Goal: Information Seeking & Learning: Learn about a topic

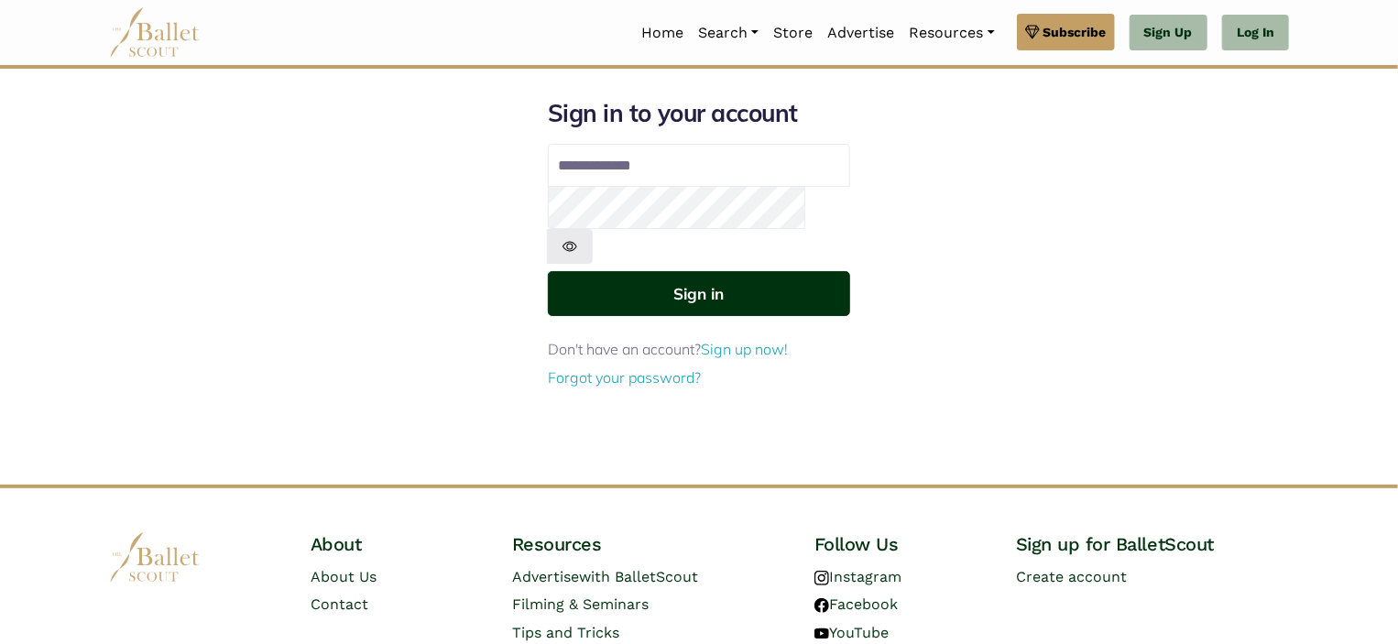
type input "**********"
click at [630, 271] on button "Sign in" at bounding box center [699, 293] width 302 height 45
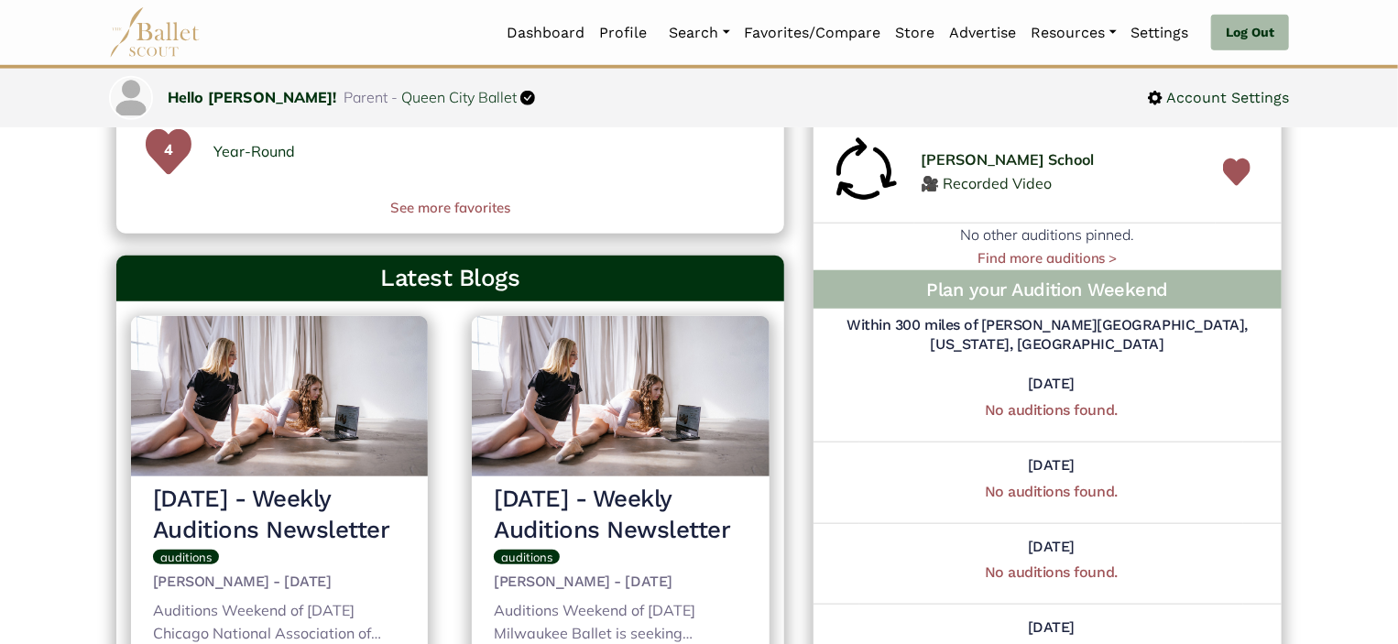
scroll to position [700, 0]
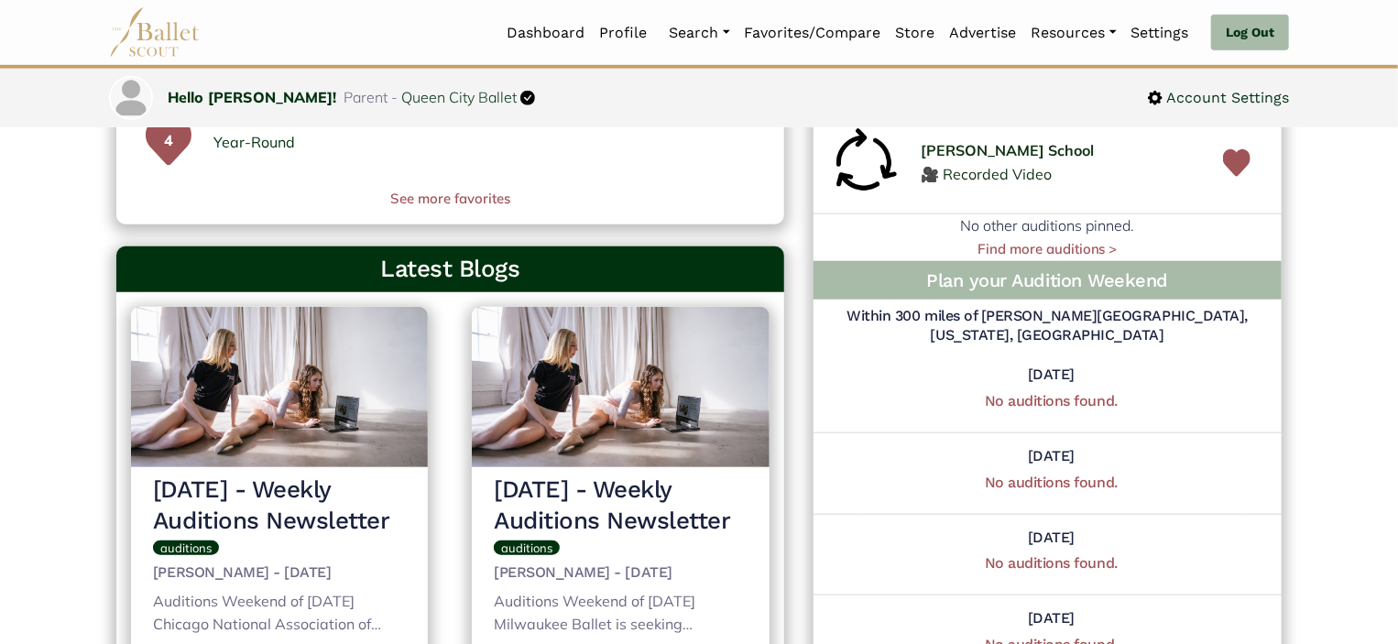
click at [1226, 186] on img at bounding box center [1236, 163] width 27 height 46
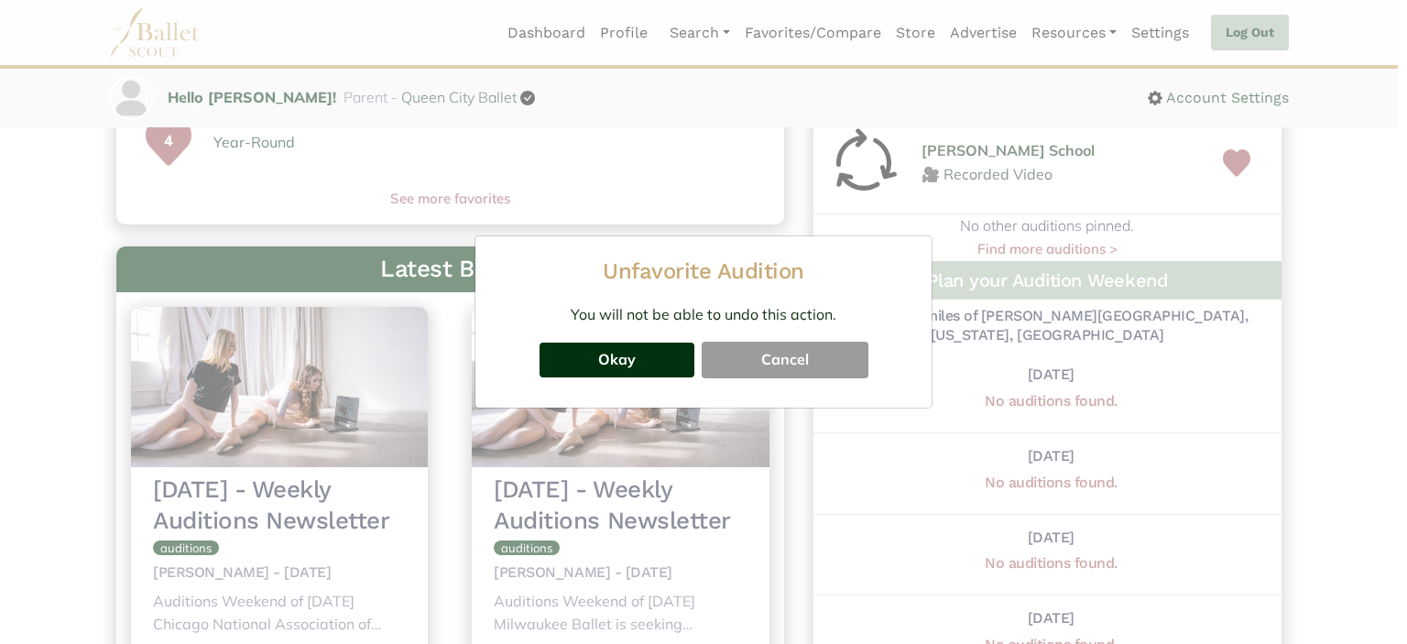
click at [624, 357] on button "Okay" at bounding box center [617, 360] width 155 height 35
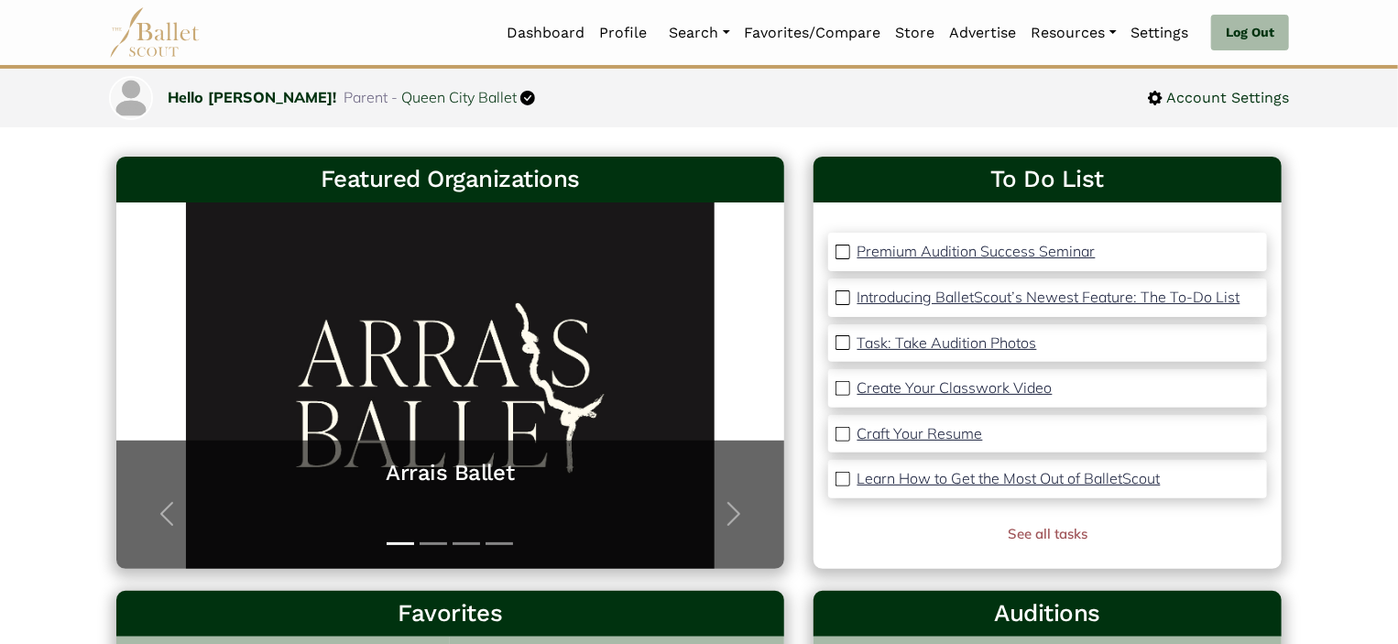
scroll to position [0, 0]
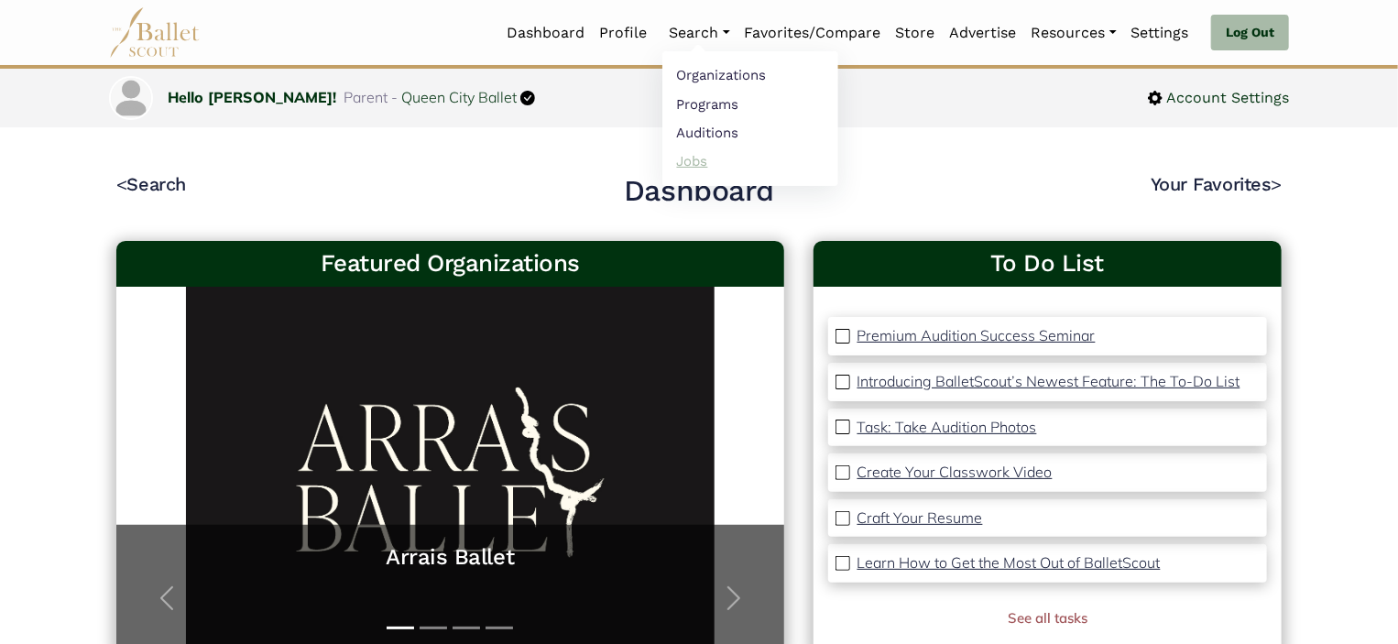
click at [691, 158] on link "Jobs" at bounding box center [750, 161] width 176 height 28
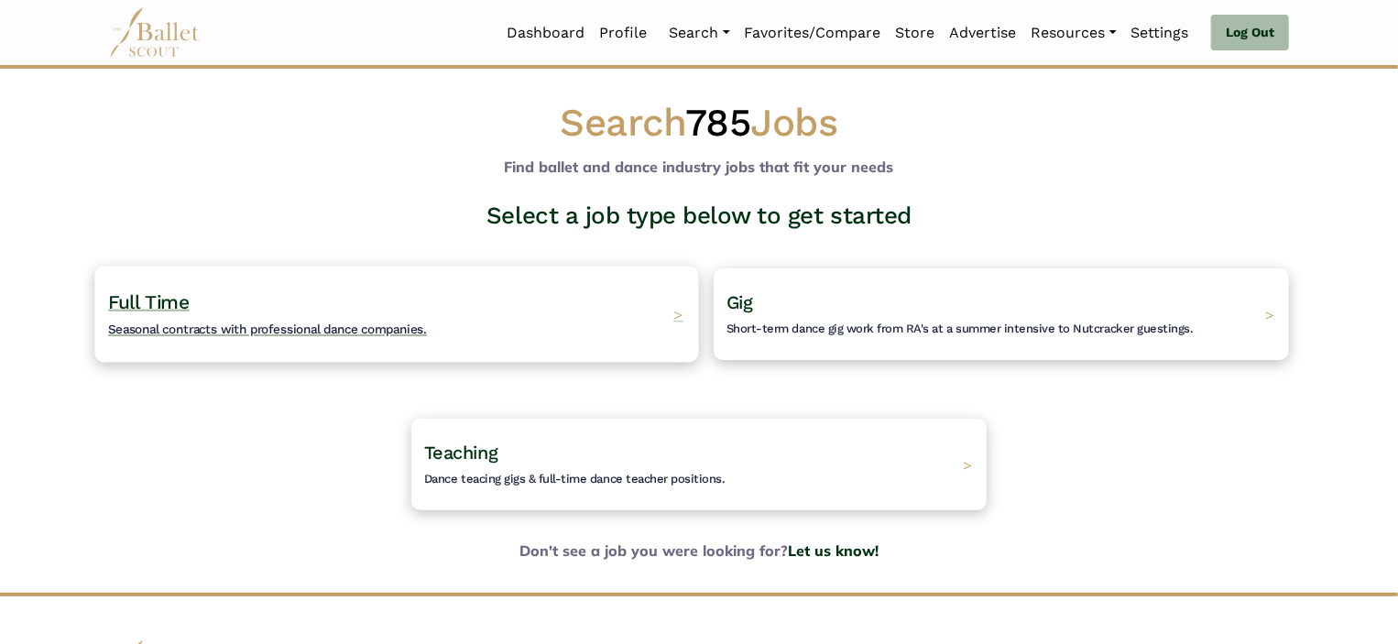
click at [243, 298] on h4 "Full Time Seasonal contracts with professional dance companies." at bounding box center [267, 314] width 319 height 50
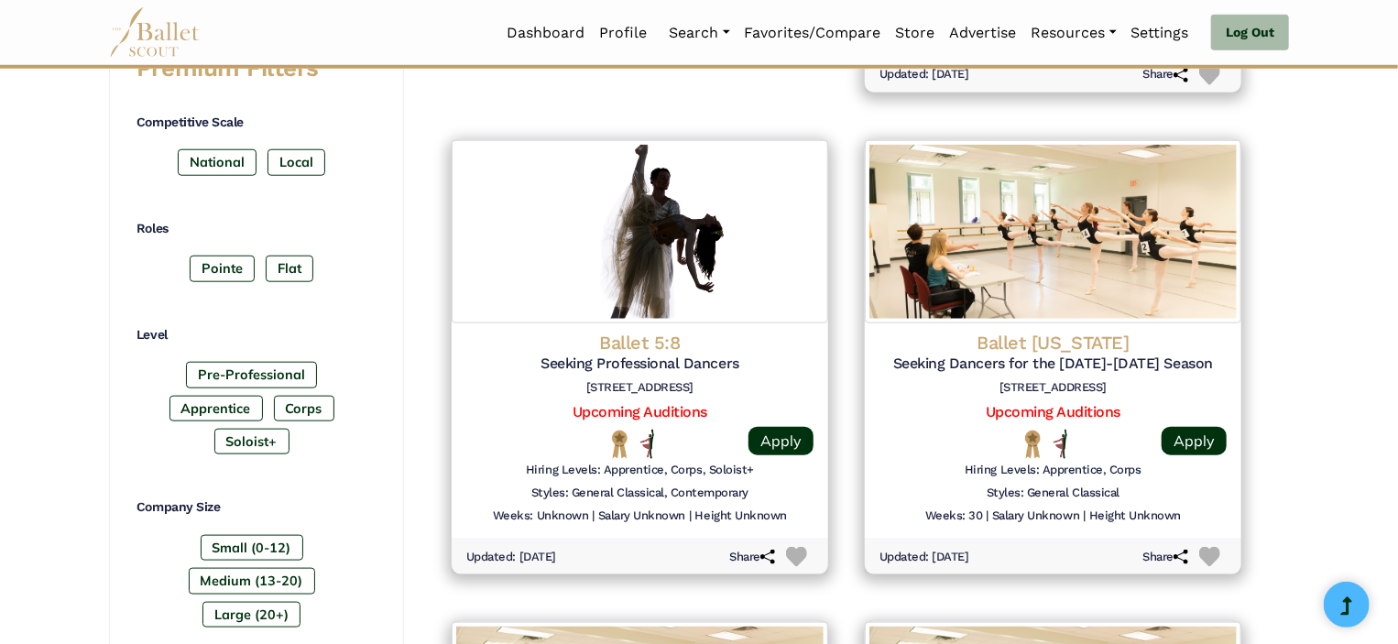
scroll to position [832, 0]
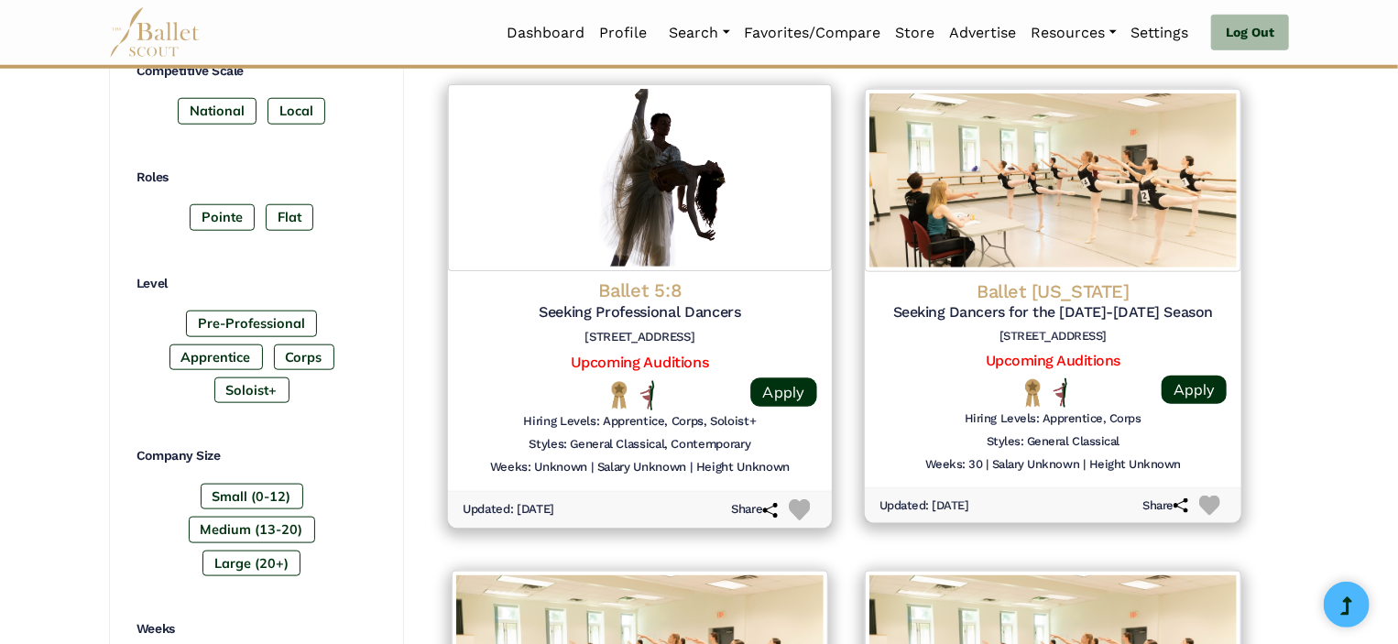
click at [658, 245] on img at bounding box center [640, 177] width 384 height 187
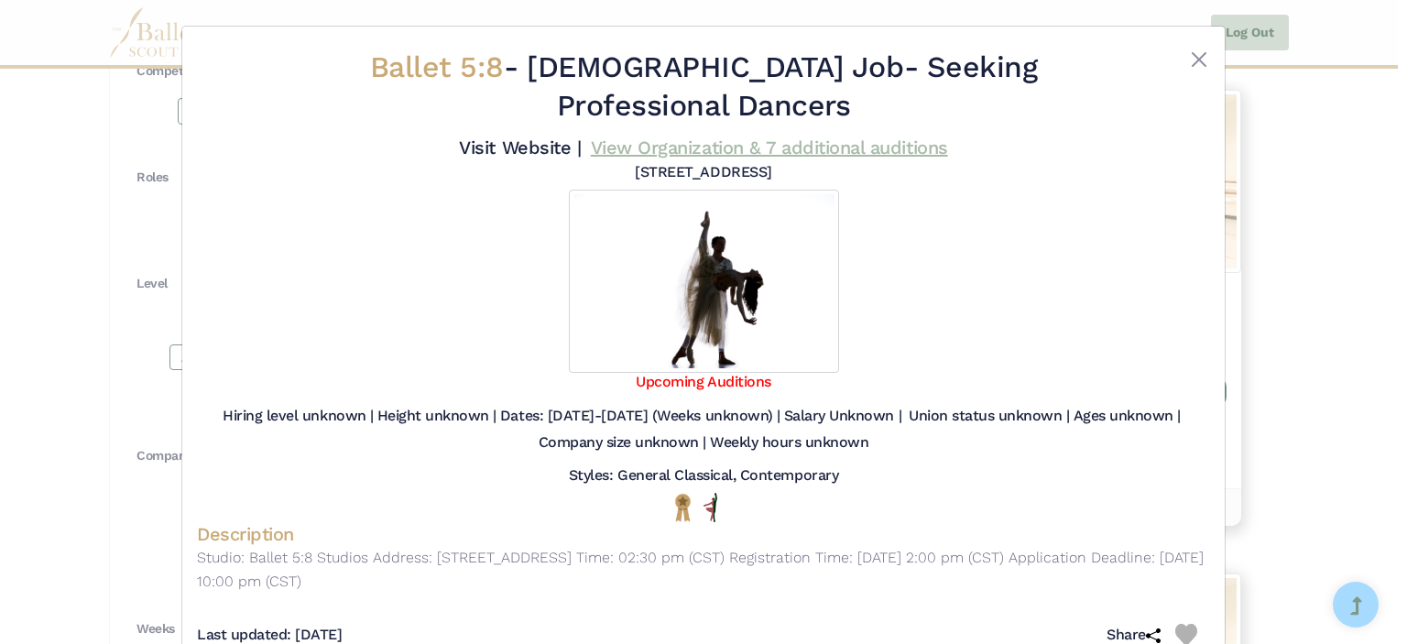
click at [850, 136] on link "View Organization & 7 additional auditions" at bounding box center [769, 147] width 357 height 22
click at [1198, 62] on button "Close" at bounding box center [1199, 60] width 22 height 22
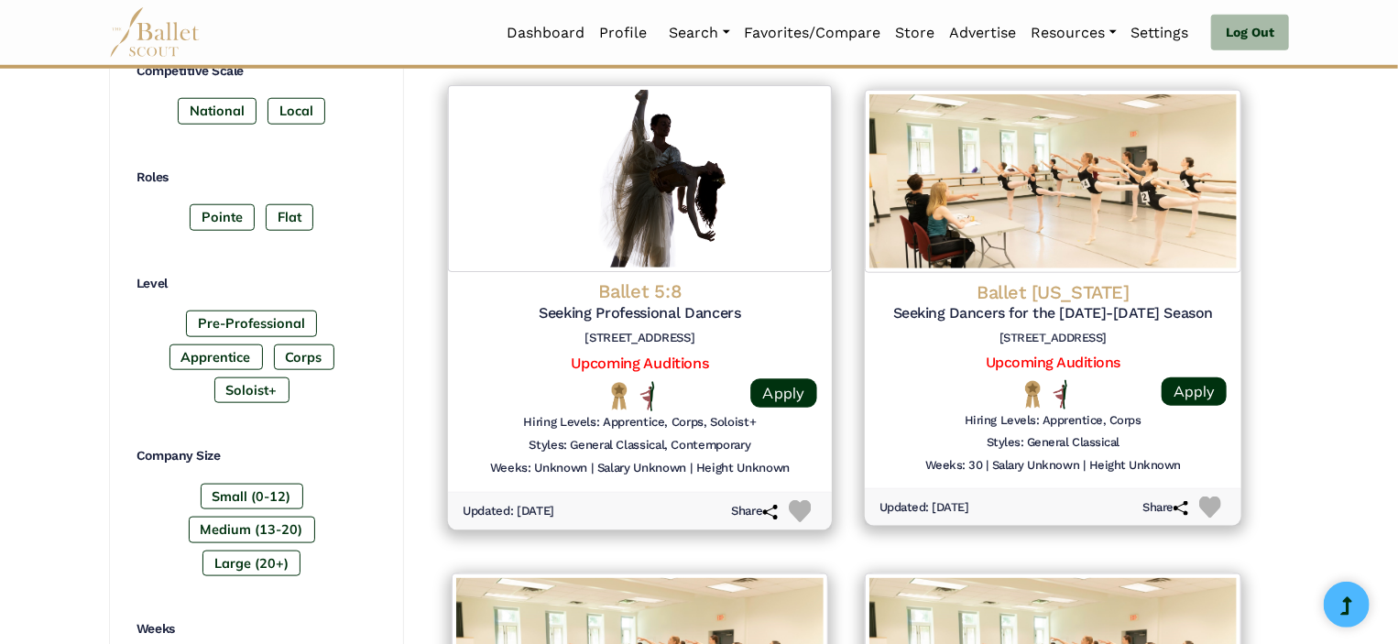
click at [797, 512] on img at bounding box center [800, 511] width 22 height 22
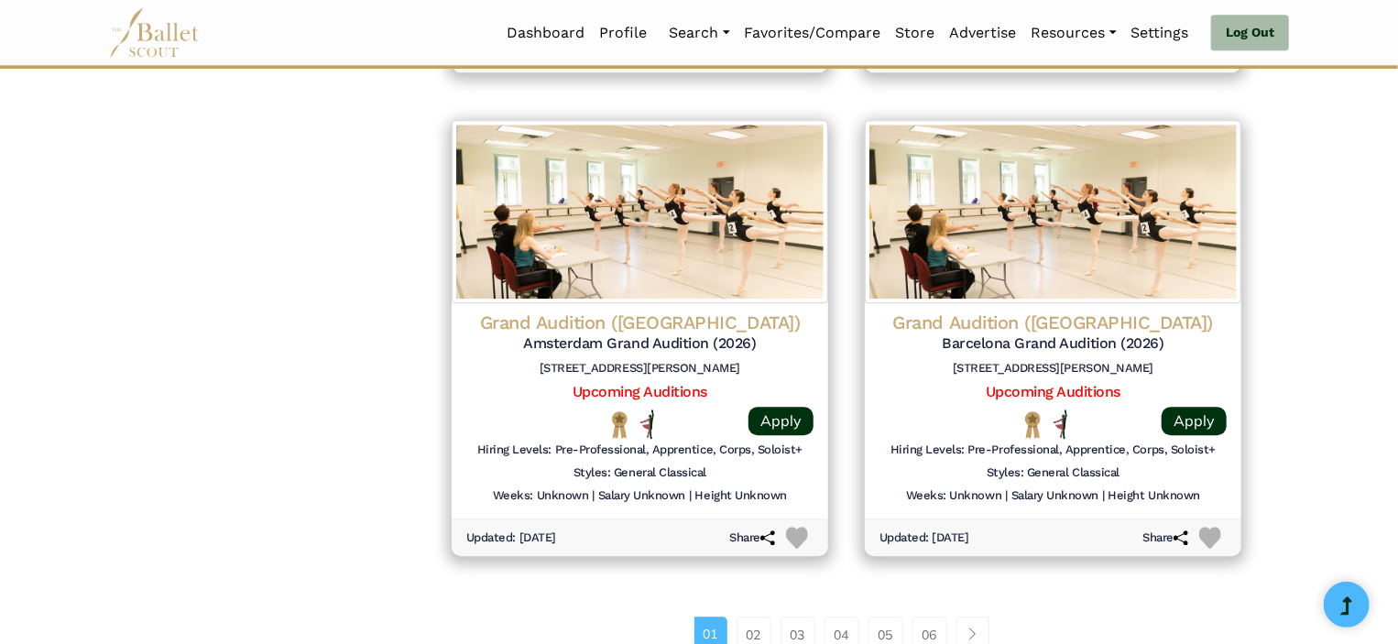
scroll to position [2305, 0]
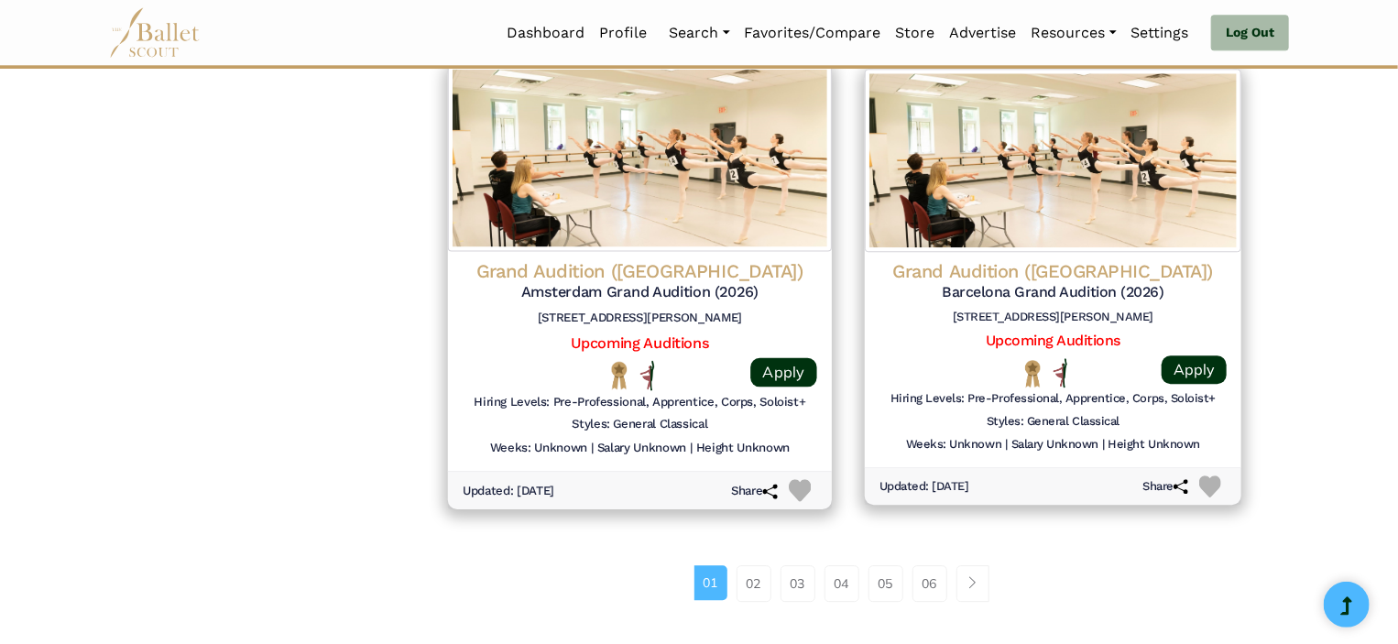
click at [694, 286] on h5 "Amsterdam Grand Audition (2026)" at bounding box center [640, 292] width 355 height 19
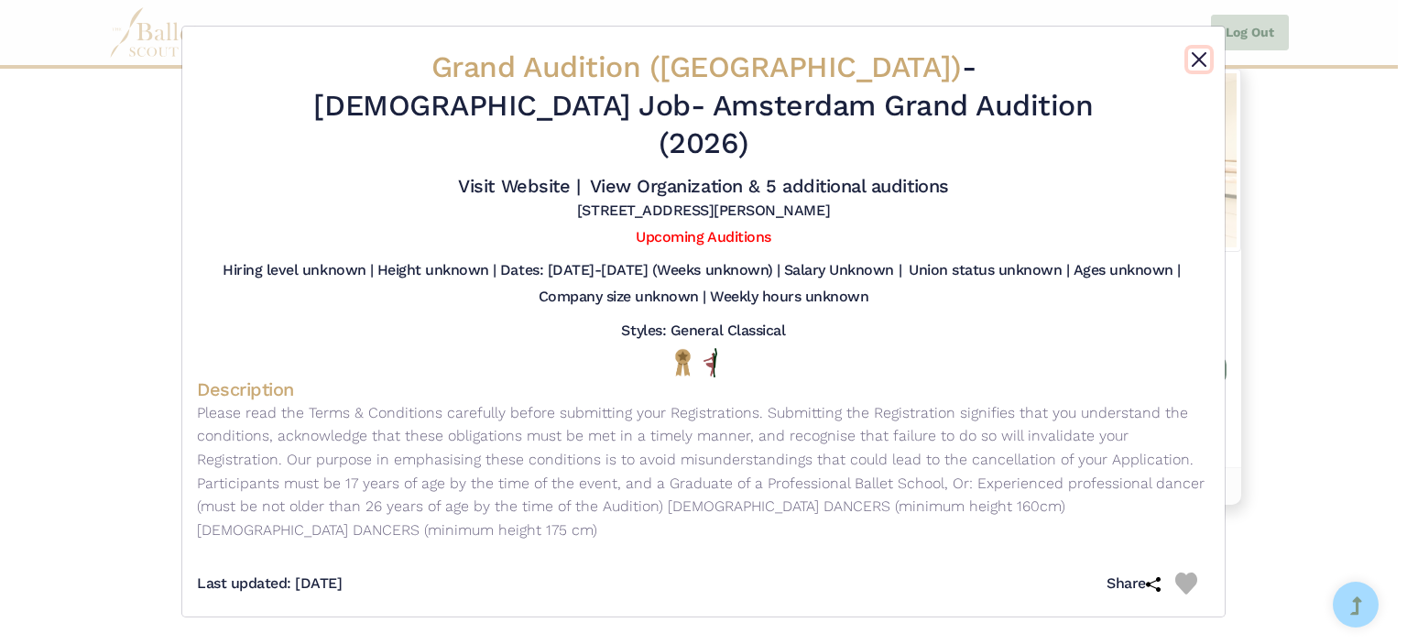
click at [1201, 61] on button "Close" at bounding box center [1199, 60] width 22 height 22
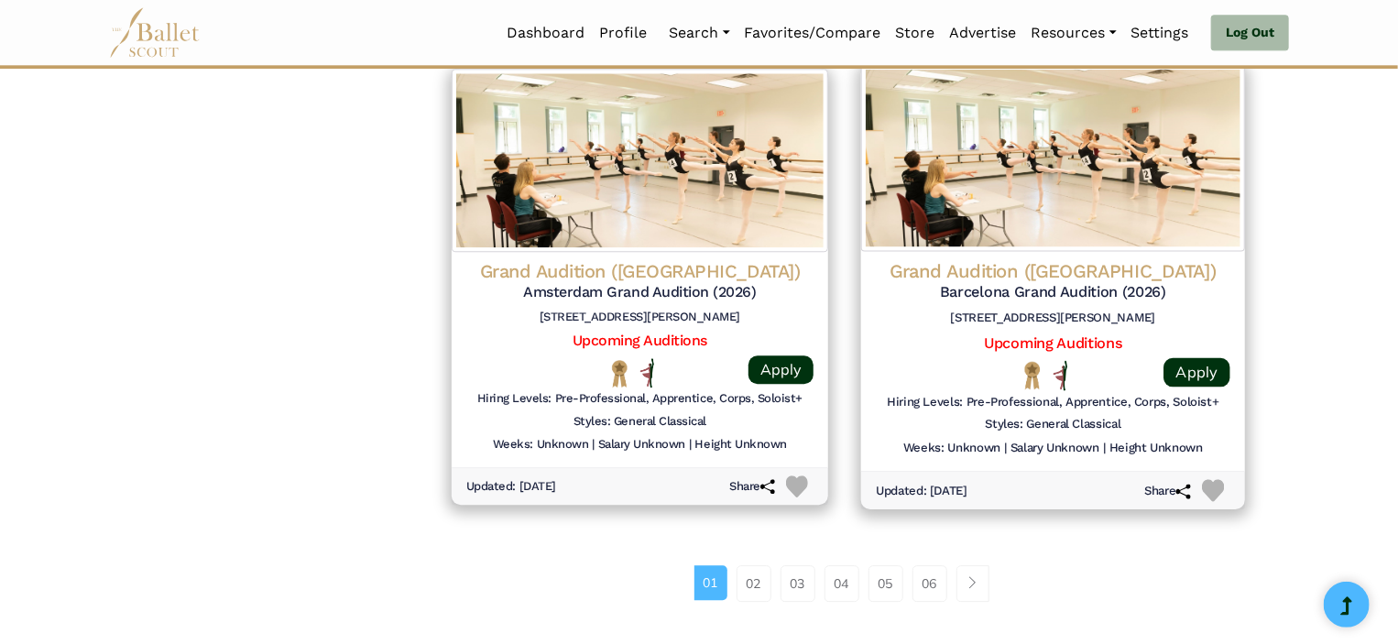
click at [1129, 287] on h5 "Barcelona Grand Audition (2026)" at bounding box center [1053, 292] width 355 height 19
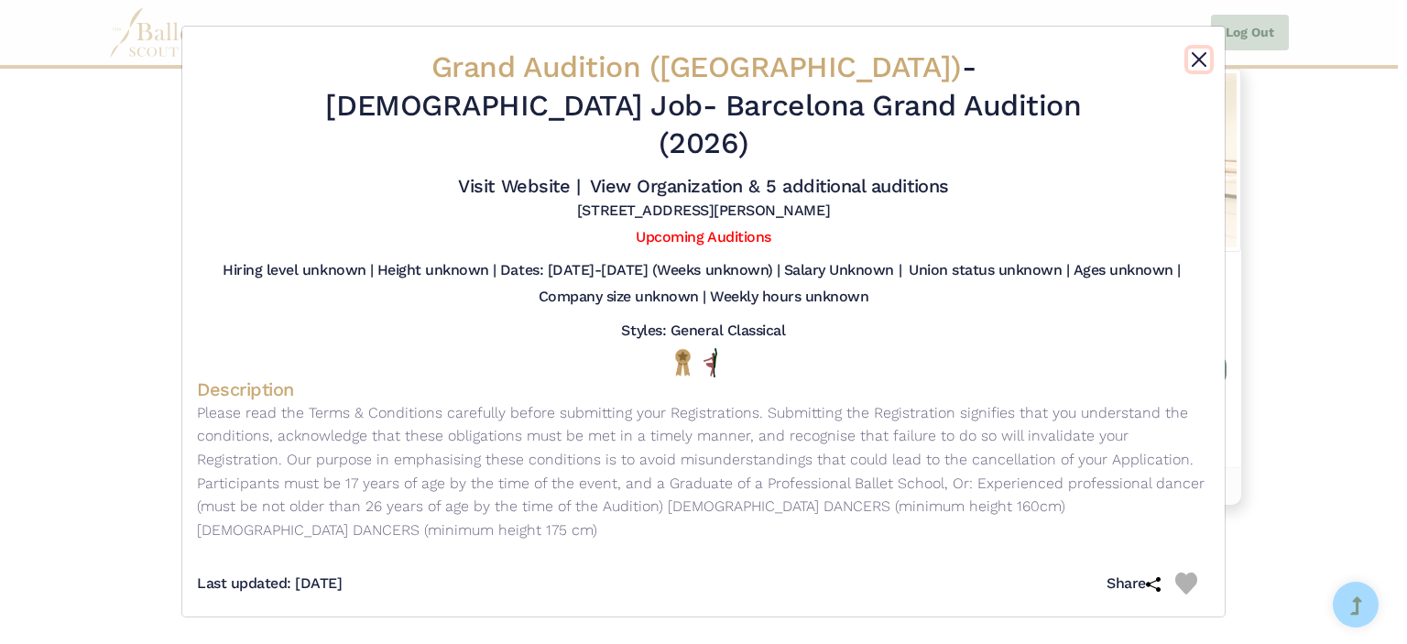
click at [1198, 60] on button "Close" at bounding box center [1199, 60] width 22 height 22
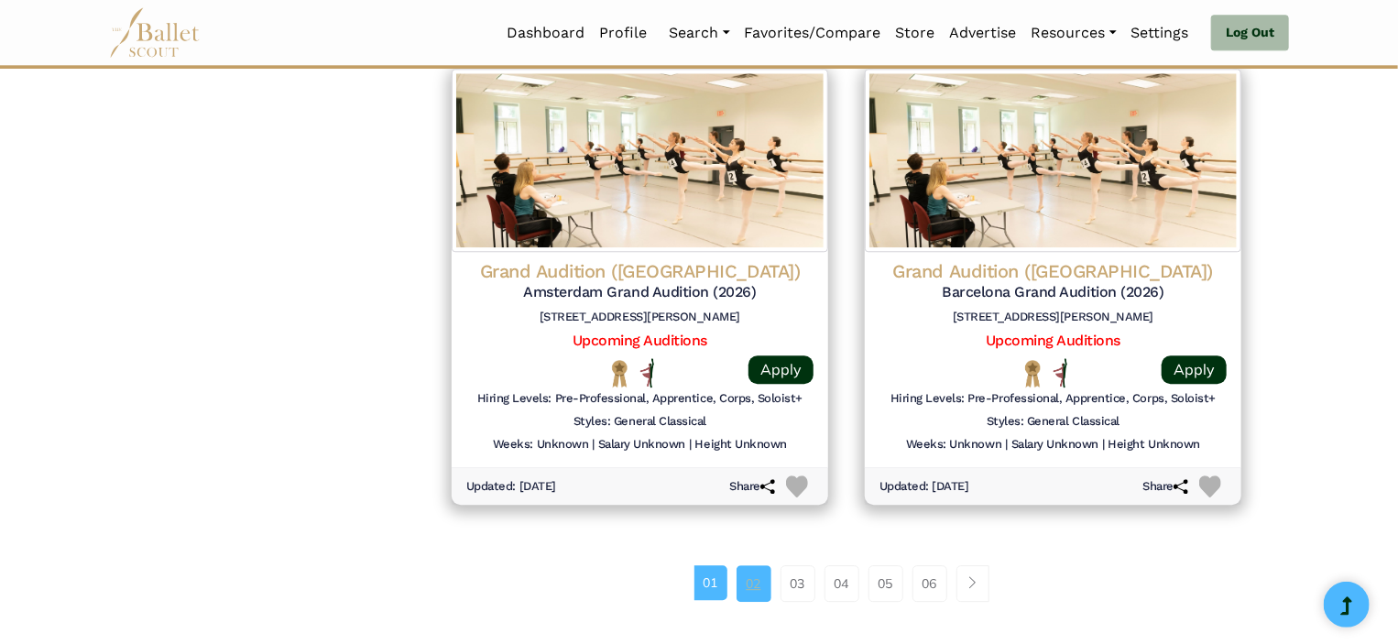
click at [739, 582] on link "02" at bounding box center [753, 583] width 35 height 37
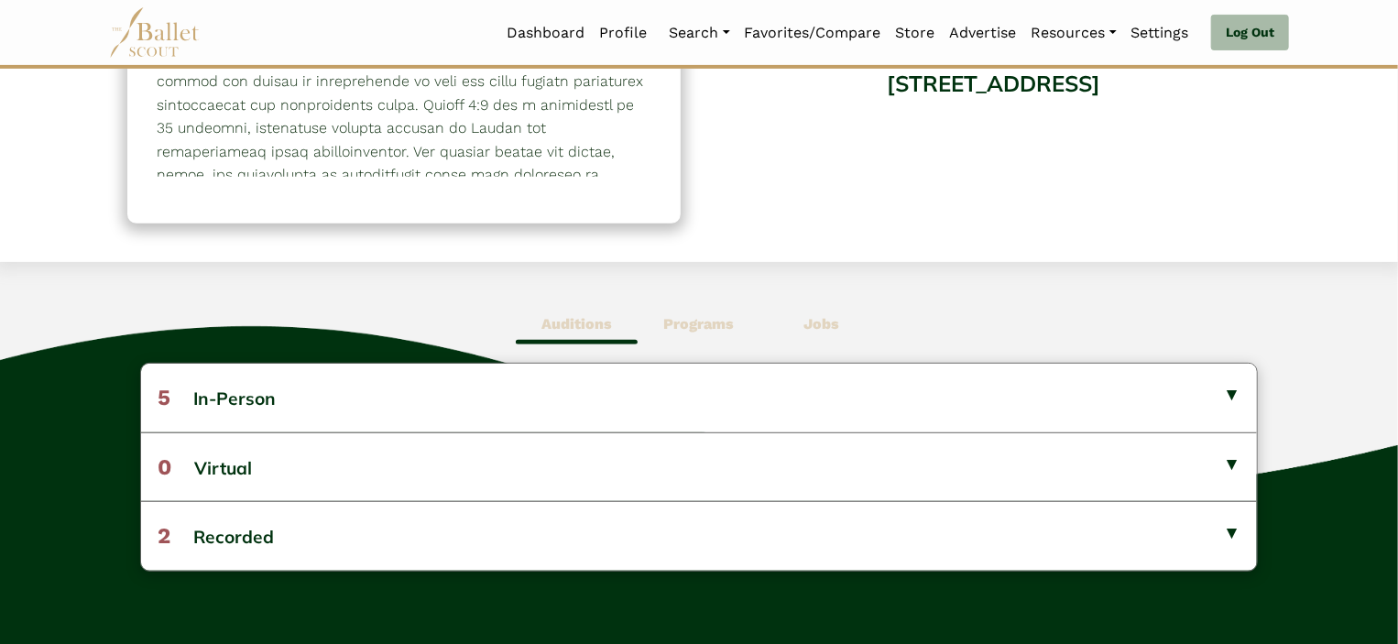
scroll to position [289, 0]
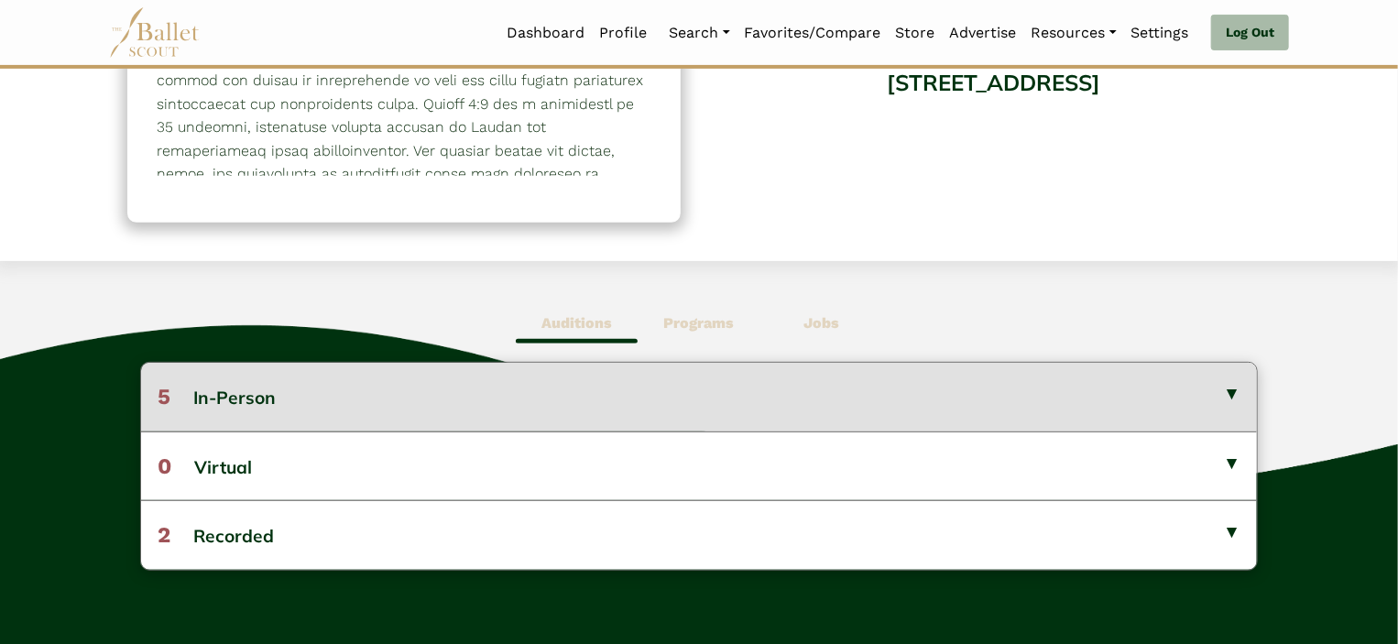
click at [1053, 391] on button "5 In-Person" at bounding box center [699, 397] width 1117 height 68
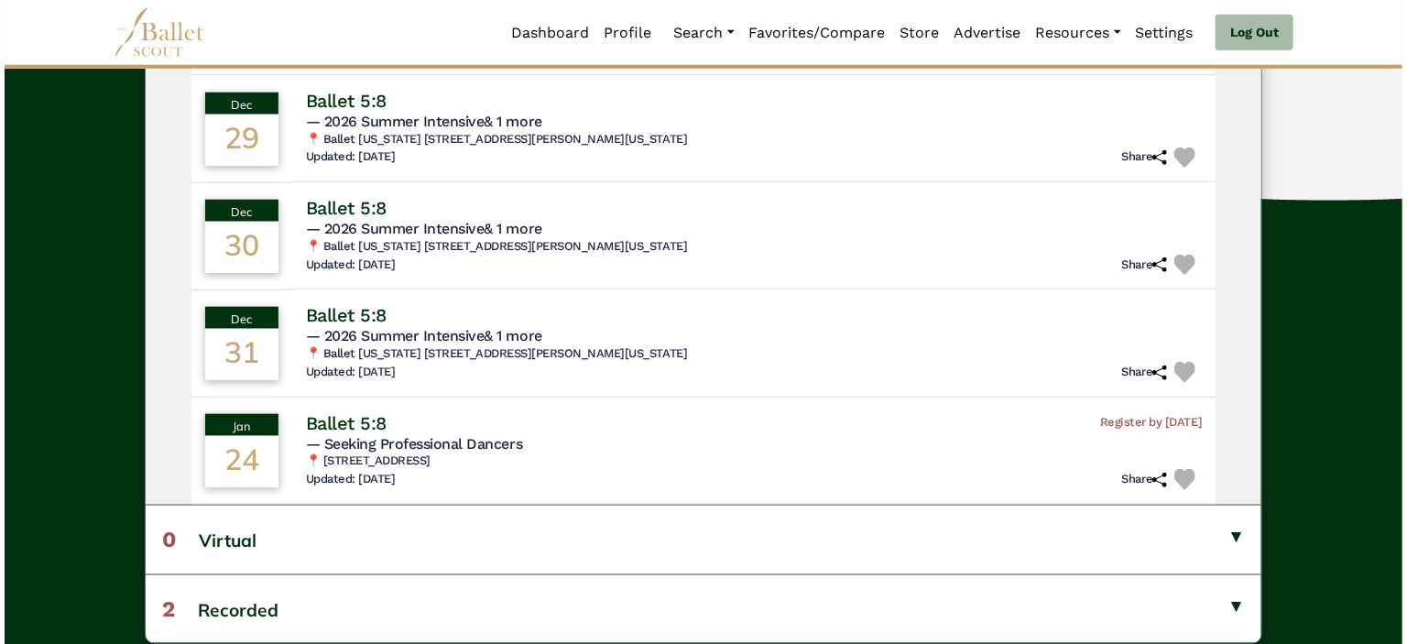
scroll to position [755, 0]
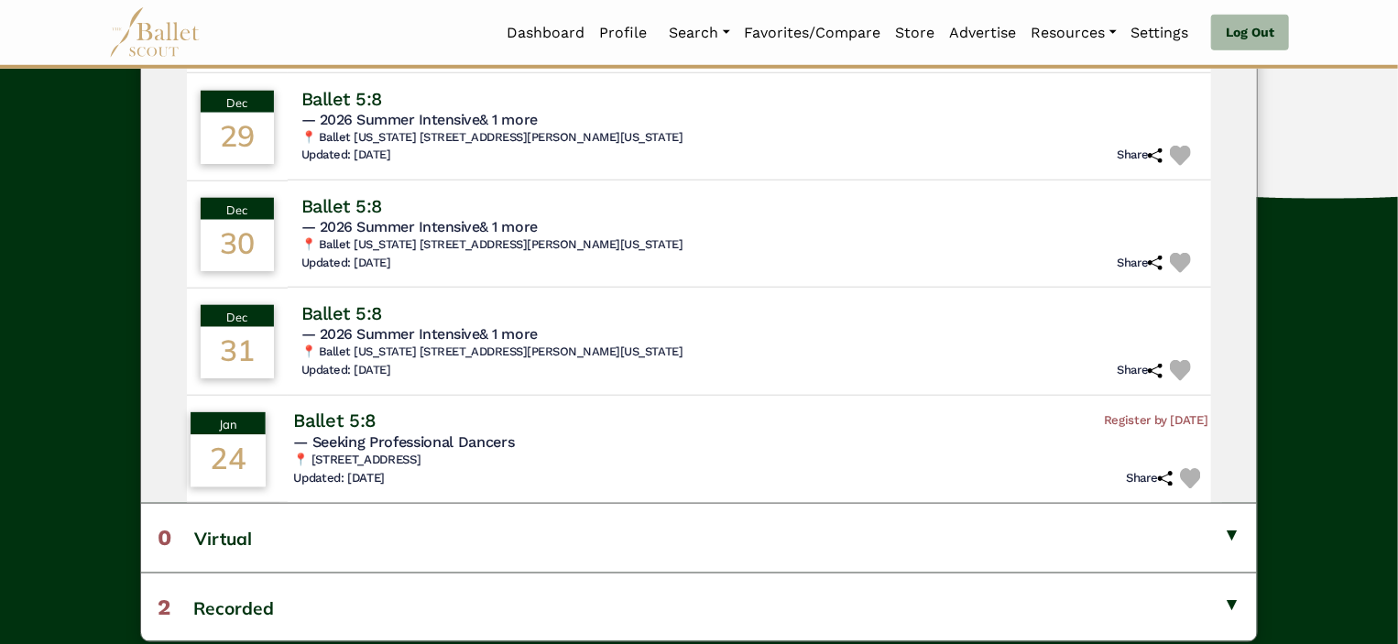
click at [326, 420] on h4 "Ballet 5:8" at bounding box center [334, 421] width 82 height 25
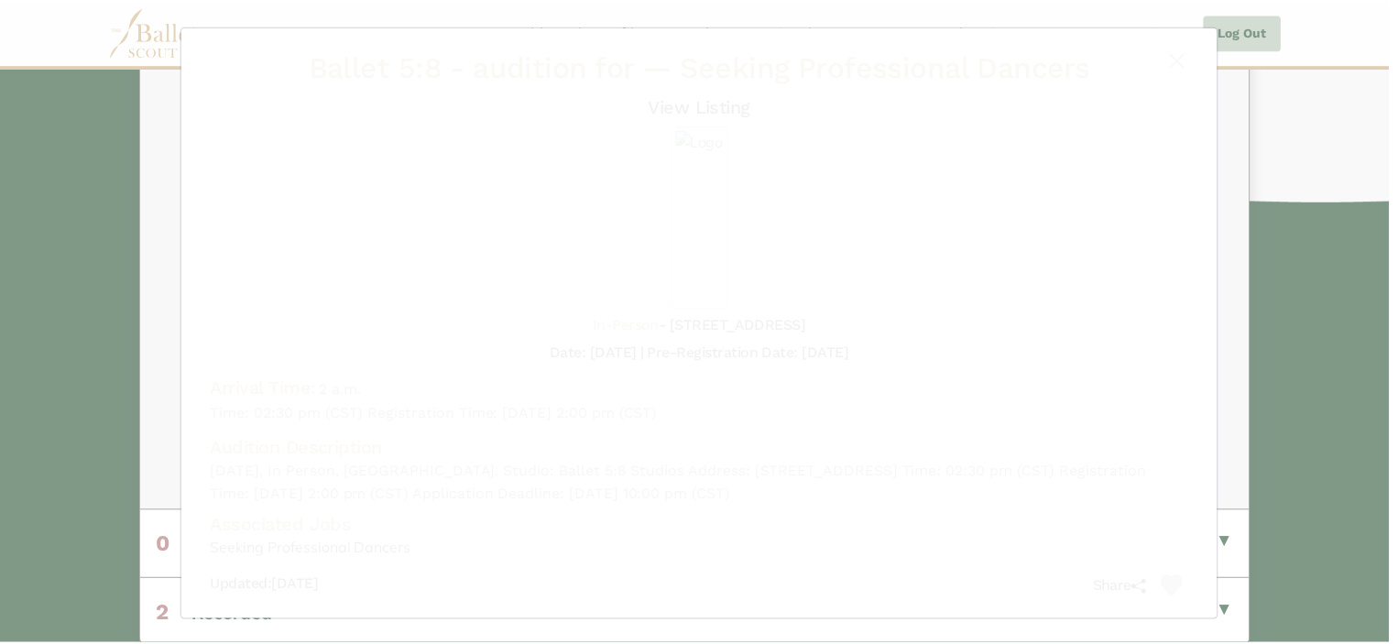
scroll to position [756, 0]
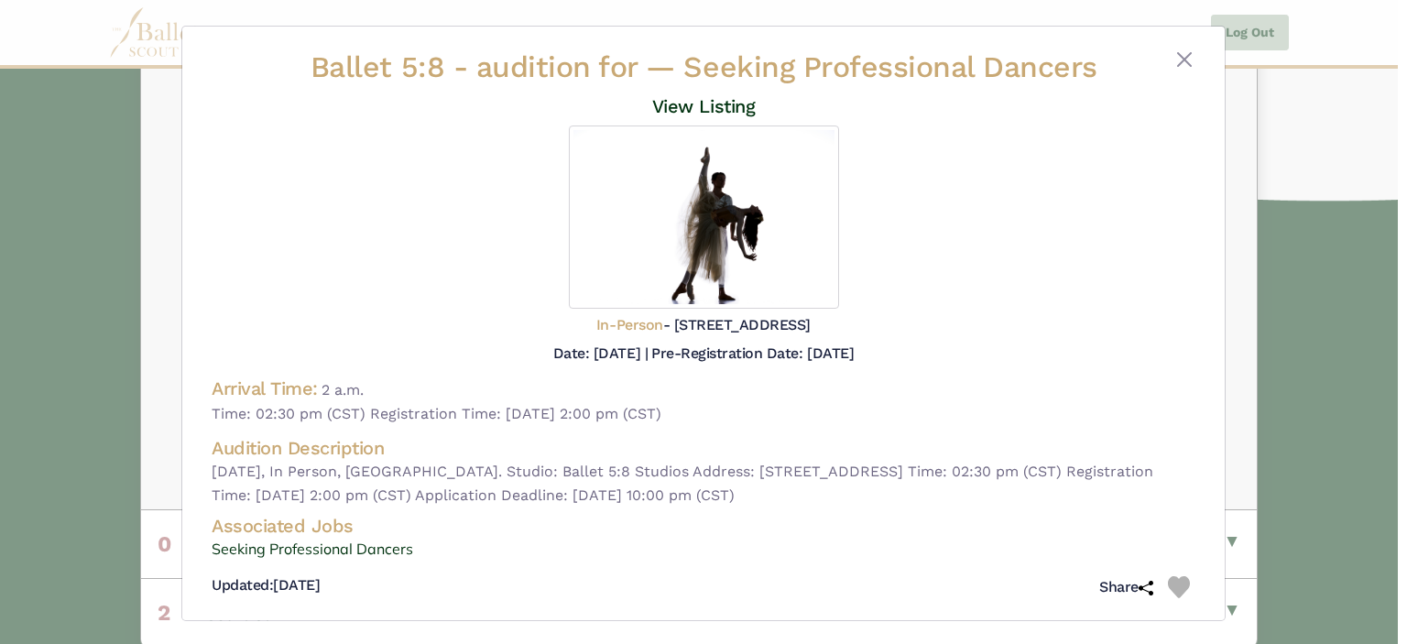
drag, startPoint x: 458, startPoint y: 105, endPoint x: 549, endPoint y: 573, distance: 475.9
click at [549, 573] on div "Ballet 5:8 - audition for — Seeking Professional Dancers View Listing In-Person" at bounding box center [703, 327] width 1013 height 557
click at [1184, 62] on button "Close" at bounding box center [1184, 60] width 22 height 22
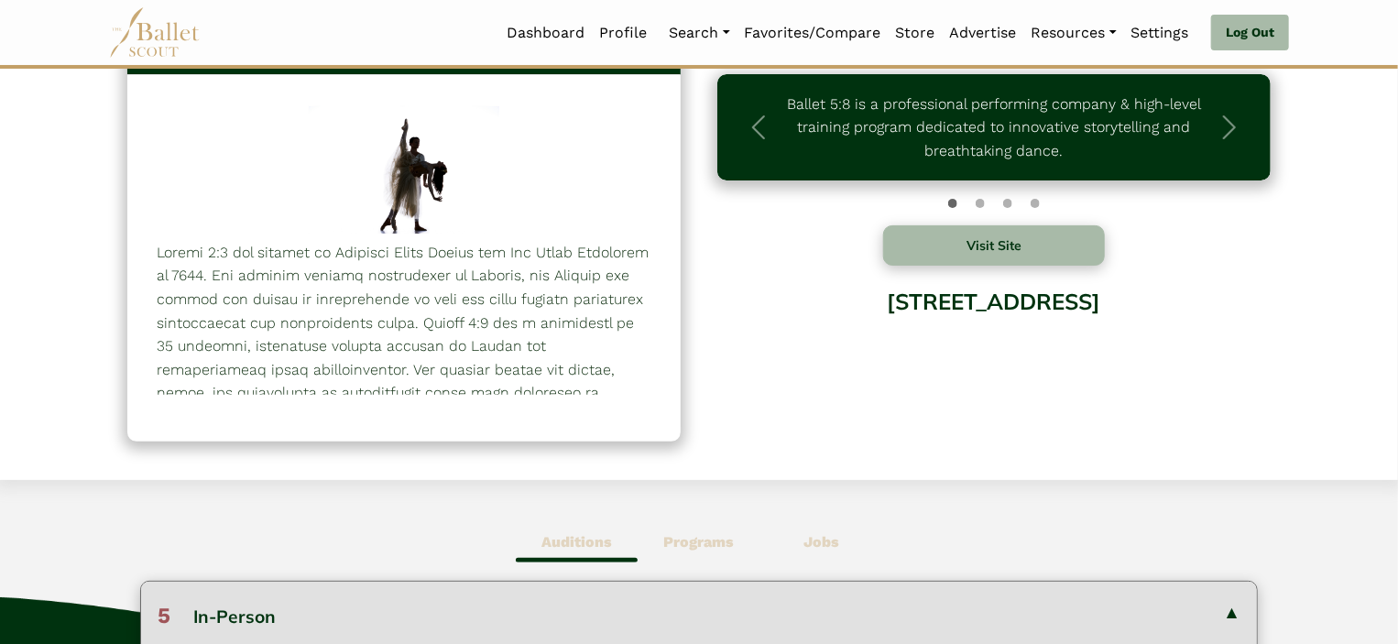
scroll to position [66, 0]
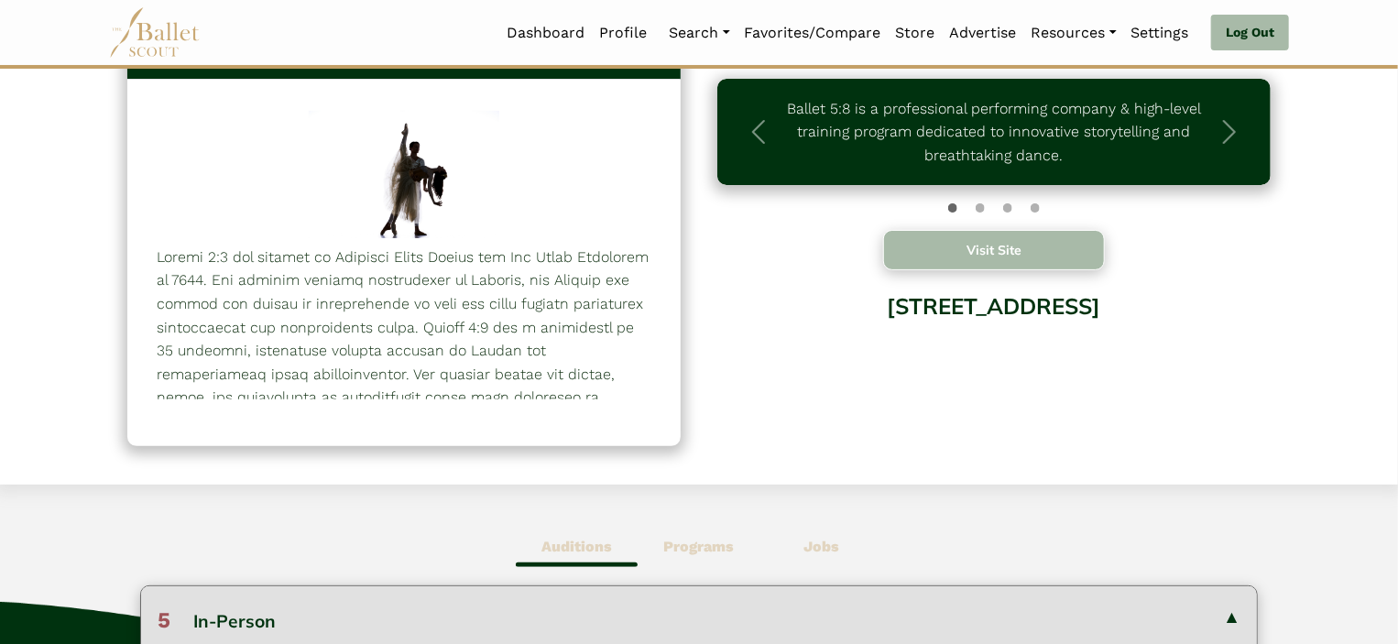
click at [1011, 237] on button "Visit Site" at bounding box center [994, 250] width 222 height 40
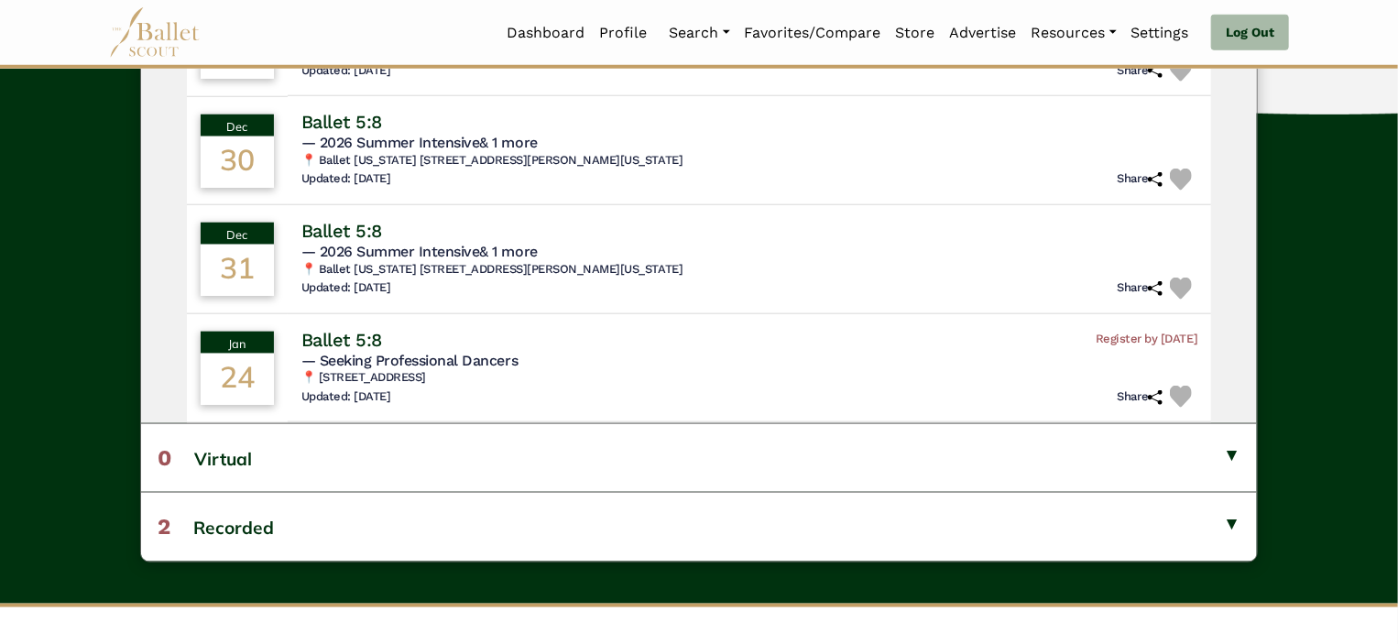
scroll to position [857, 0]
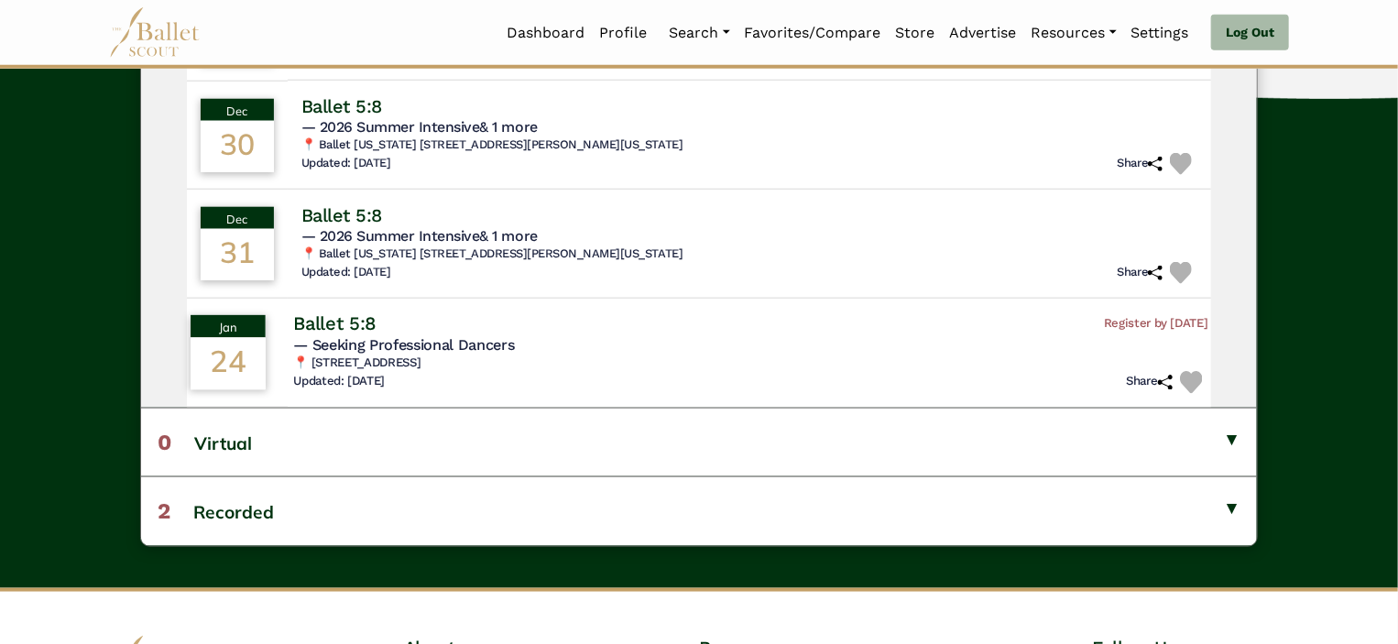
click at [465, 336] on span "— Seeking Professional Dancers" at bounding box center [403, 343] width 221 height 17
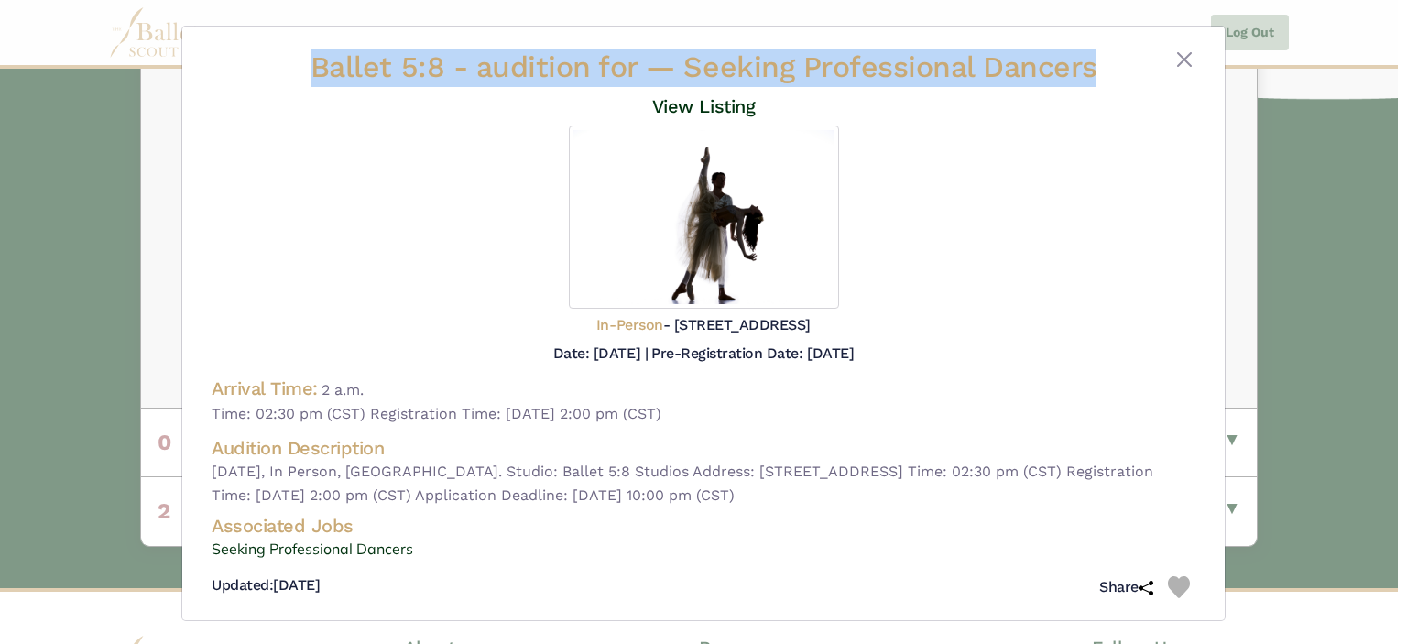
drag, startPoint x: 307, startPoint y: 69, endPoint x: 1114, endPoint y: 73, distance: 807.0
click at [1114, 73] on div "Ballet 5:8 - audition for — Seeking Professional Dancers View Listing" at bounding box center [704, 84] width 984 height 70
copy div "Ballet 5:8 - audition for — Seeking Professional Dancers"
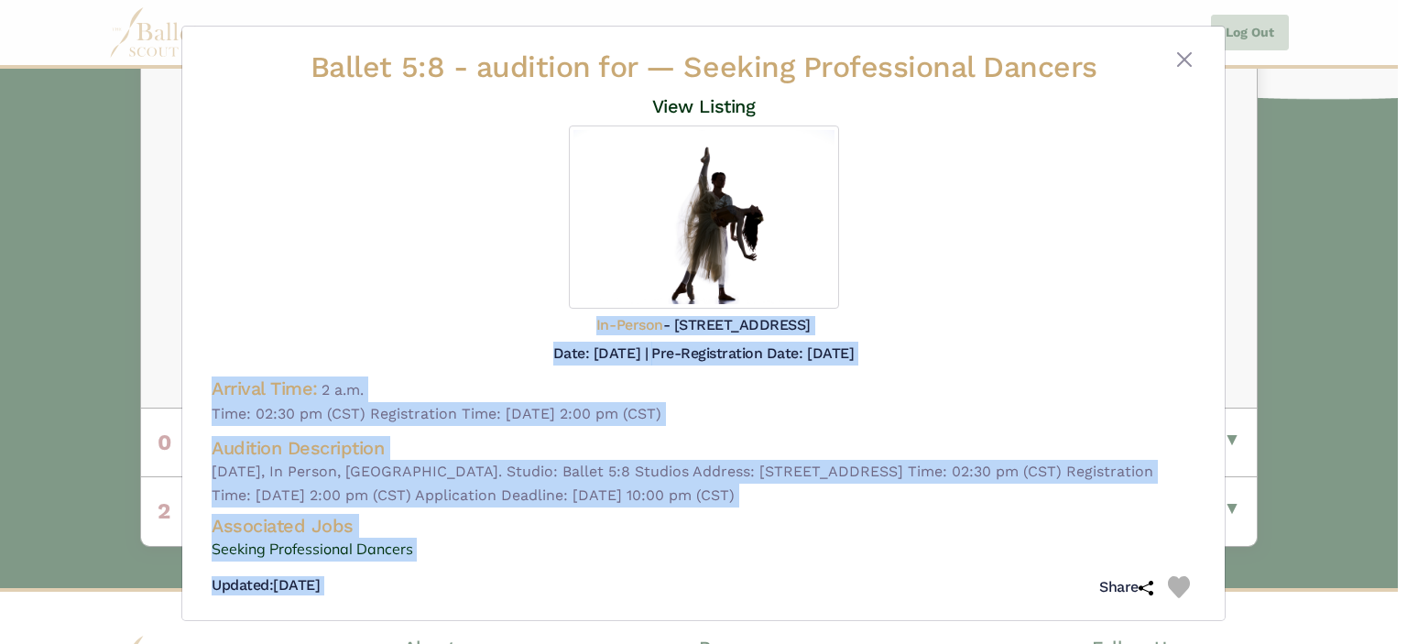
drag, startPoint x: 401, startPoint y: 322, endPoint x: 748, endPoint y: 589, distance: 438.3
click at [748, 589] on div "Ballet 5:8 - audition for — Seeking Professional Dancers View Listing In-Person" at bounding box center [703, 327] width 1013 height 557
copy div "In-Person - 11545 W. 183rd PL, STE 101, Orland Park, IL, United States of Ameri…"
click at [1038, 319] on div "In-Person - 11545 W. 183rd PL, STE 101, Orland Park, IL, United States of Ameri…" at bounding box center [704, 329] width 984 height 27
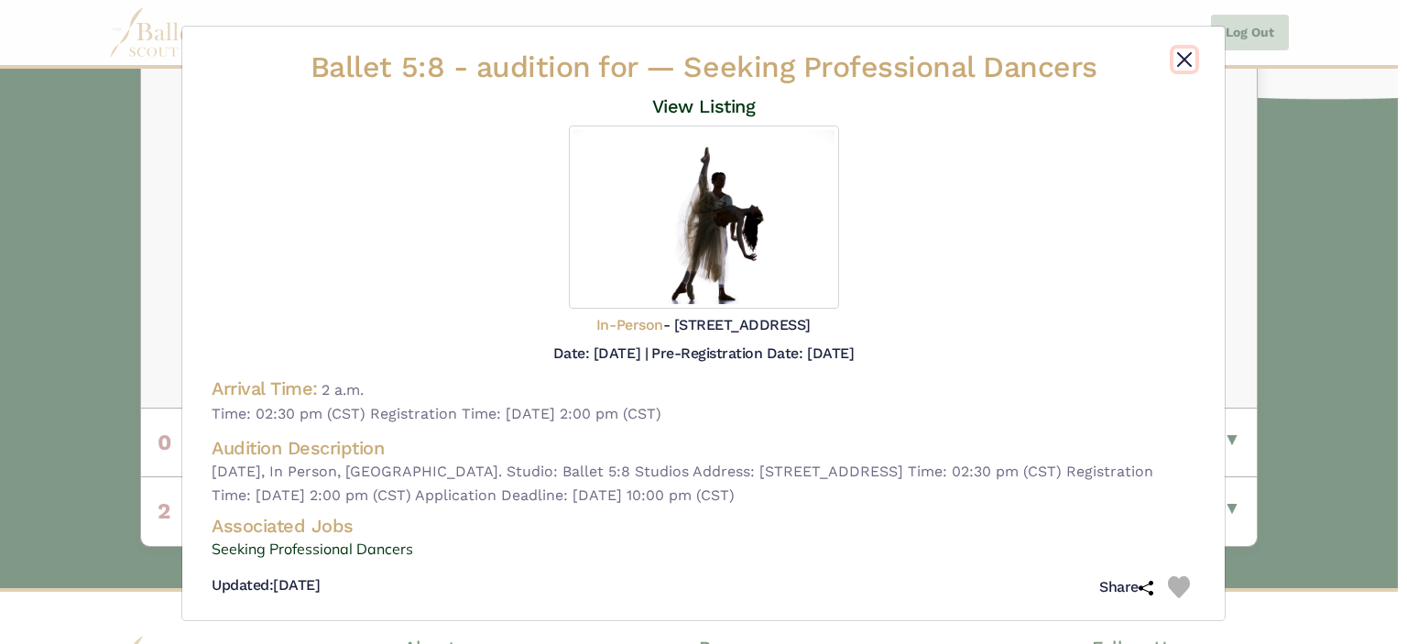
click at [1184, 61] on button "Close" at bounding box center [1184, 60] width 22 height 22
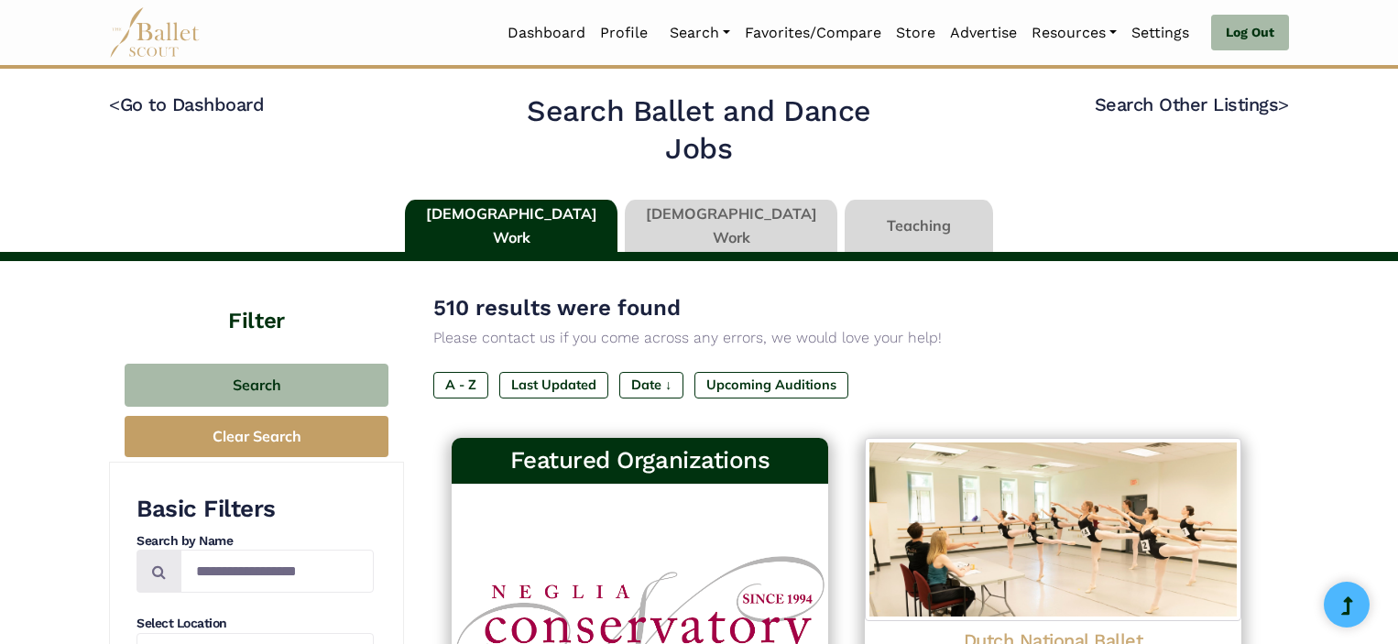
scroll to position [18, 0]
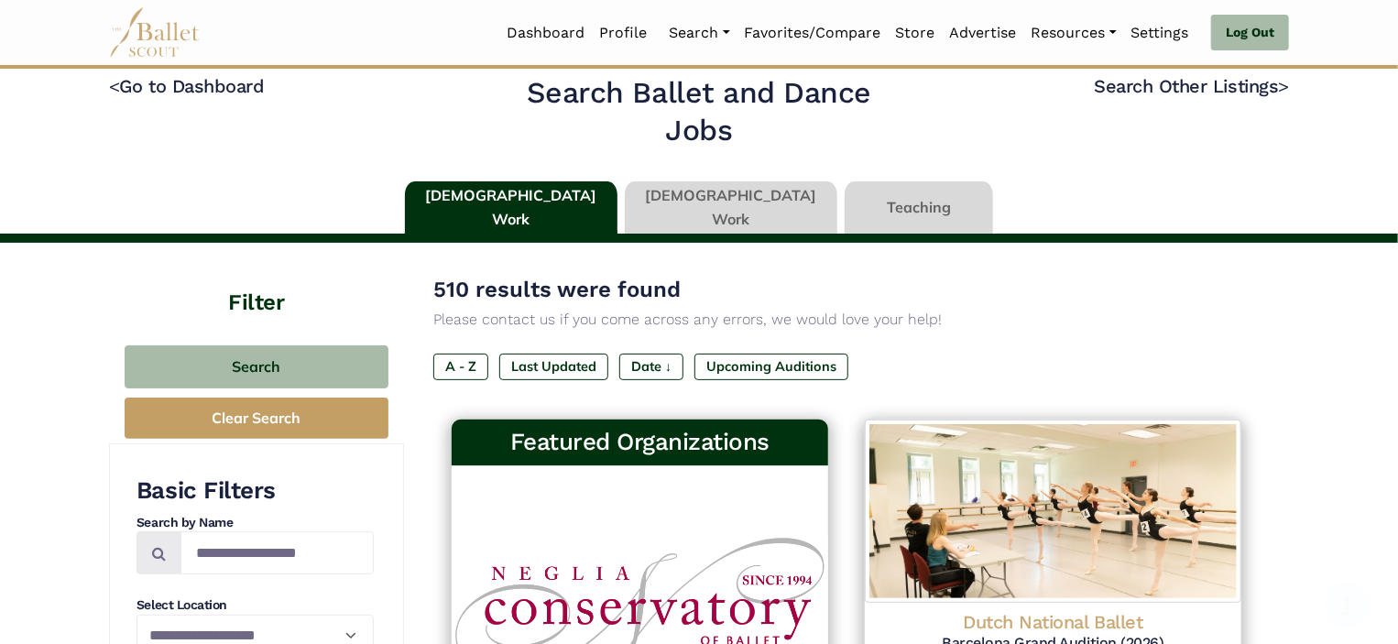
drag, startPoint x: 0, startPoint y: 0, endPoint x: 1406, endPoint y: 186, distance: 1418.4
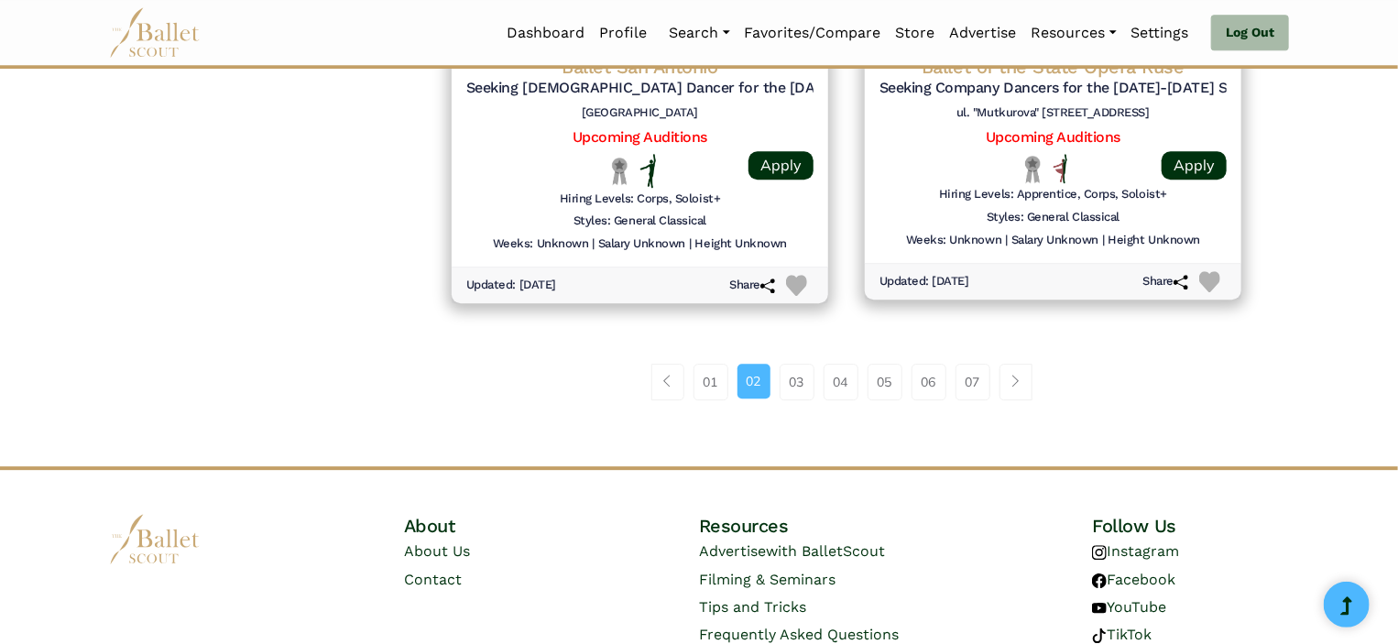
scroll to position [2510, 0]
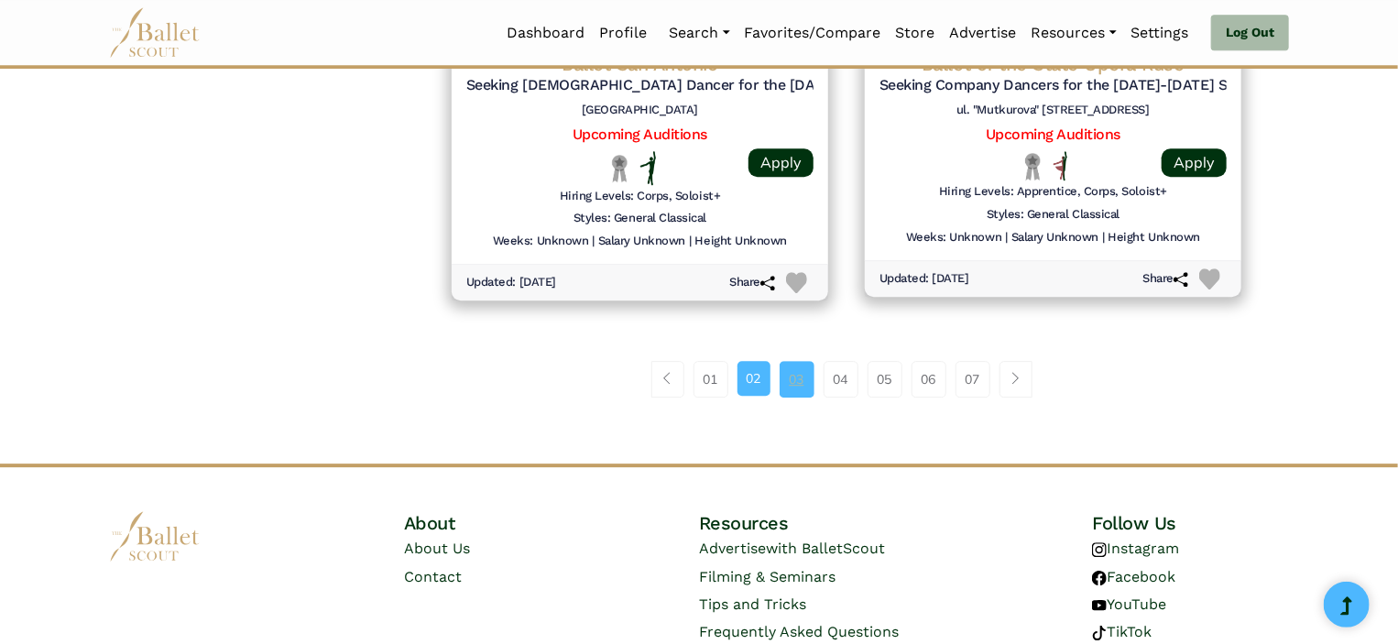
click at [796, 376] on link "03" at bounding box center [797, 379] width 35 height 37
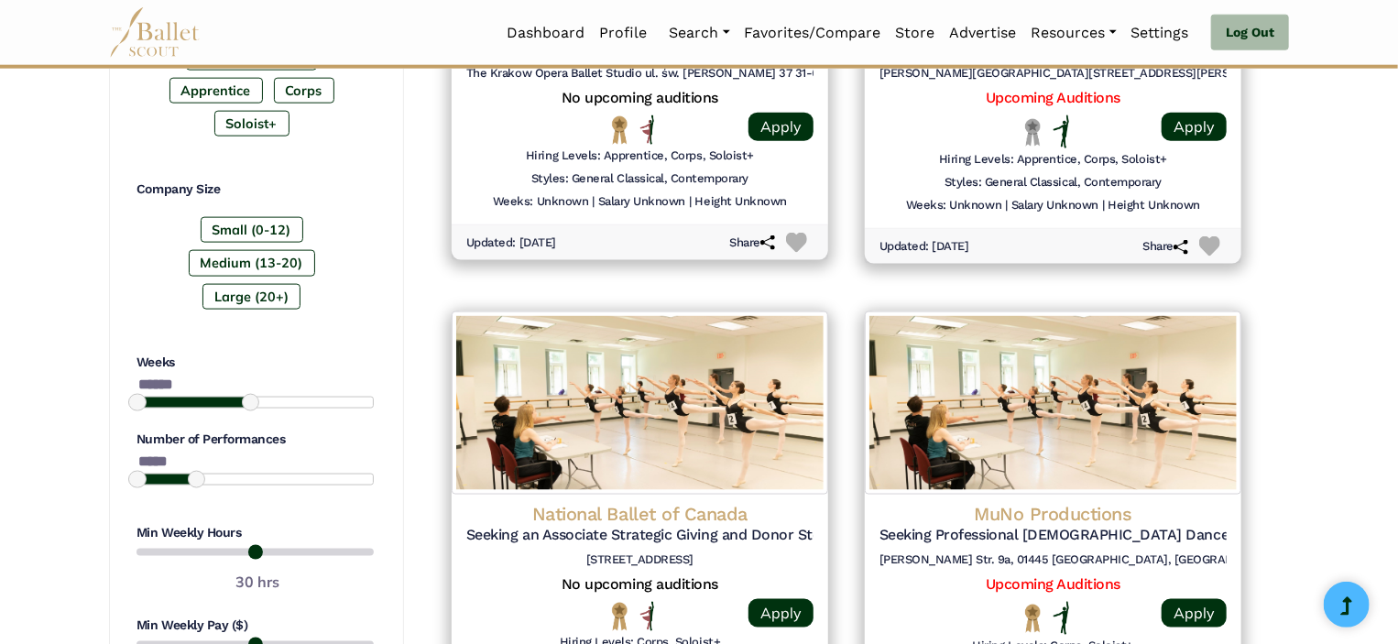
scroll to position [987, 0]
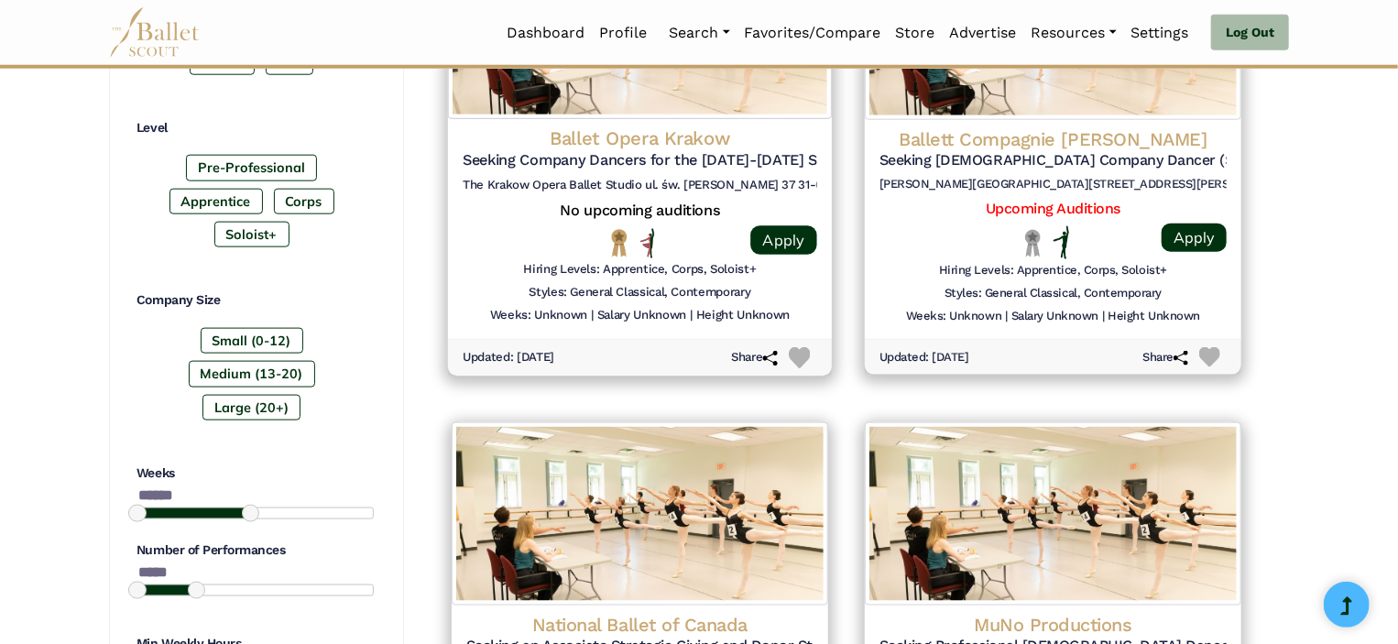
click at [685, 147] on h4 "Ballet Opera Krakow" at bounding box center [640, 138] width 355 height 25
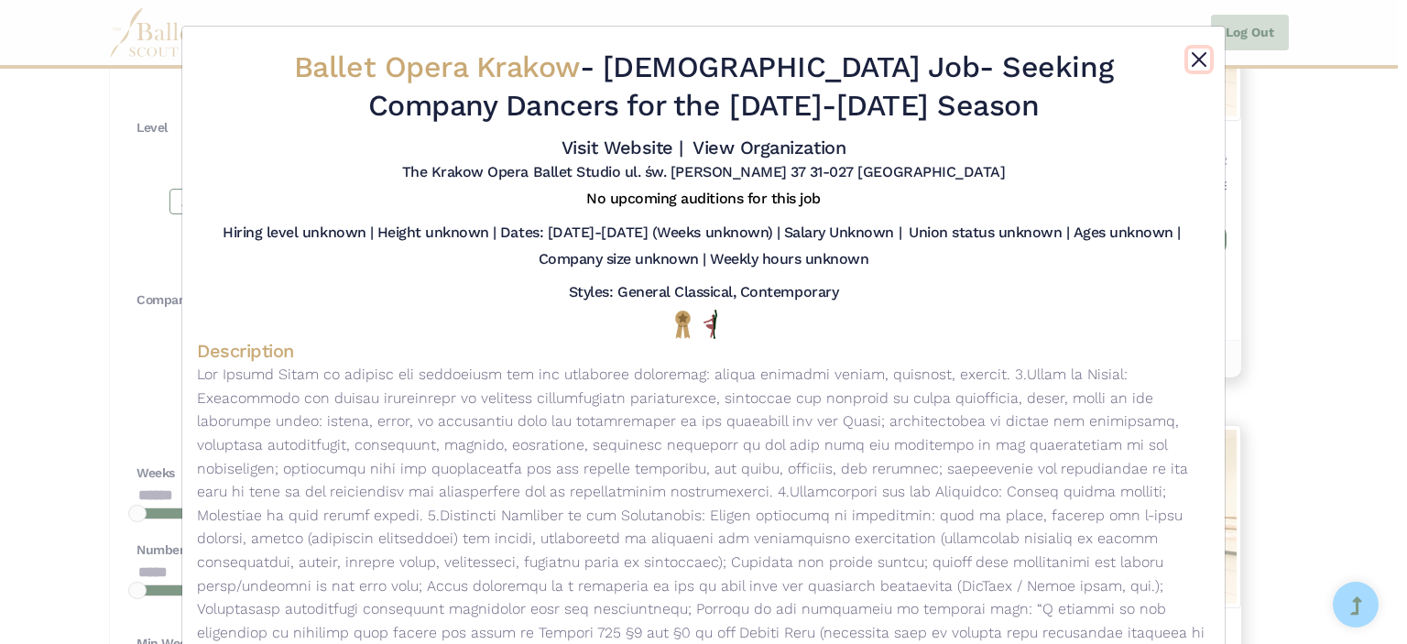
click at [1195, 55] on button "Close" at bounding box center [1199, 60] width 22 height 22
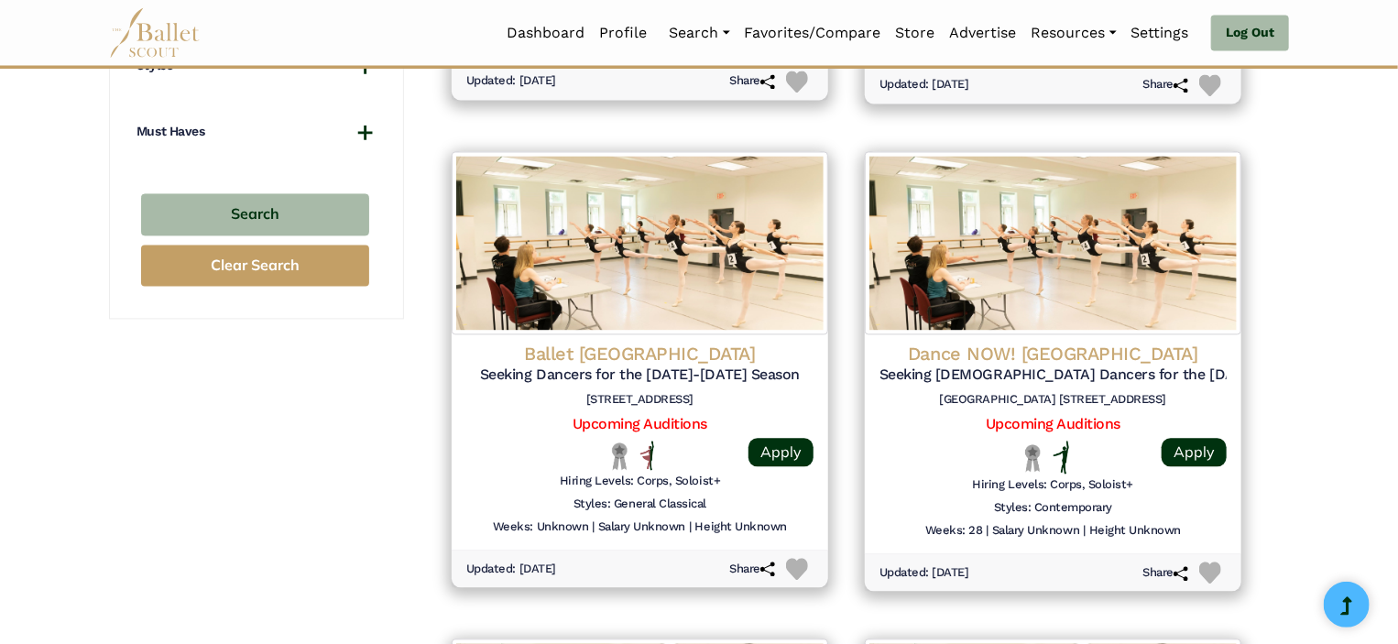
scroll to position [1772, 0]
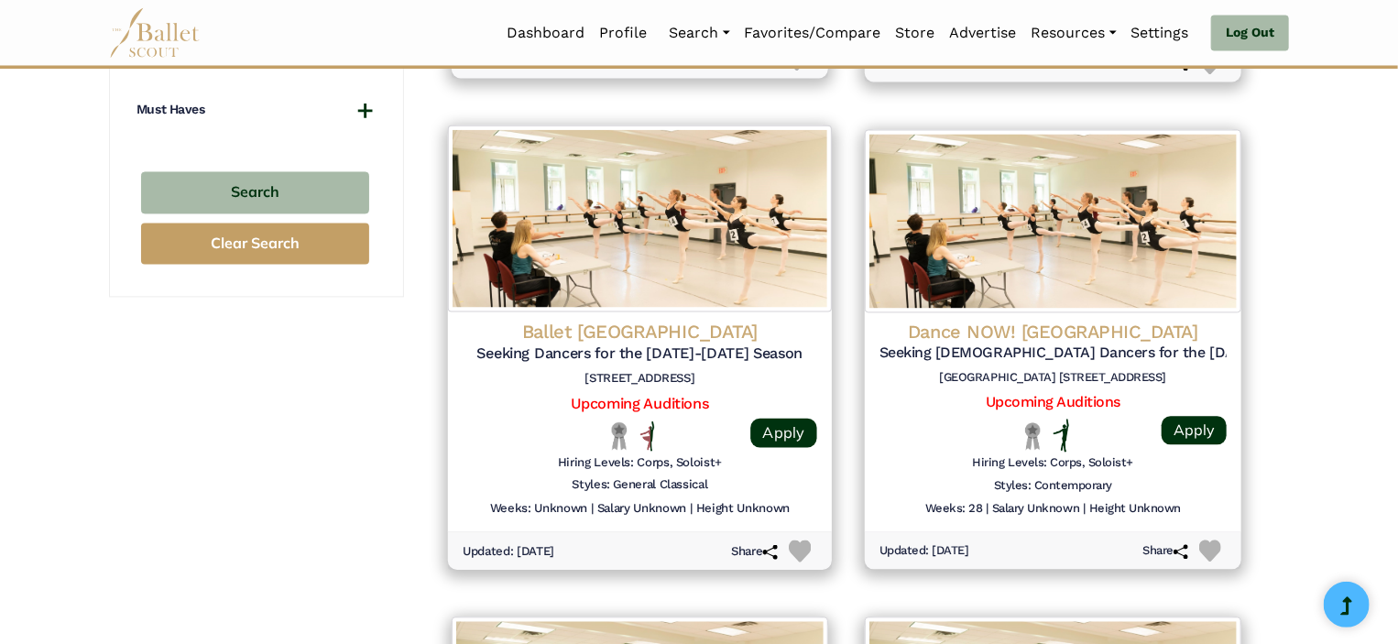
click at [597, 355] on h5 "Seeking Dancers for the 2025-2026 Season" at bounding box center [640, 353] width 355 height 19
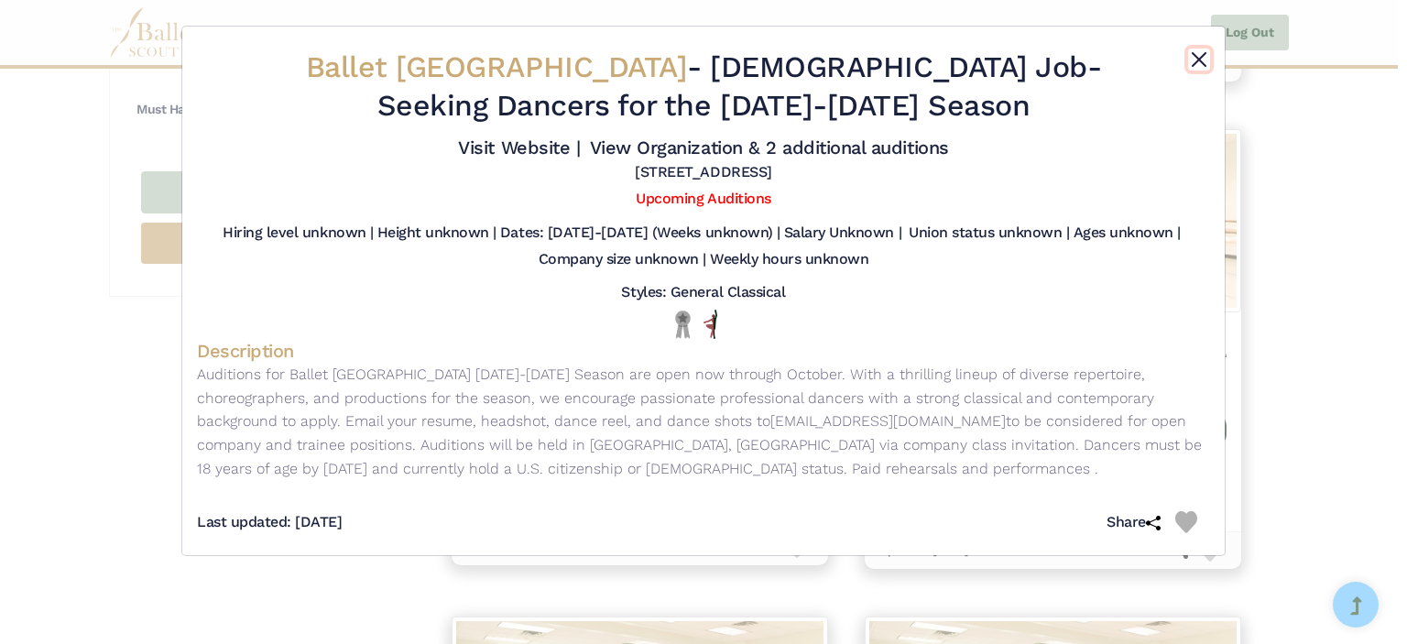
click at [1198, 58] on button "Close" at bounding box center [1199, 60] width 22 height 22
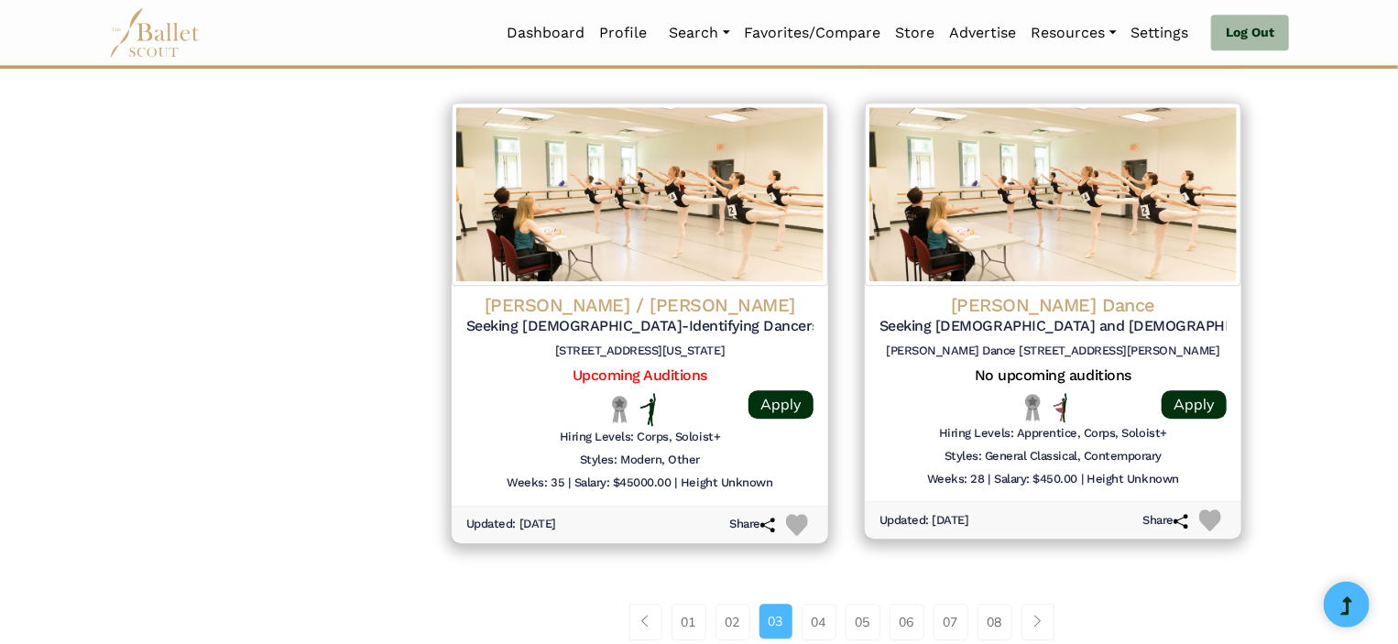
scroll to position [2296, 0]
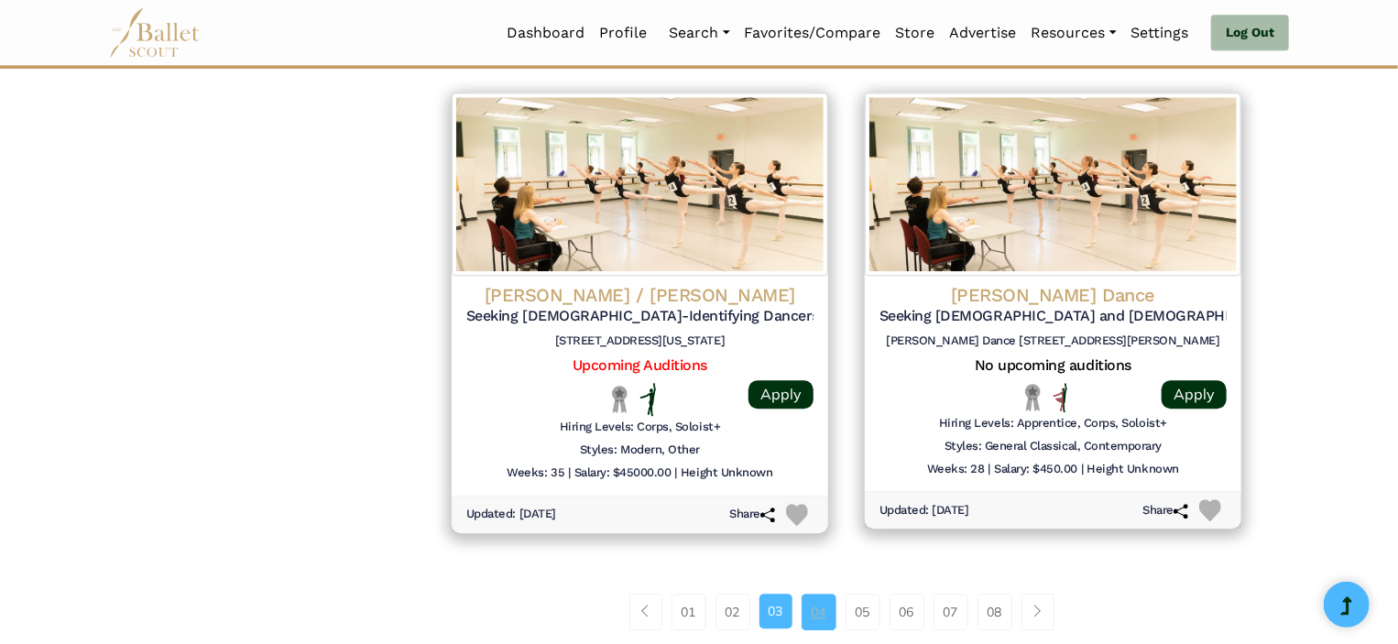
click at [814, 613] on link "04" at bounding box center [819, 612] width 35 height 37
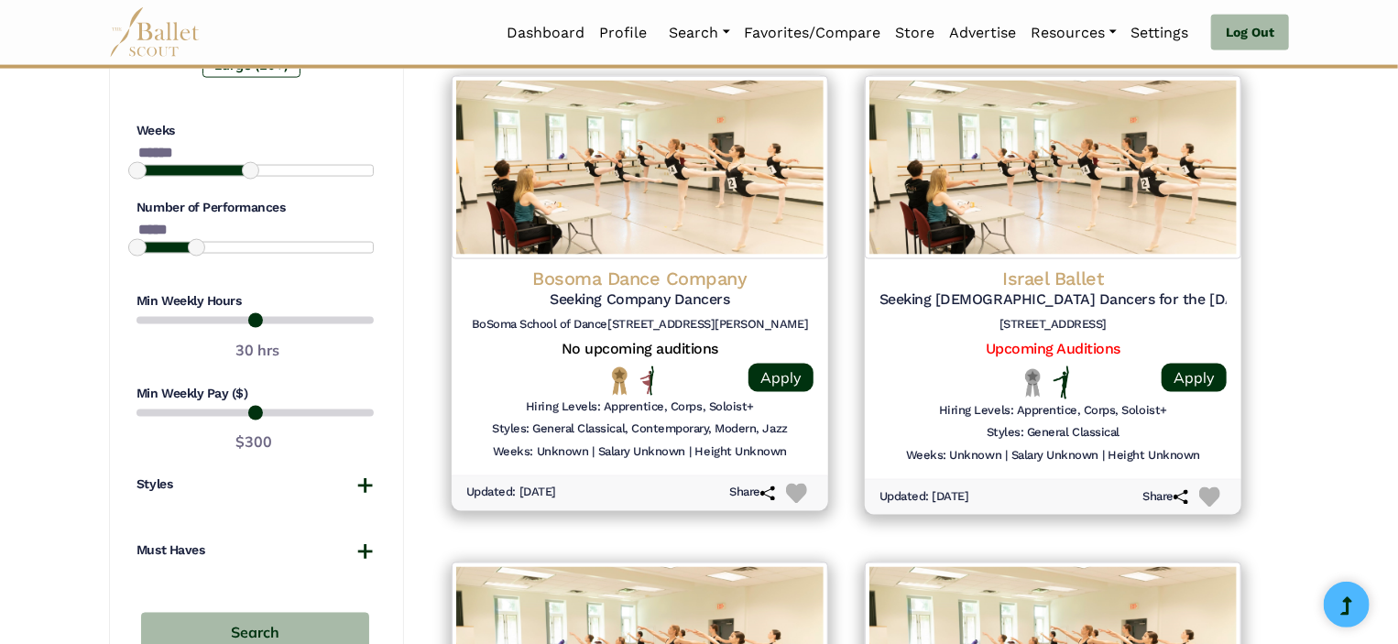
scroll to position [1337, 0]
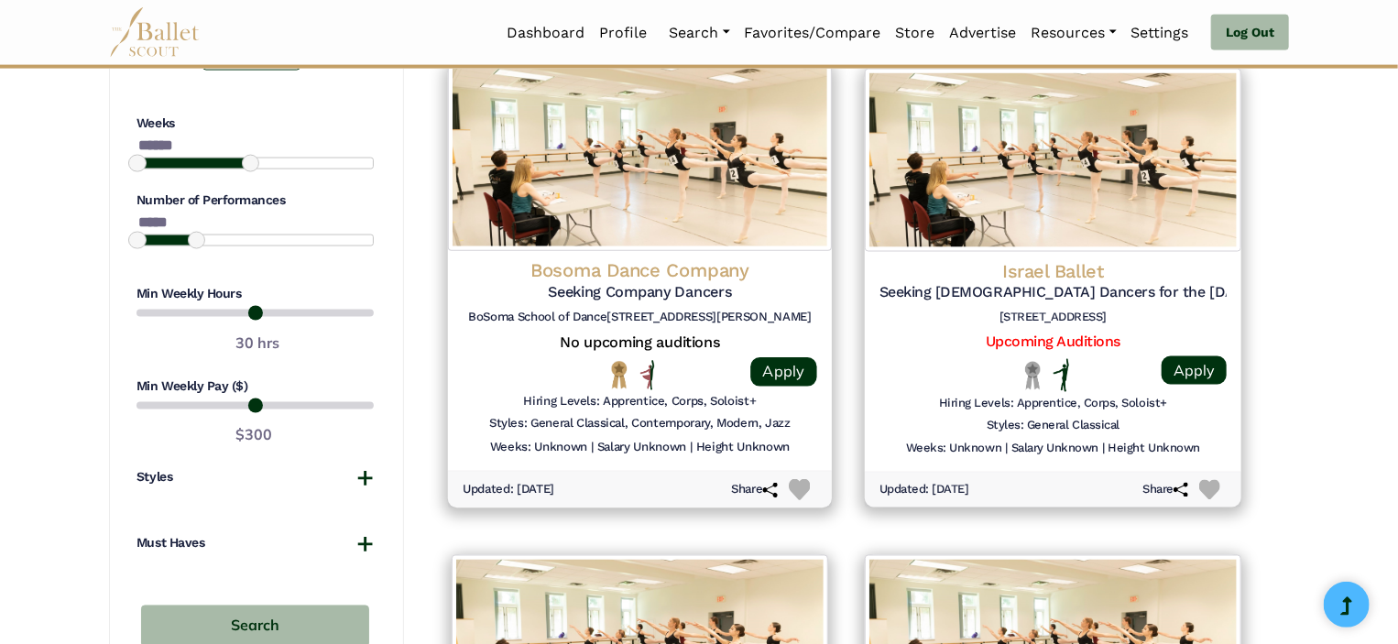
click at [684, 171] on img at bounding box center [640, 158] width 384 height 187
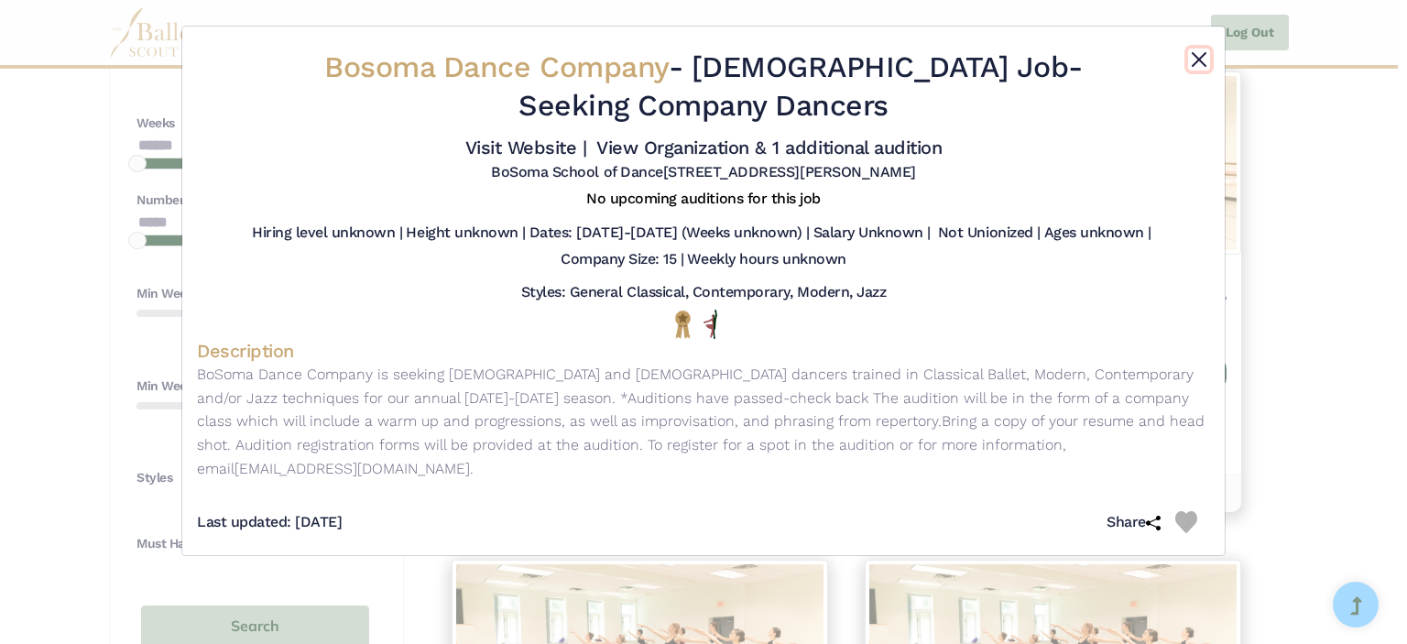
click at [1208, 53] on button "Close" at bounding box center [1199, 60] width 22 height 22
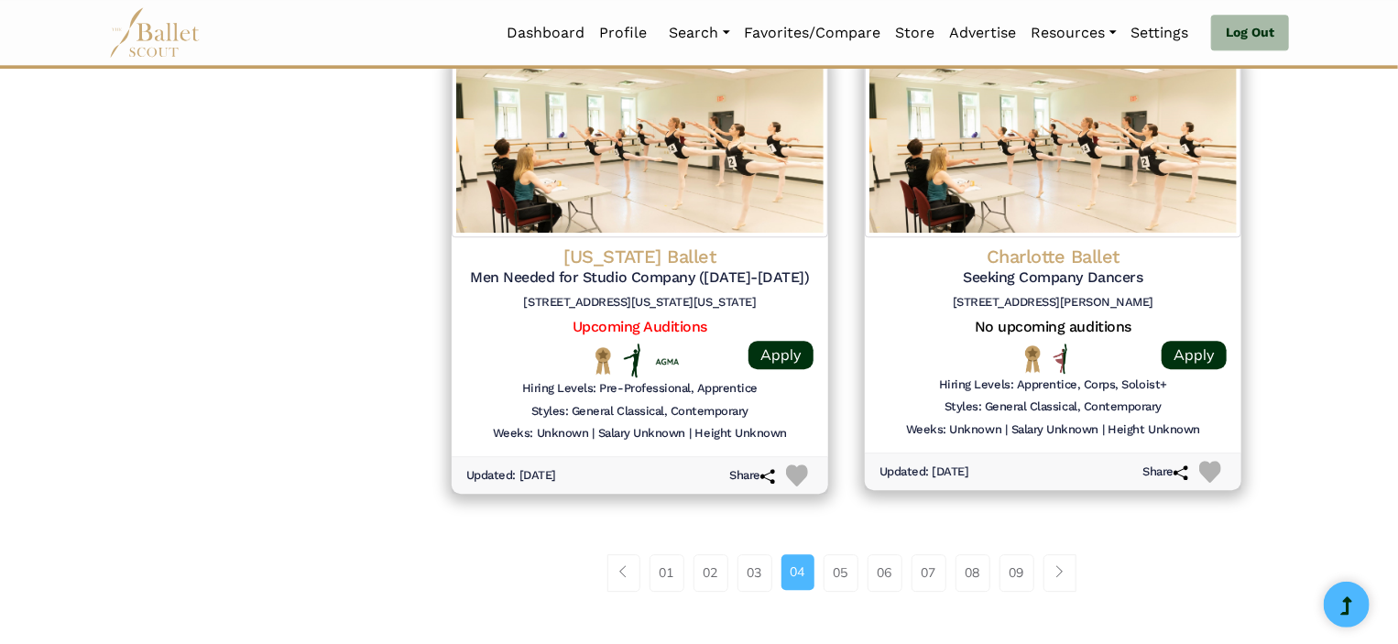
scroll to position [2329, 0]
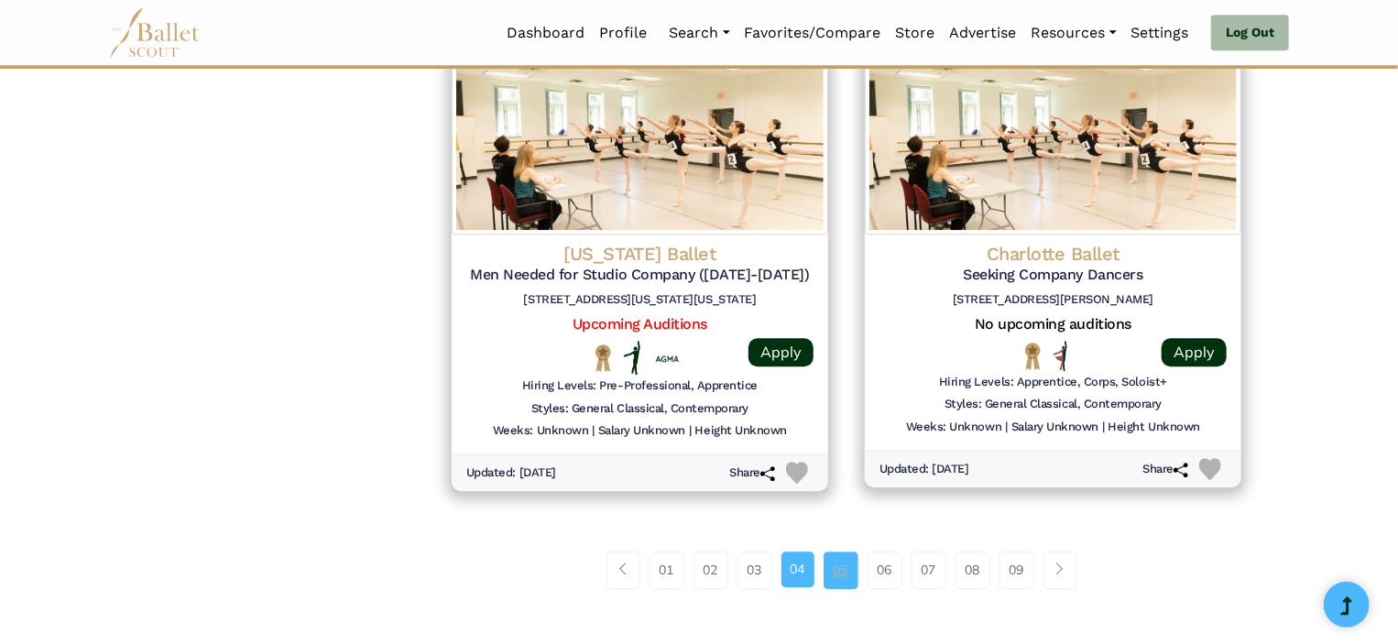
click at [836, 578] on link "05" at bounding box center [841, 569] width 35 height 37
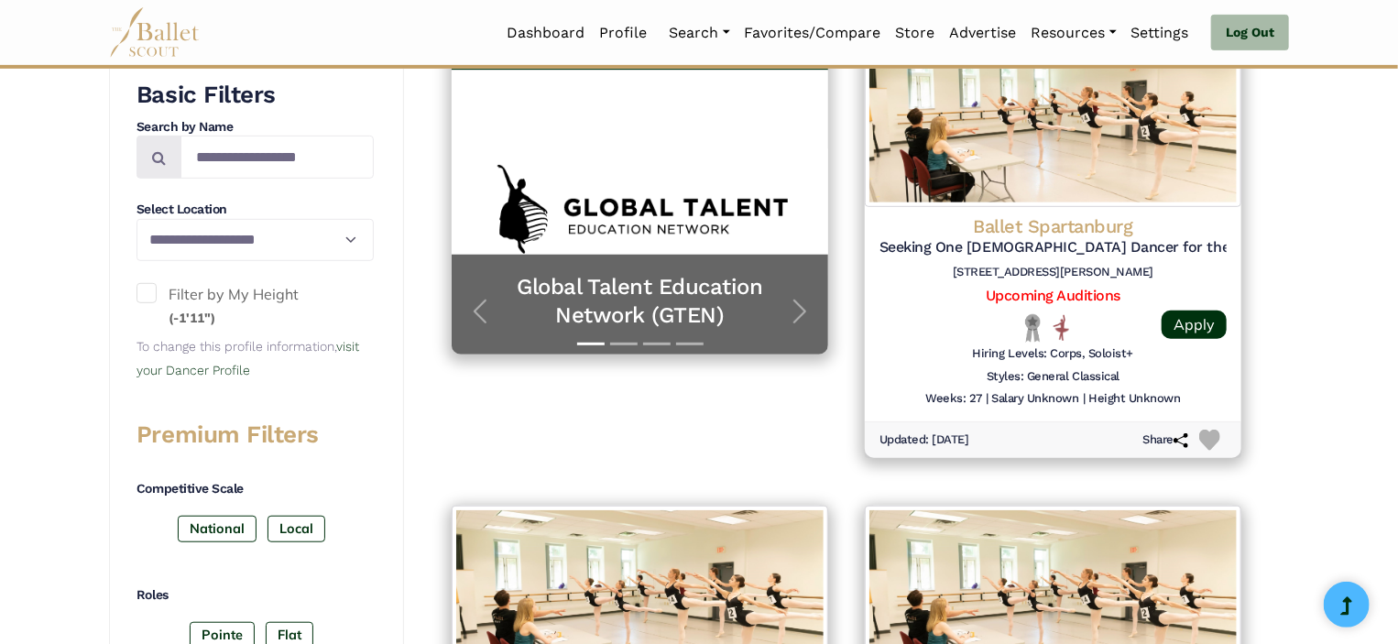
scroll to position [443, 0]
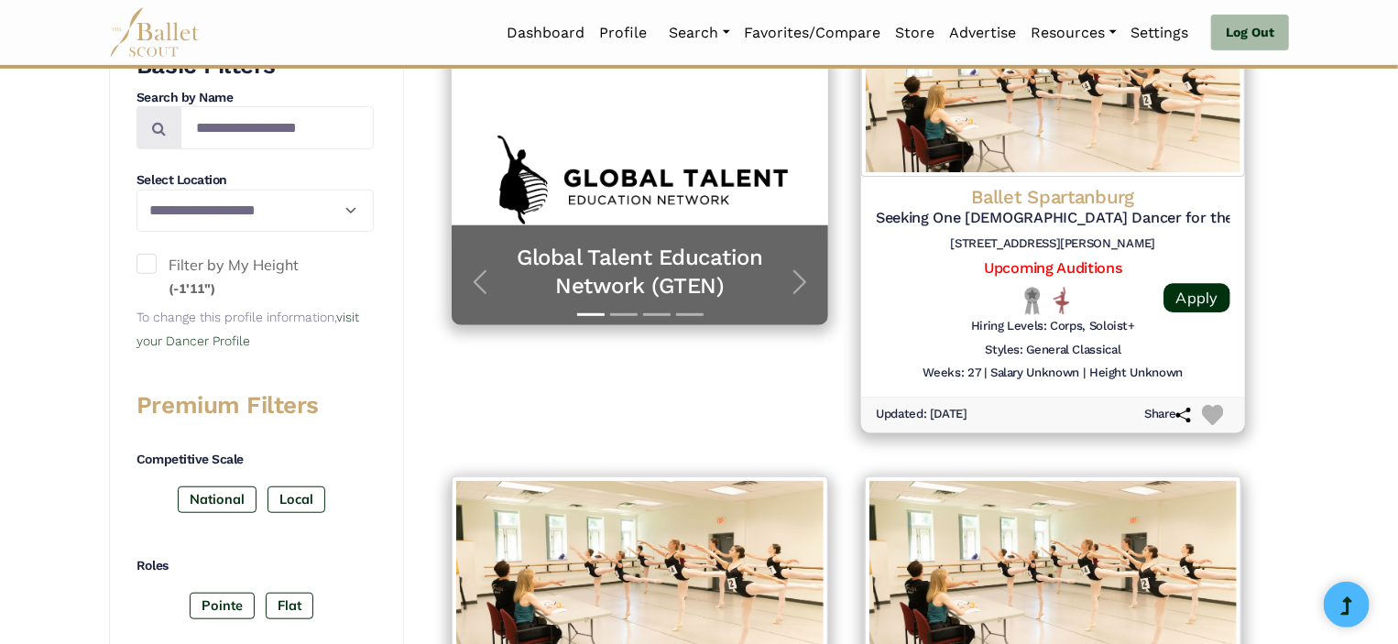
click at [1124, 218] on h5 "Seeking One Female Dancer for the 2025-2026 Season" at bounding box center [1053, 218] width 355 height 19
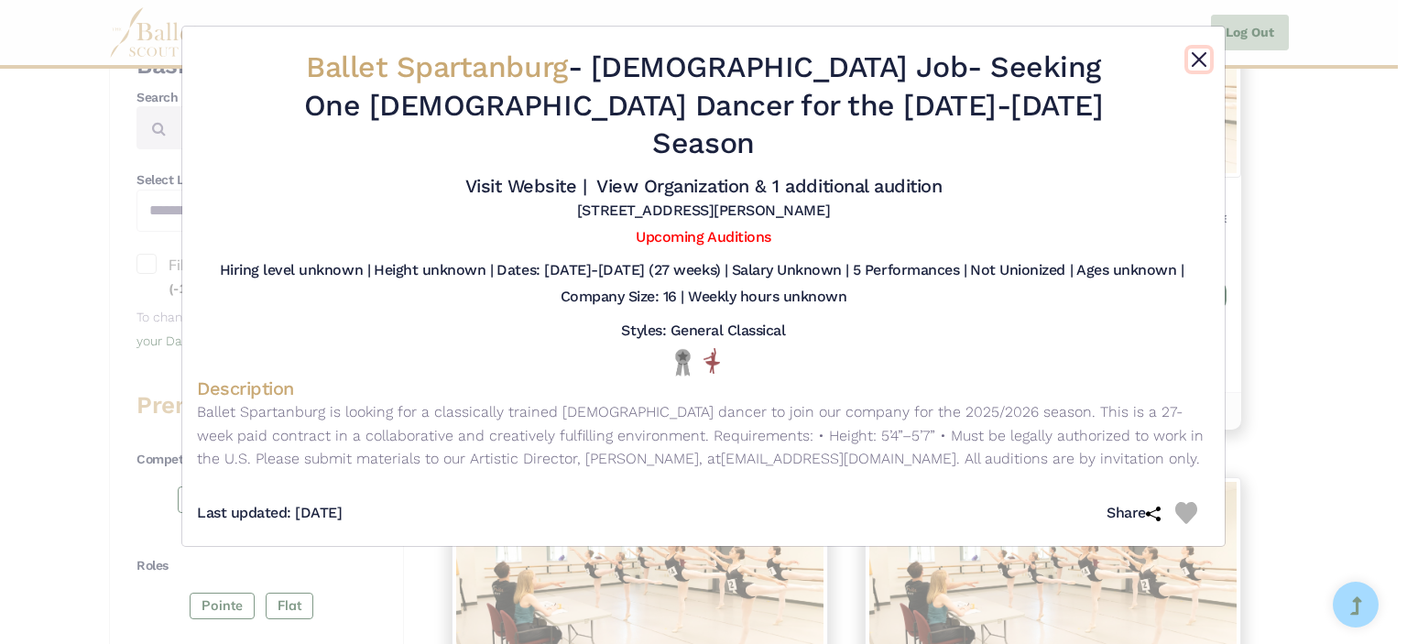
click at [1207, 61] on button "Close" at bounding box center [1199, 60] width 22 height 22
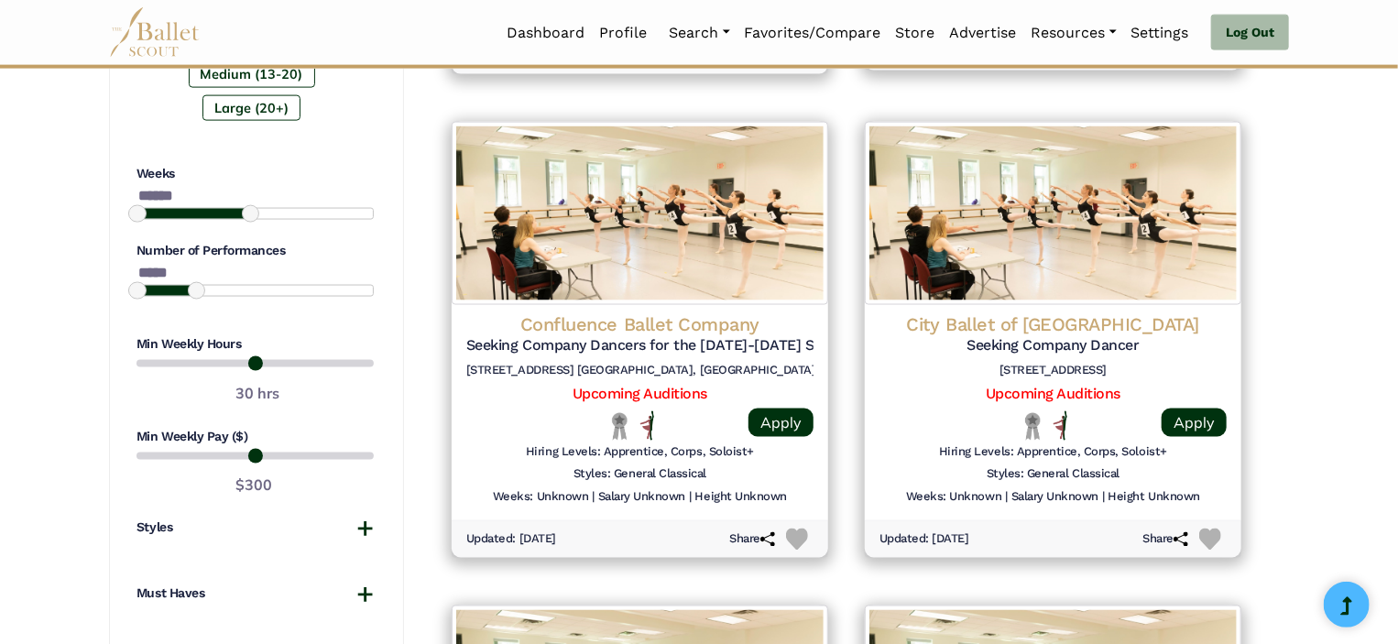
scroll to position [1332, 0]
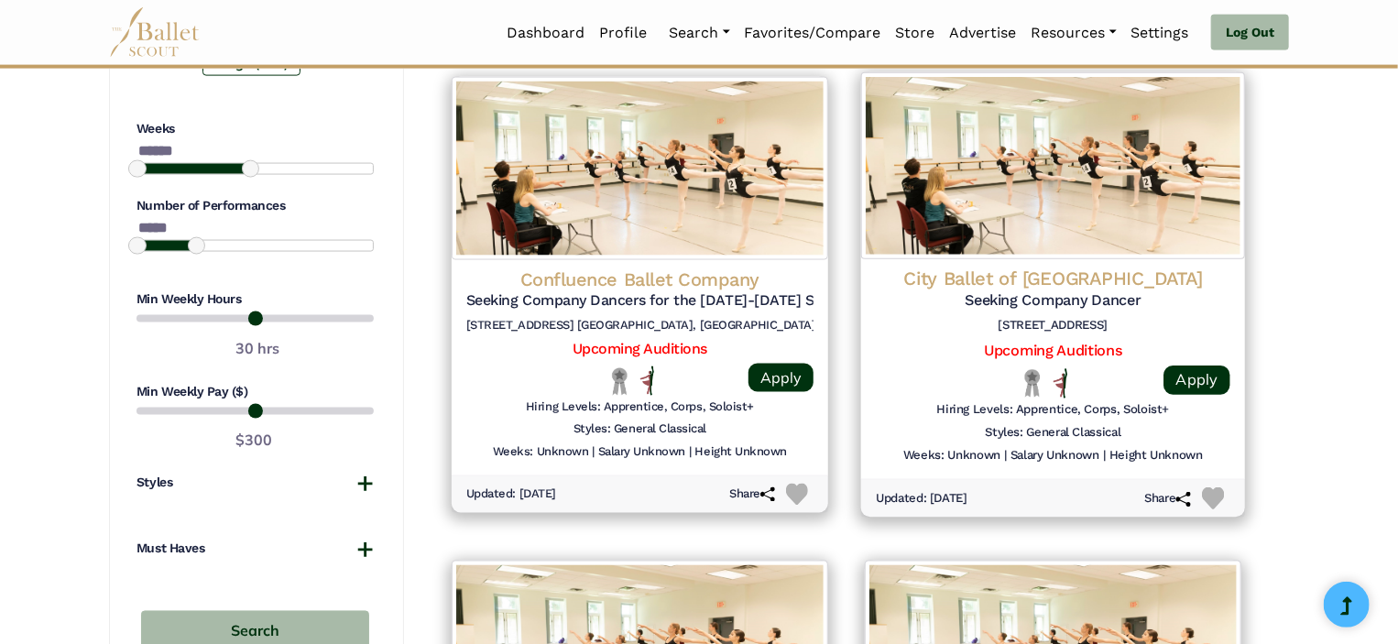
click at [1067, 307] on h5 "Seeking Company Dancer" at bounding box center [1053, 300] width 355 height 19
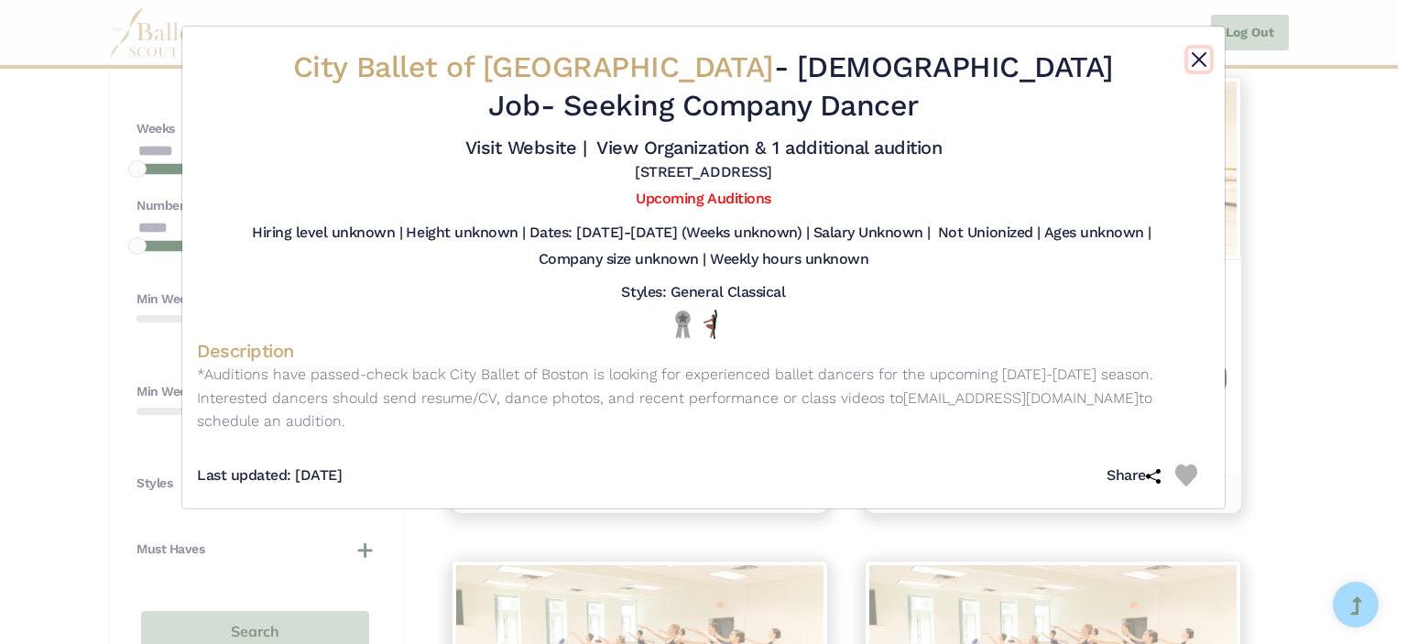
click at [1203, 60] on button "Close" at bounding box center [1199, 60] width 22 height 22
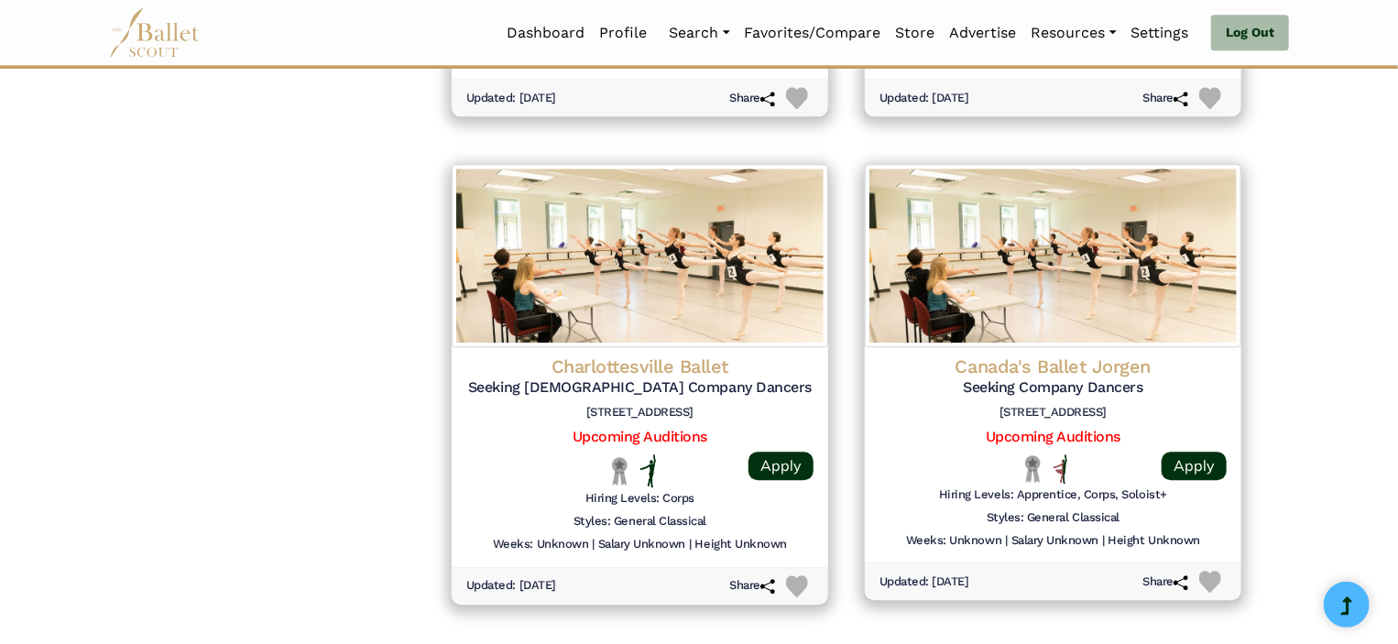
scroll to position [2242, 0]
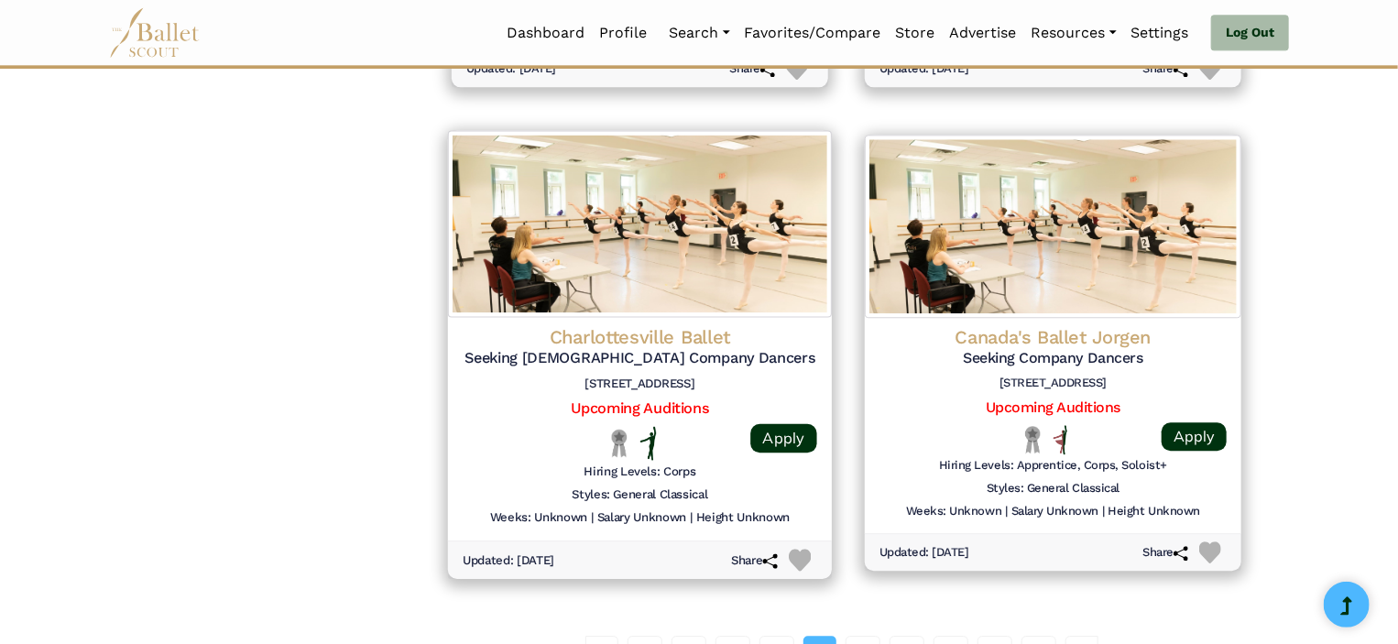
click at [699, 377] on h6 "1160, 1885 Seminole Trail suite 203, Charlottesville, VA 22901" at bounding box center [640, 384] width 355 height 16
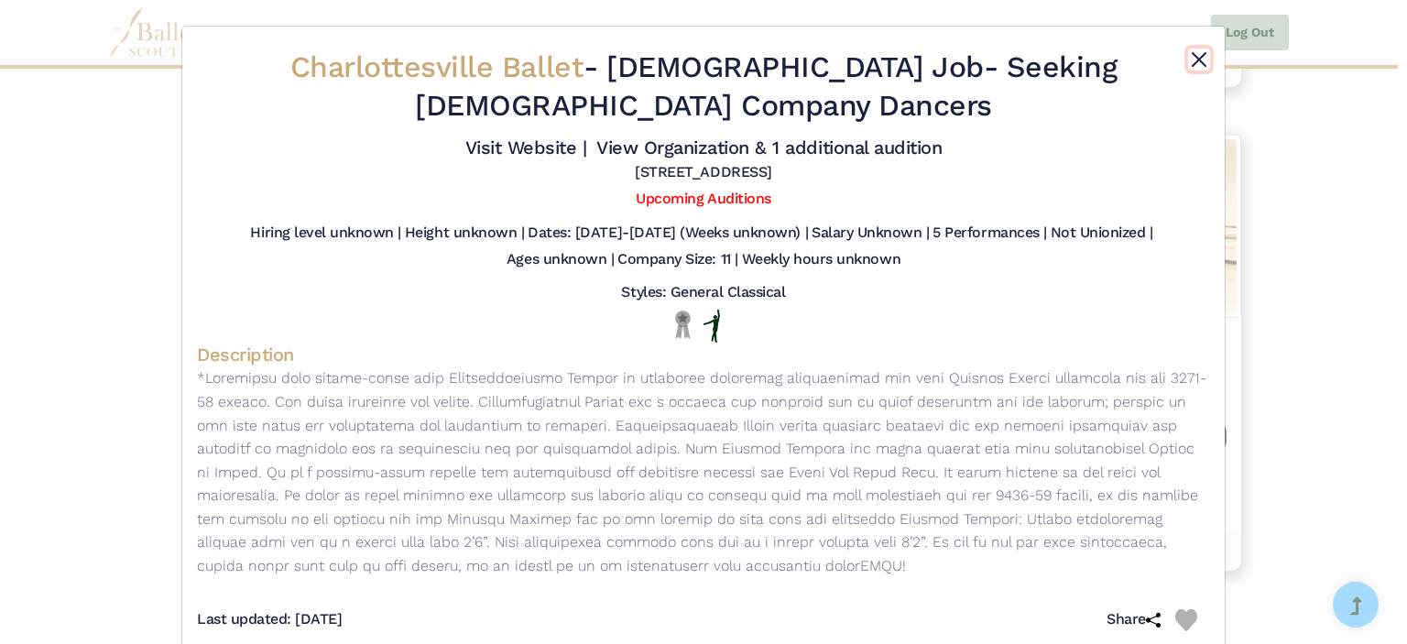
click at [1194, 61] on button "Close" at bounding box center [1199, 60] width 22 height 22
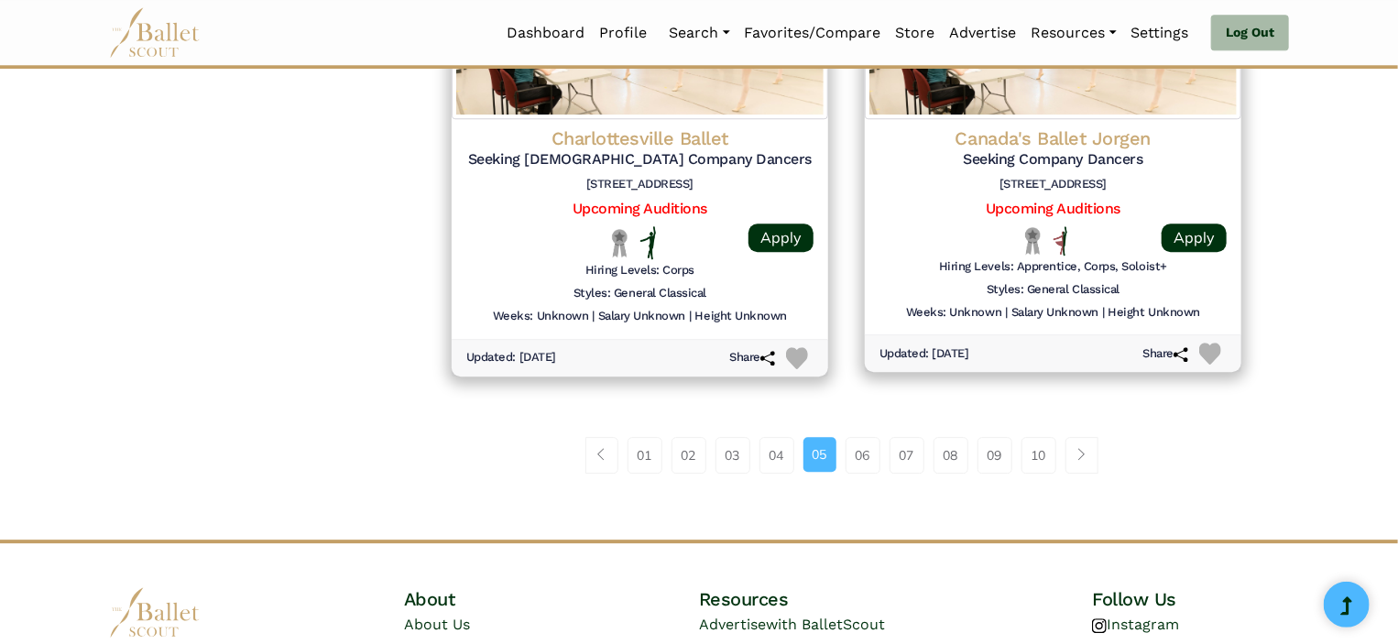
scroll to position [2462, 0]
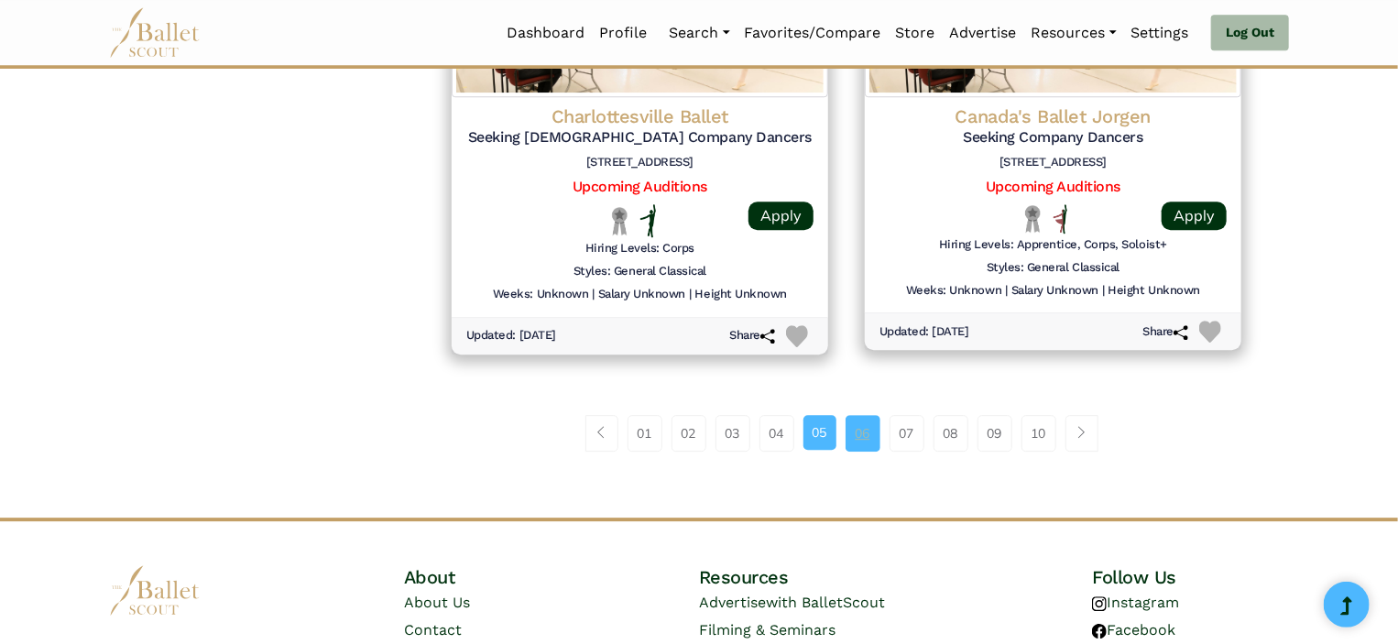
click at [855, 424] on link "06" at bounding box center [863, 433] width 35 height 37
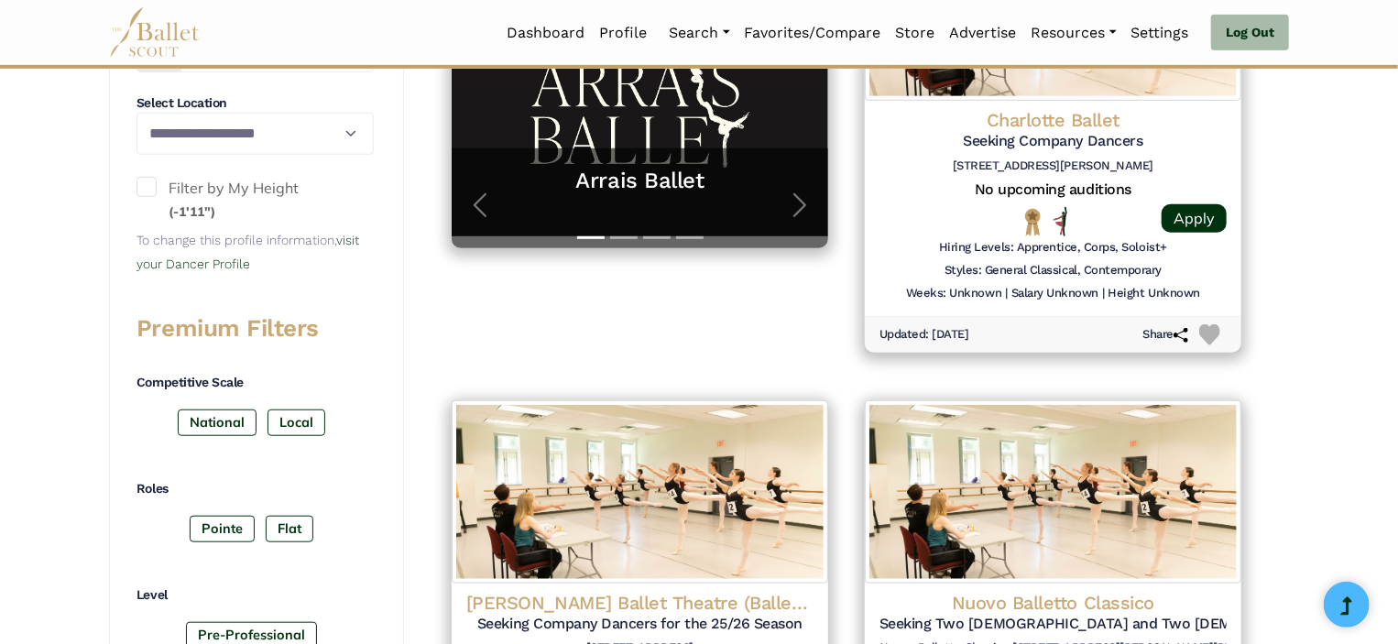
scroll to position [510, 0]
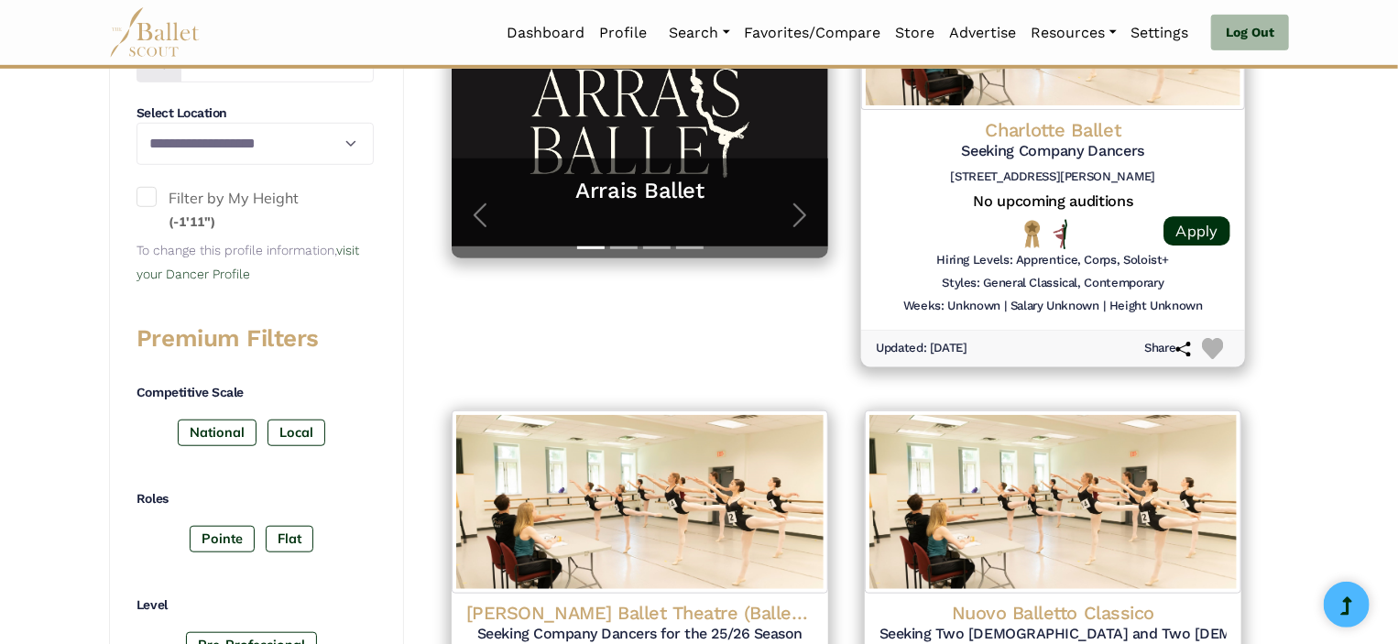
click at [1100, 152] on h5 "Seeking Company Dancers" at bounding box center [1053, 151] width 355 height 19
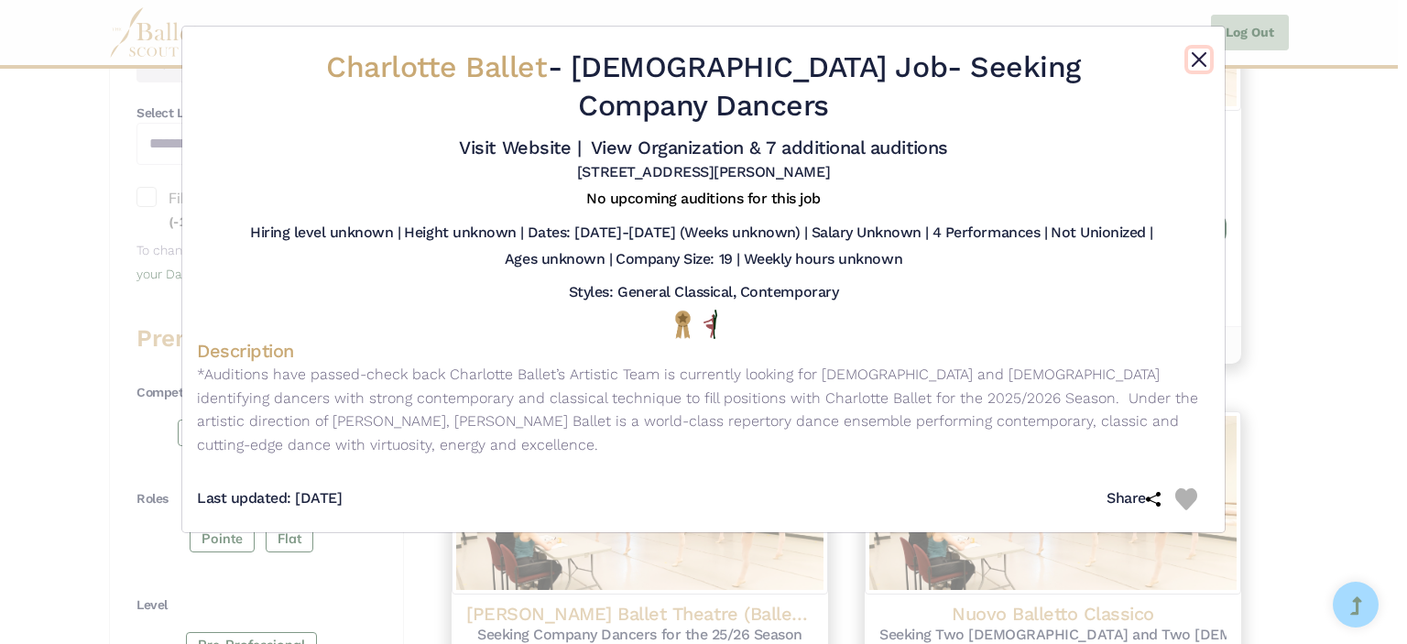
click at [1195, 59] on button "Close" at bounding box center [1199, 60] width 22 height 22
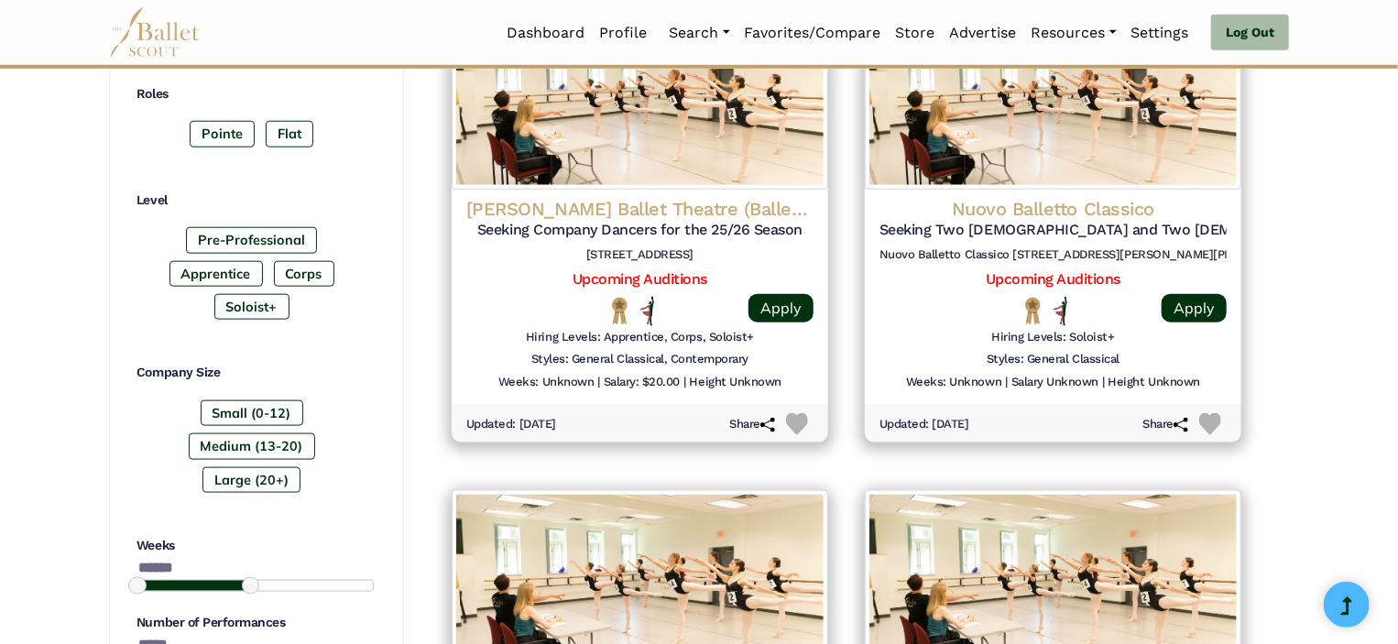
scroll to position [922, 0]
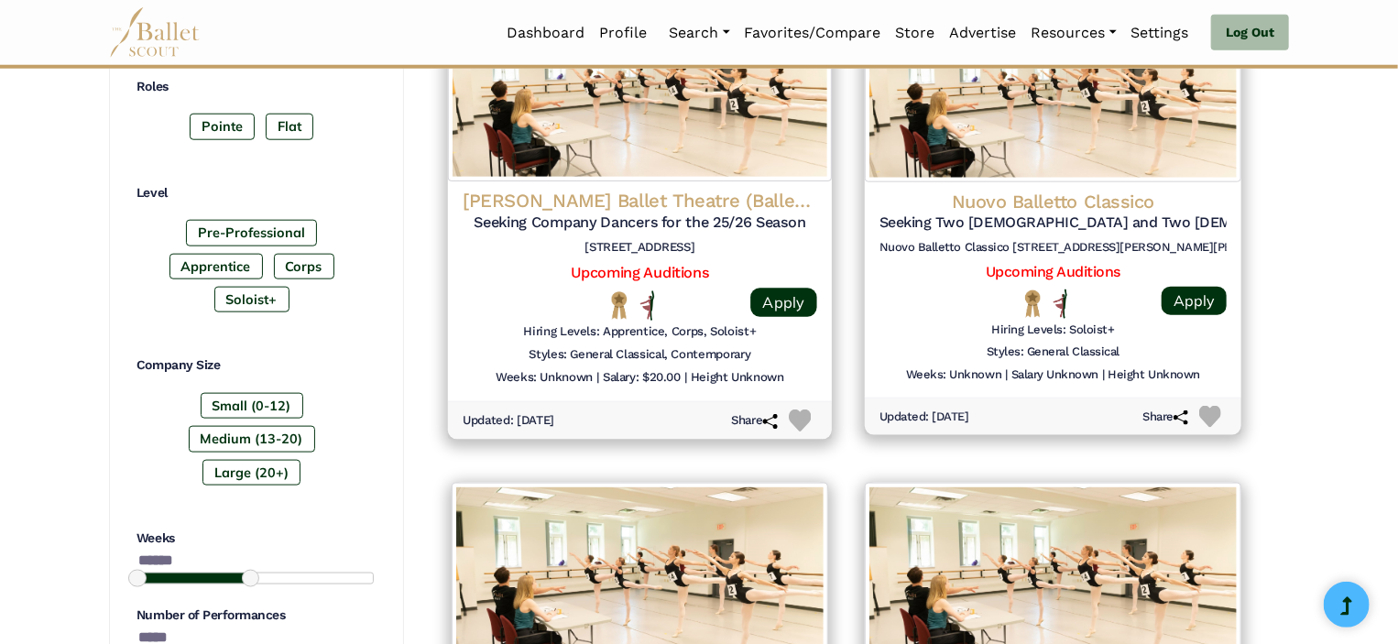
click at [652, 256] on div "Carole Alexis Ballet Theatre (Ballet des Ameriques) Seeking Company Dancers for…" at bounding box center [640, 226] width 355 height 74
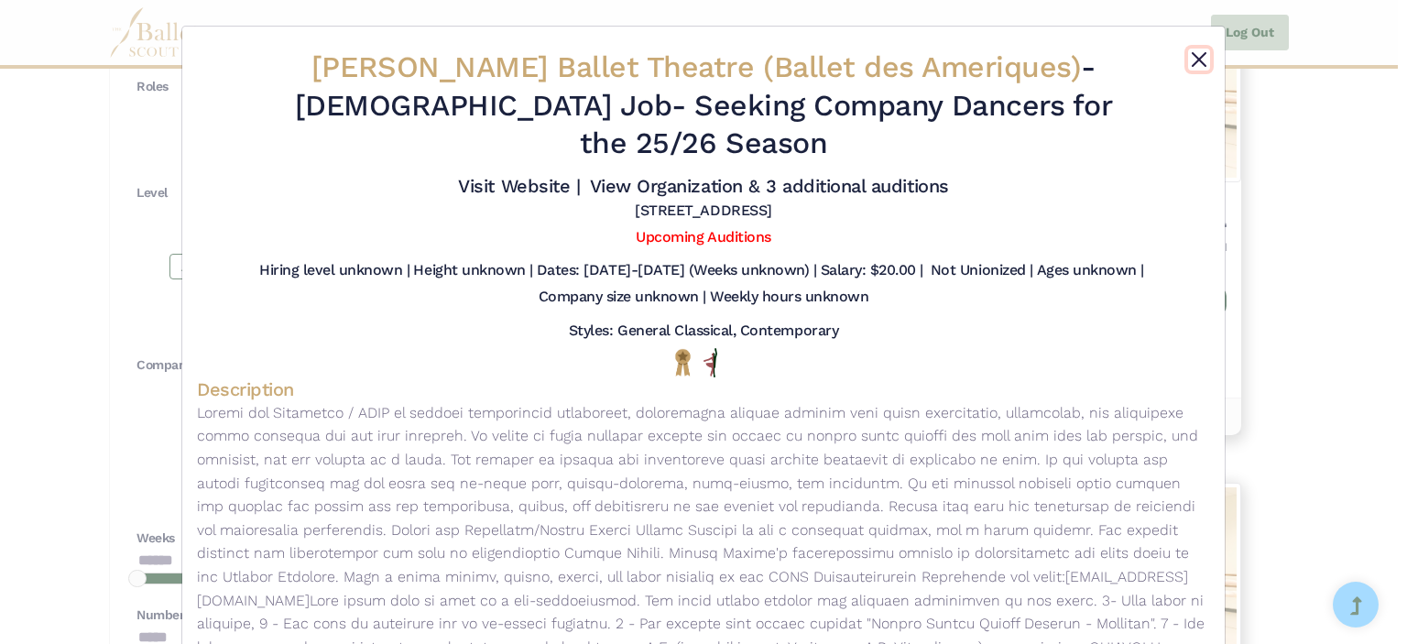
click at [1201, 56] on button "Close" at bounding box center [1199, 60] width 22 height 22
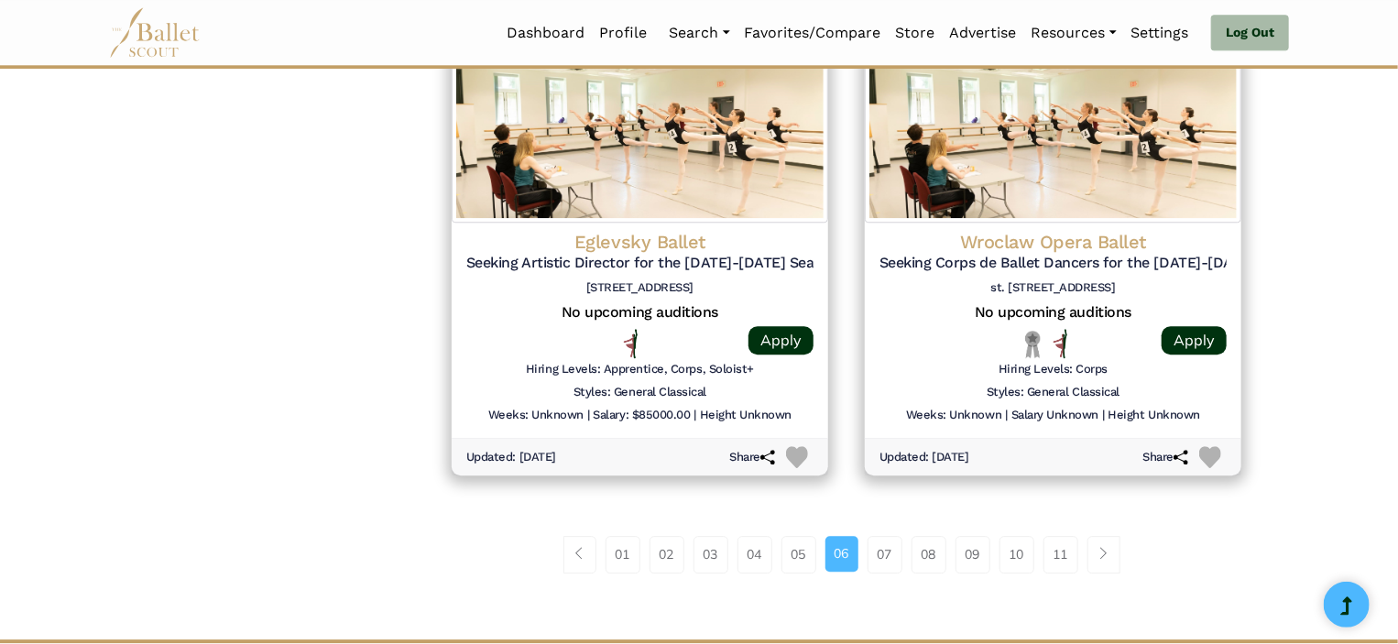
scroll to position [2385, 0]
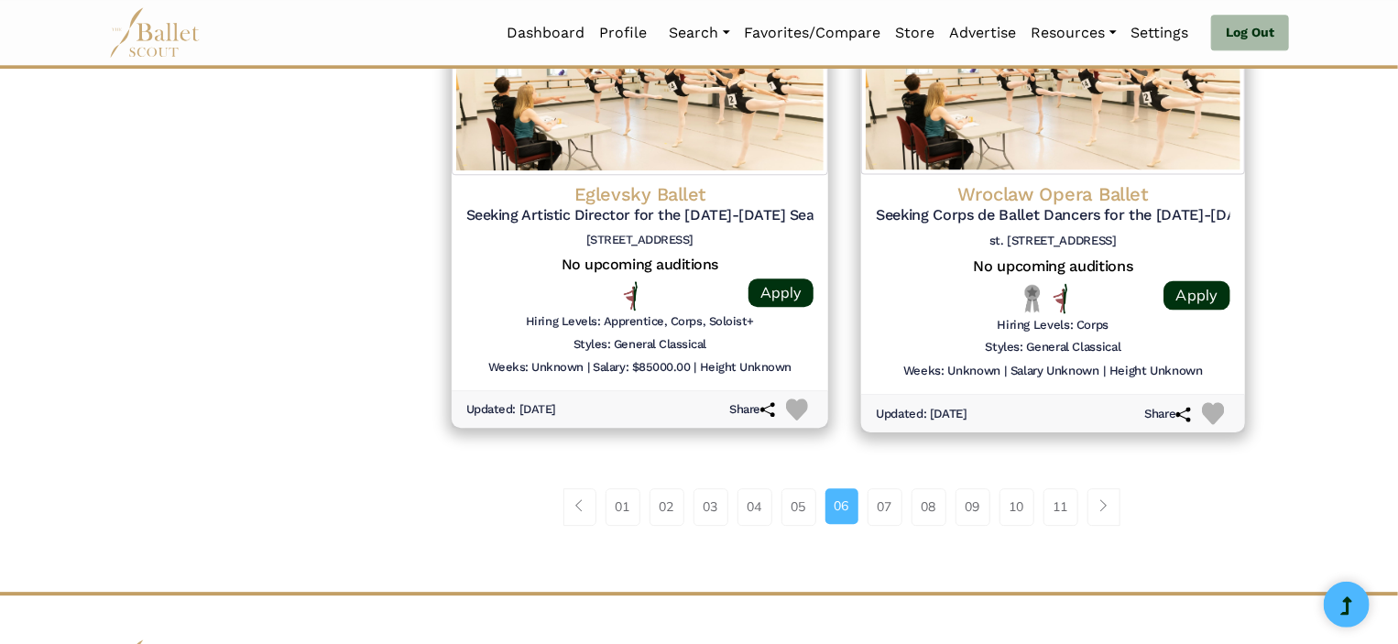
click at [1052, 190] on h4 "Wroclaw Opera Ballet" at bounding box center [1053, 193] width 355 height 25
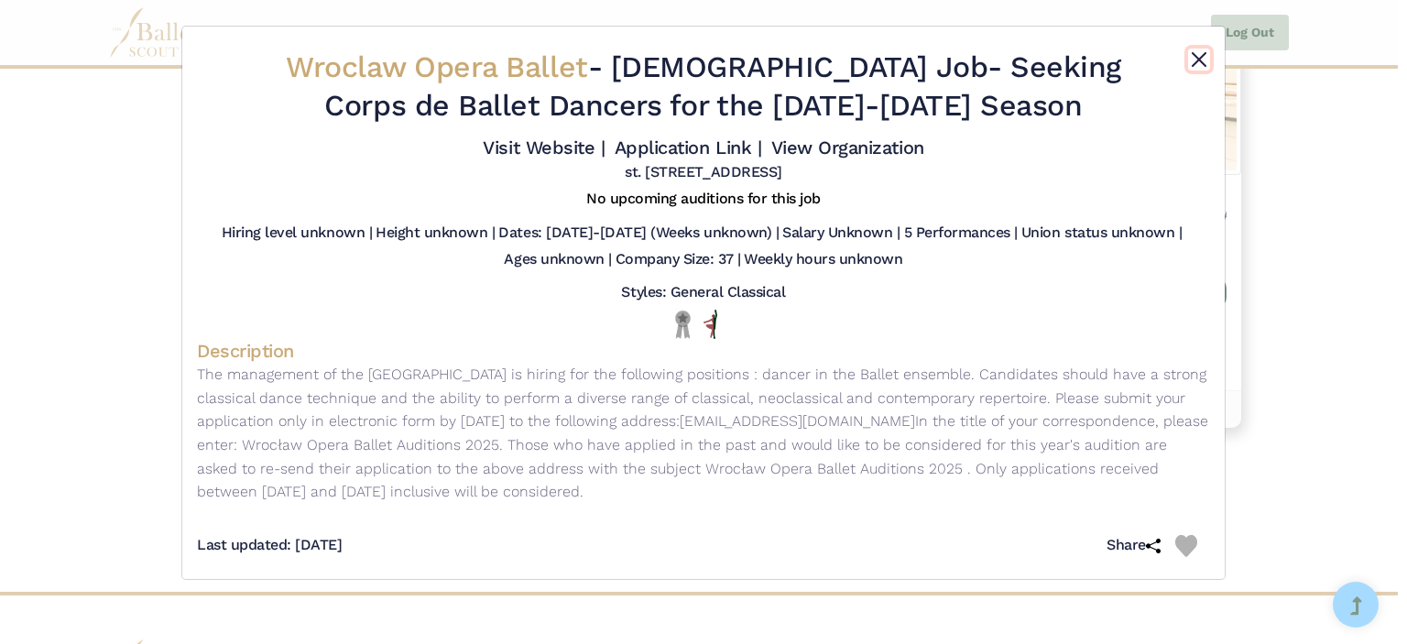
click at [1198, 52] on button "Close" at bounding box center [1199, 60] width 22 height 22
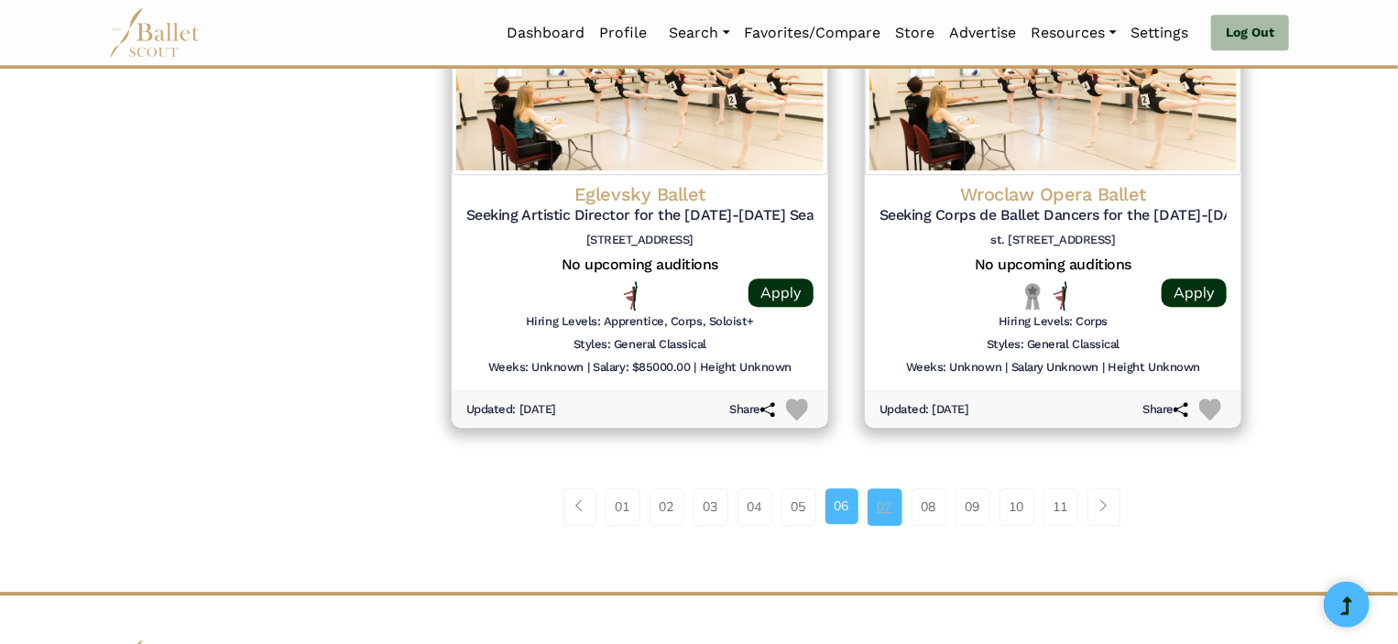
click at [876, 522] on link "07" at bounding box center [884, 506] width 35 height 37
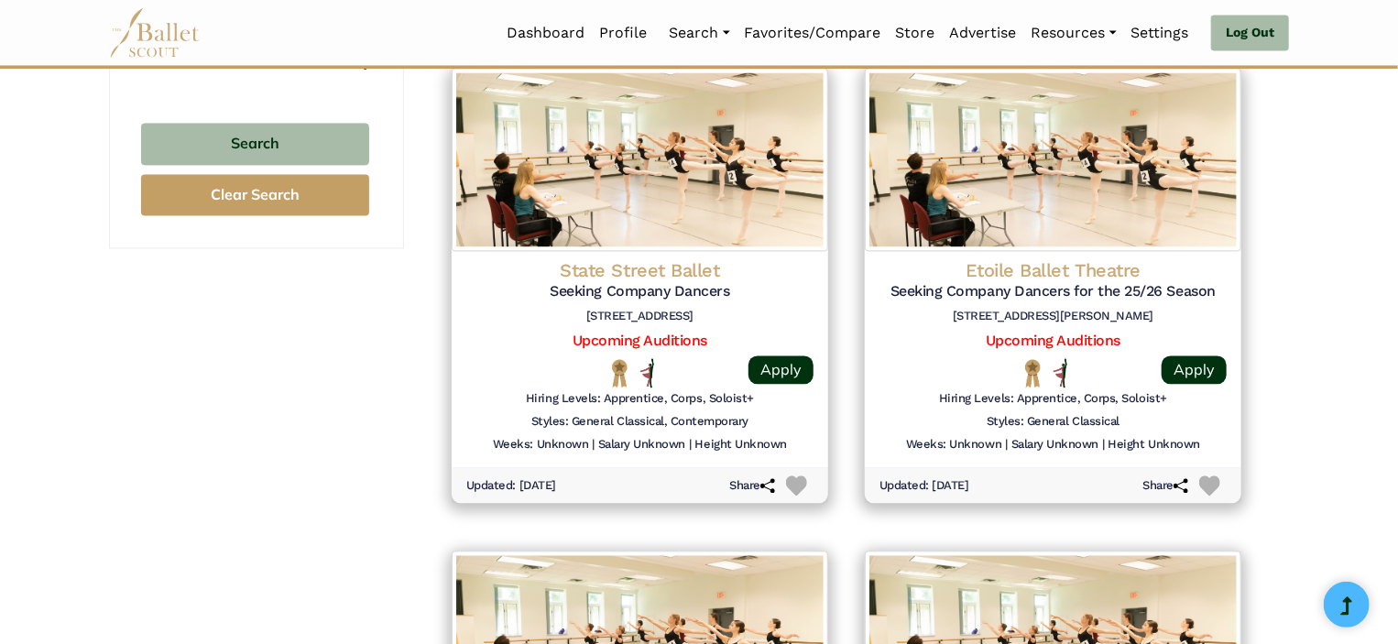
scroll to position [1827, 0]
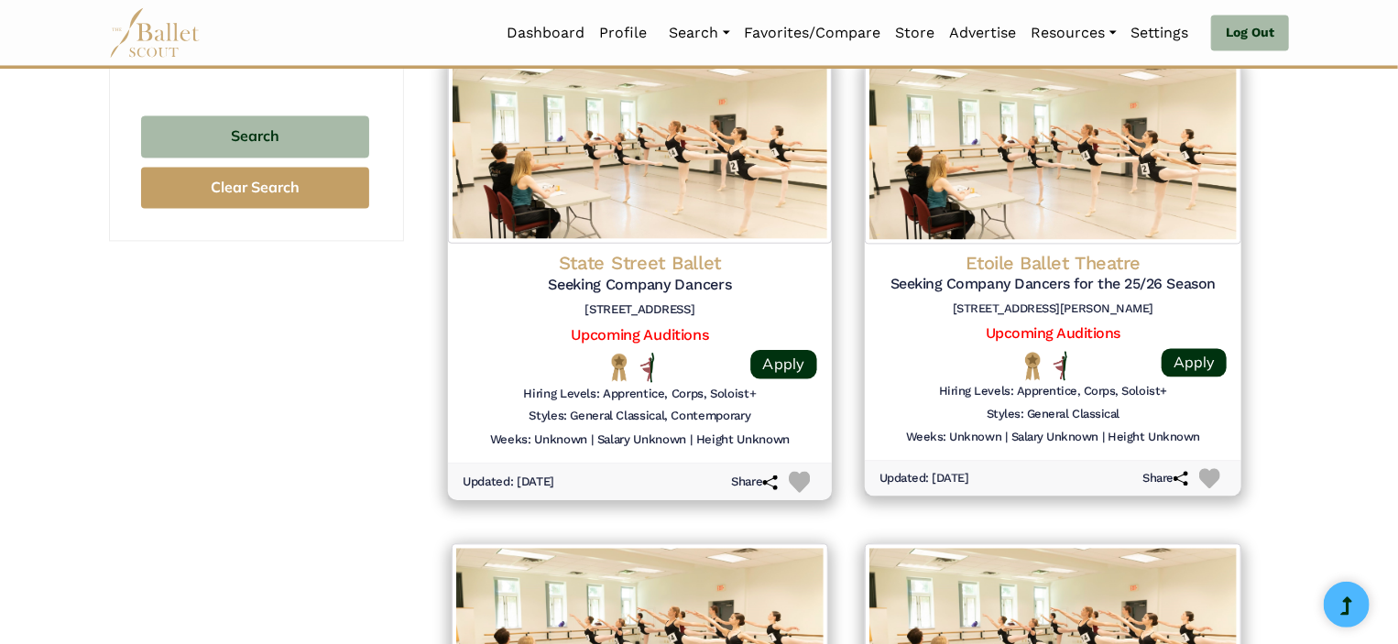
click at [666, 275] on h5 "Seeking Company Dancers" at bounding box center [640, 284] width 355 height 19
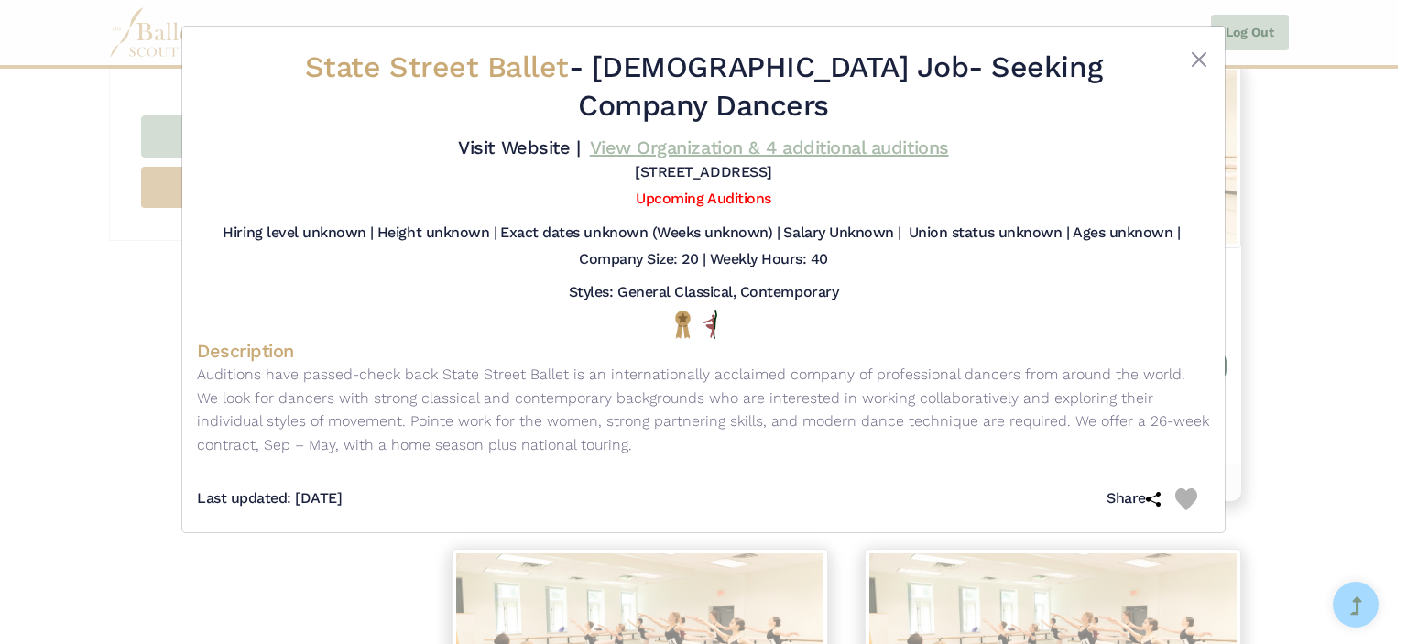
click at [802, 146] on link "View Organization & 4 additional auditions" at bounding box center [769, 147] width 359 height 22
click at [1195, 49] on button "Close" at bounding box center [1199, 60] width 22 height 22
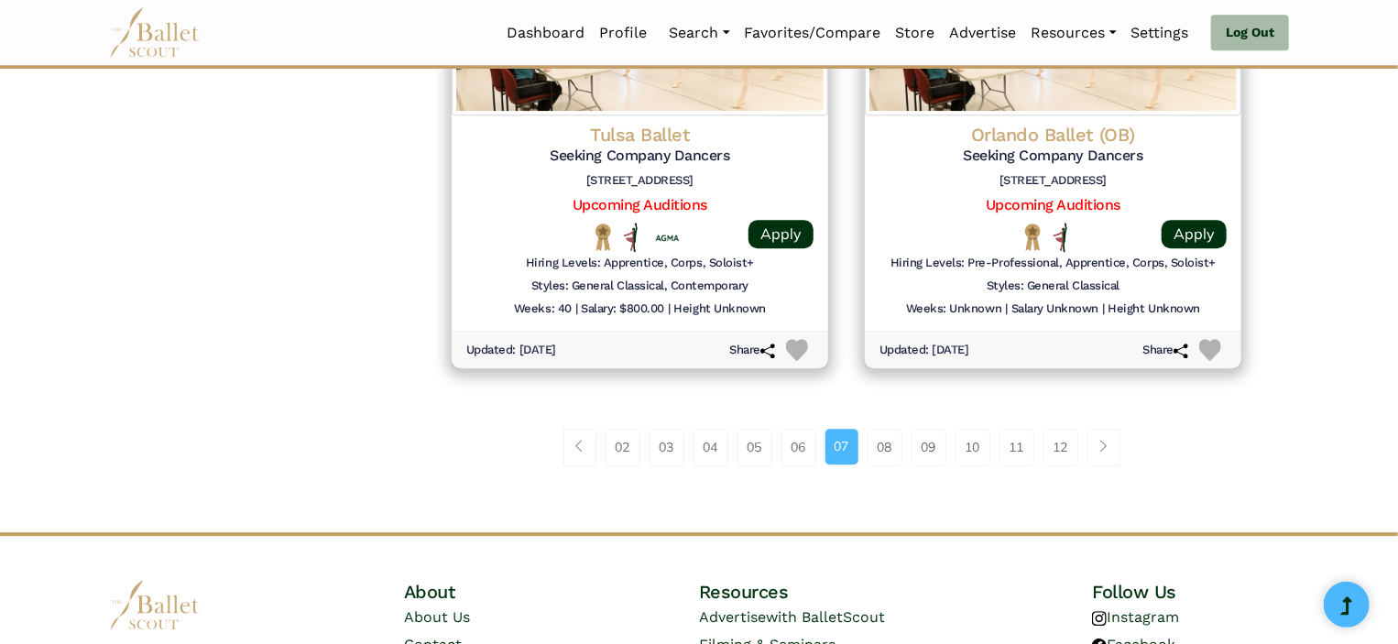
scroll to position [2451, 0]
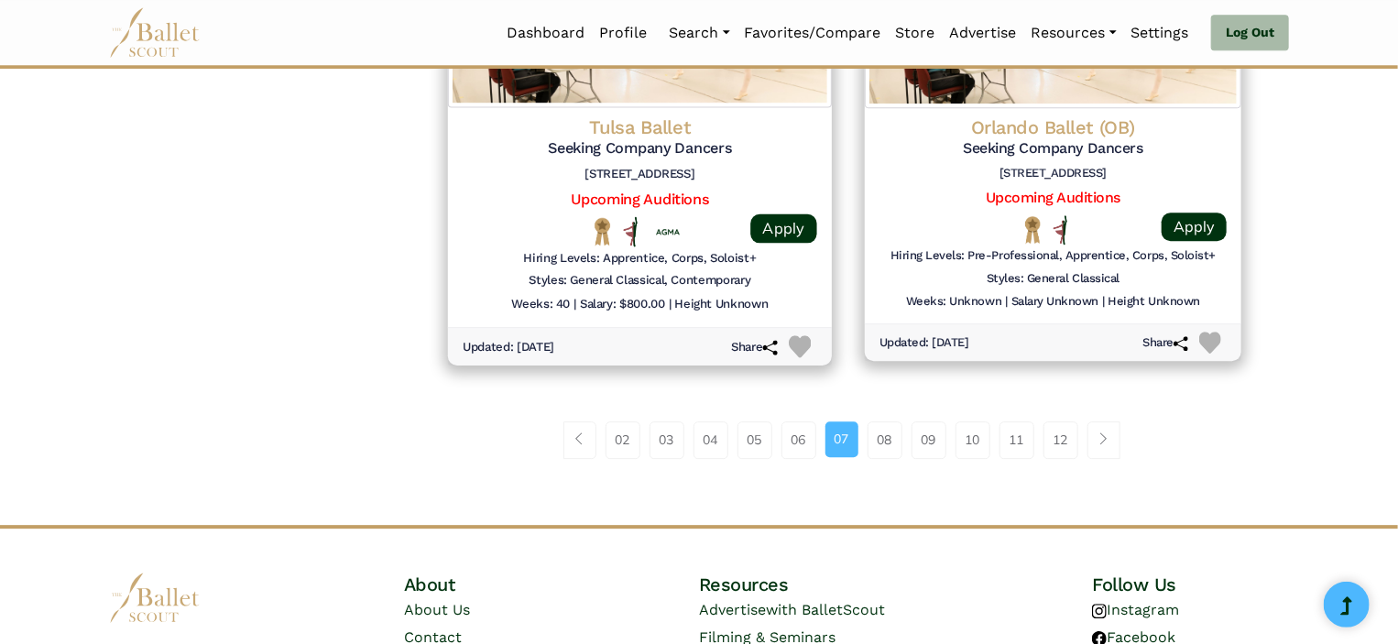
click at [634, 149] on h5 "Seeking Company Dancers" at bounding box center [640, 148] width 355 height 19
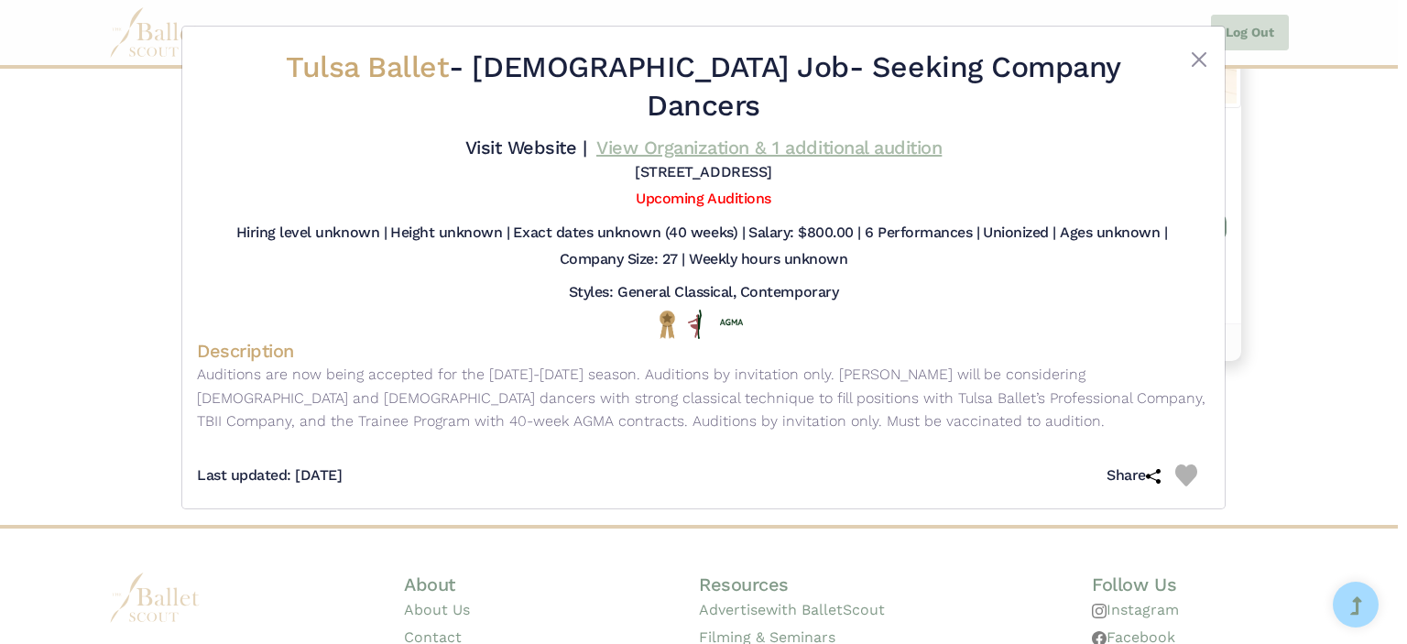
click at [795, 136] on link "View Organization & 1 additional audition" at bounding box center [768, 147] width 345 height 22
click at [1199, 60] on button "Close" at bounding box center [1199, 60] width 22 height 22
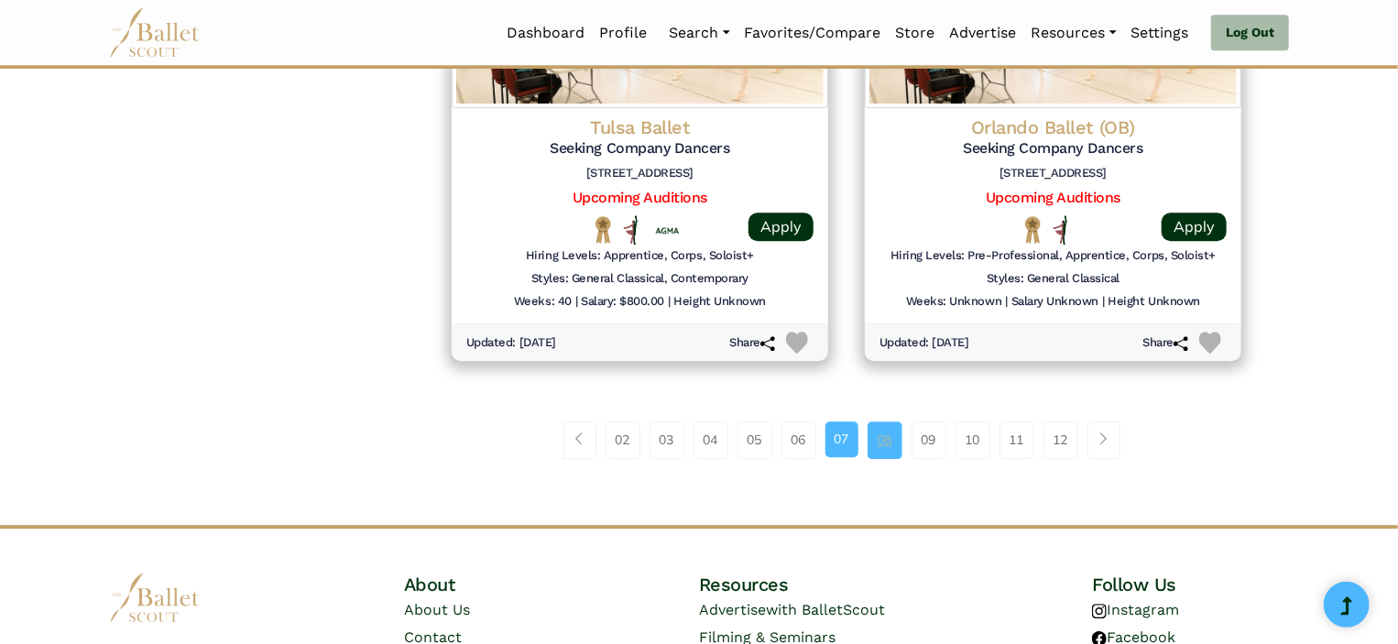
click at [880, 452] on link "08" at bounding box center [884, 439] width 35 height 37
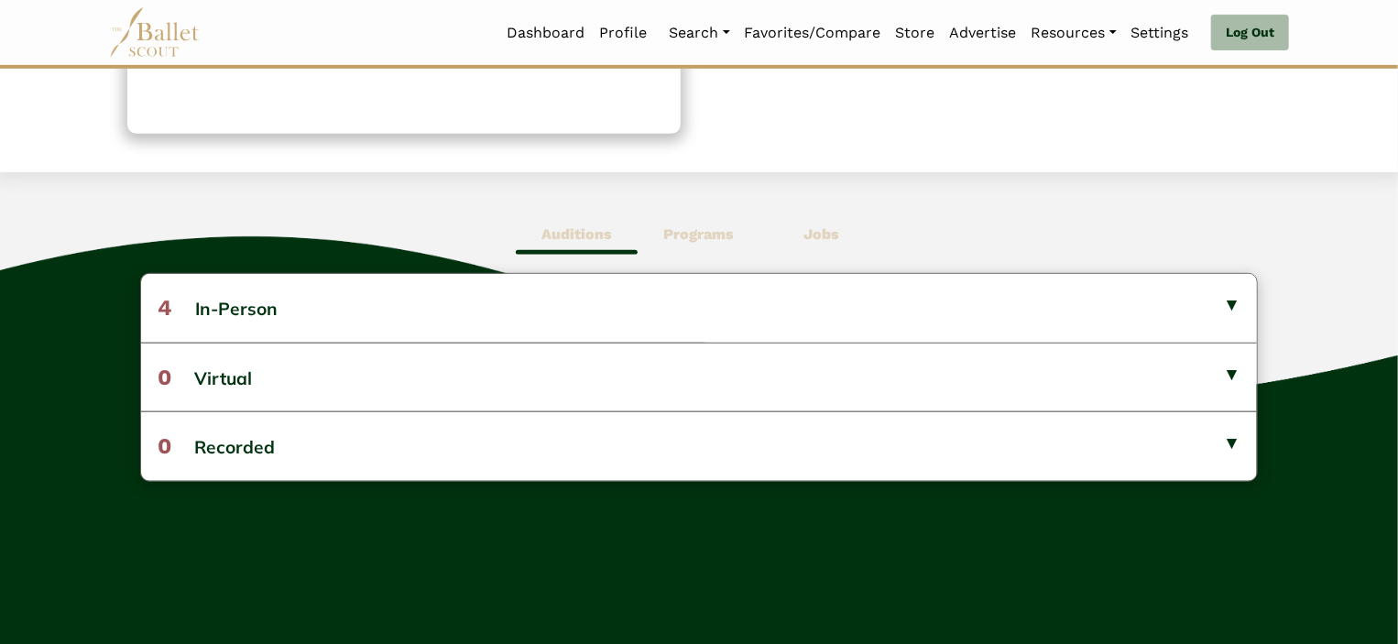
scroll to position [381, 0]
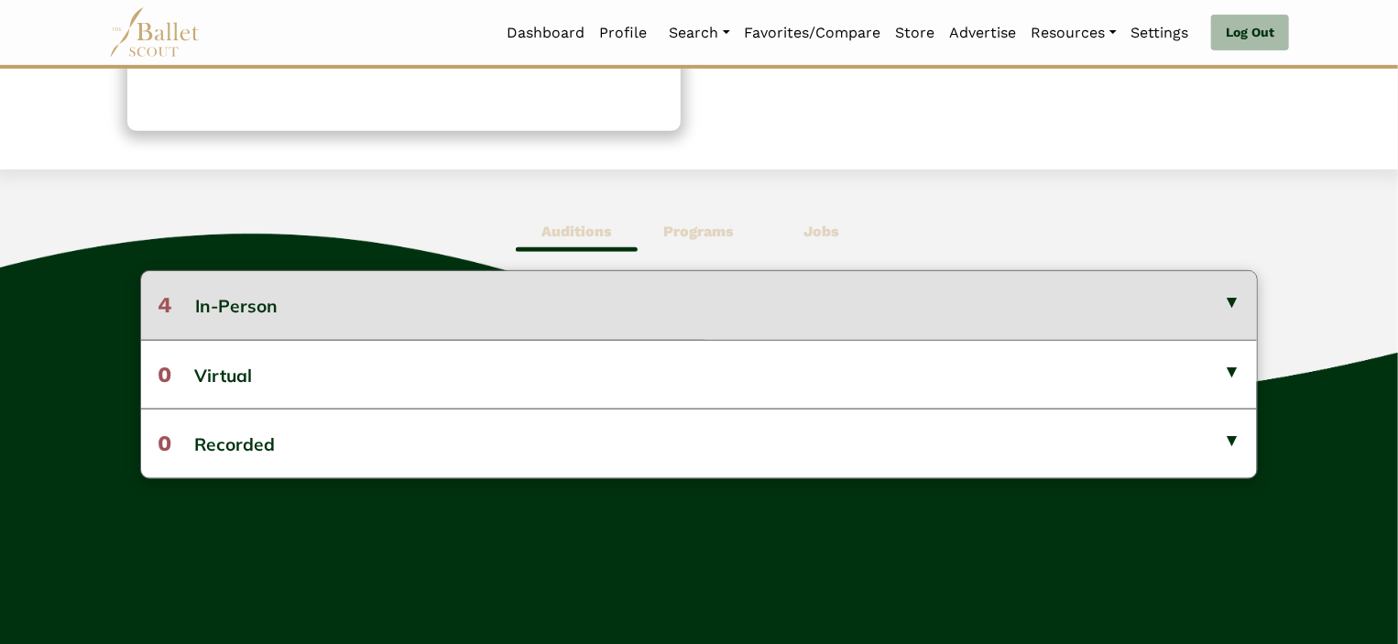
click at [1129, 314] on button "4 In-Person" at bounding box center [699, 305] width 1117 height 68
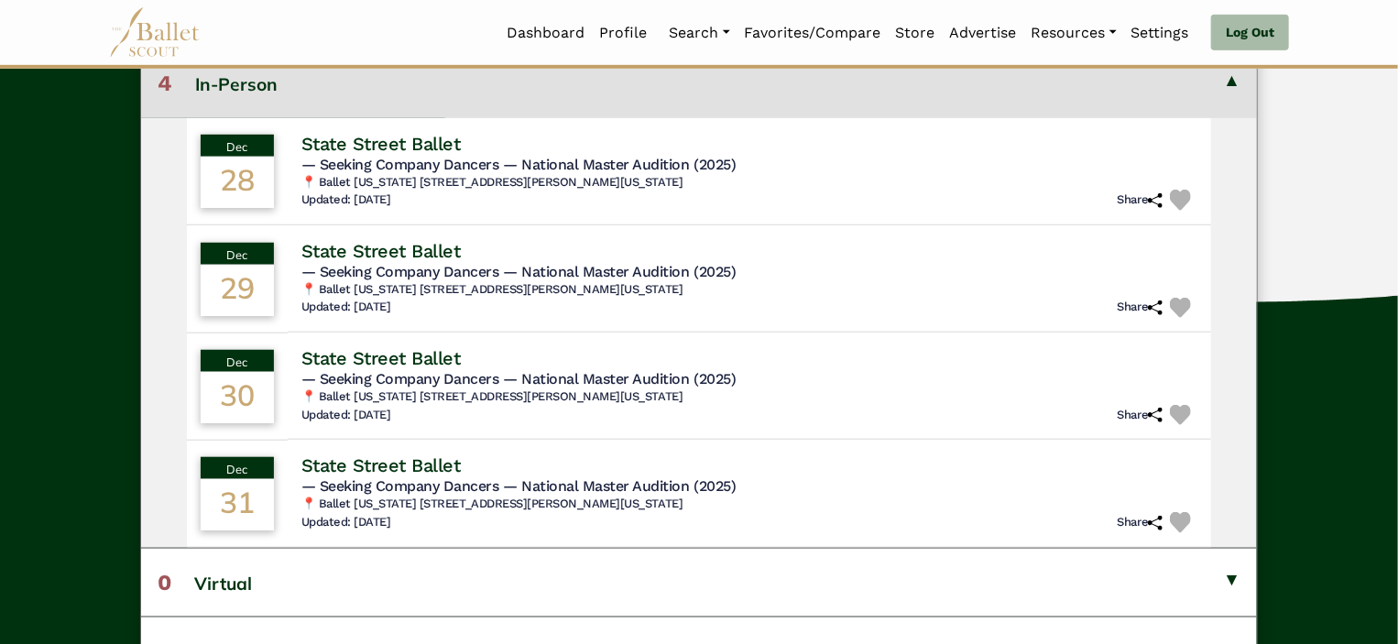
scroll to position [608, 0]
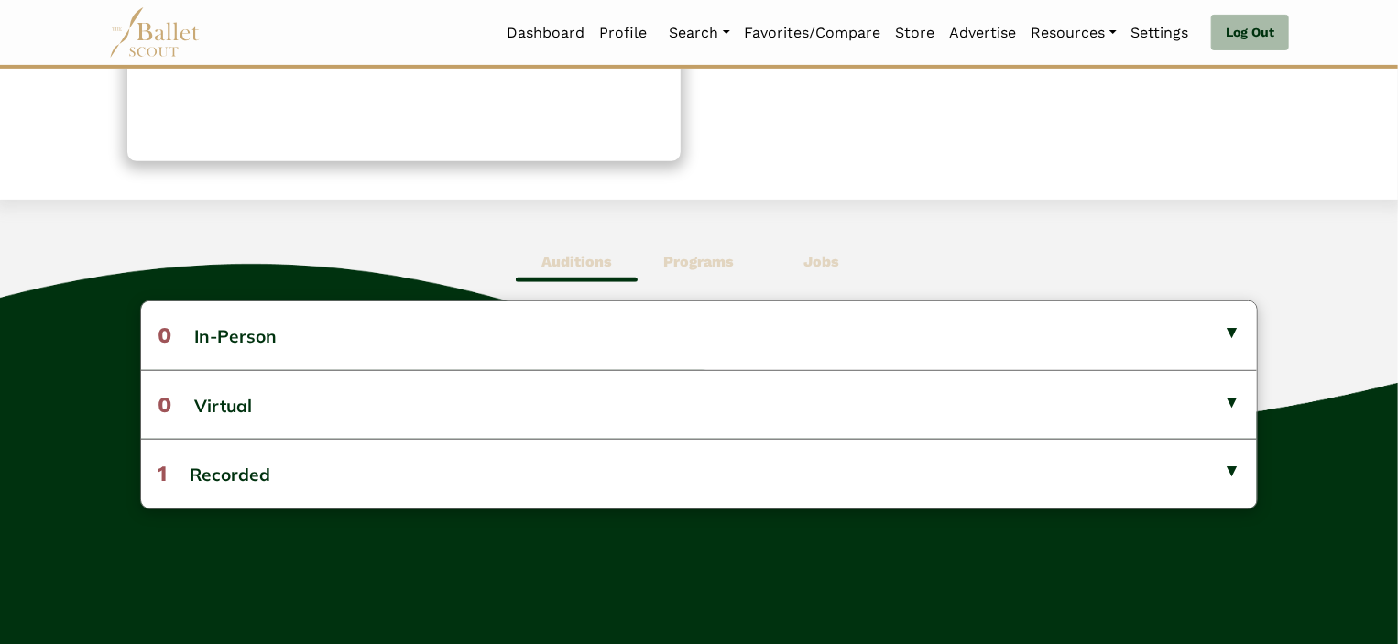
scroll to position [352, 0]
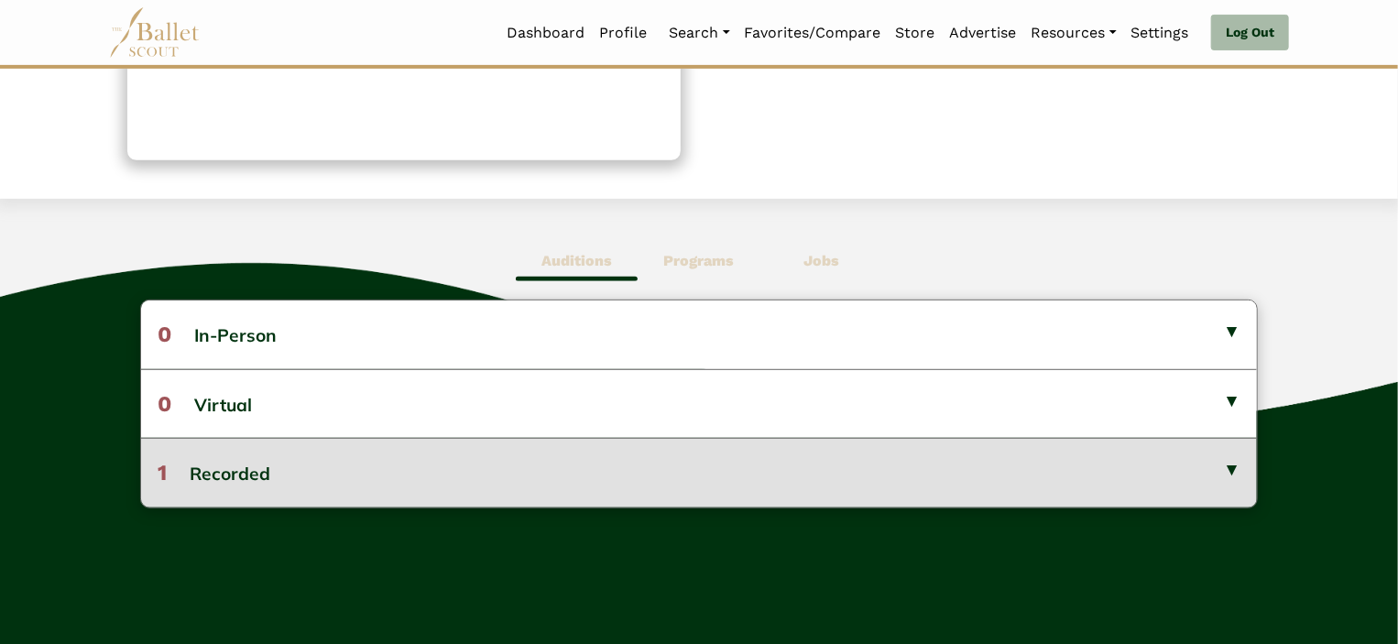
click at [1085, 484] on button "1 Recorded" at bounding box center [699, 472] width 1117 height 69
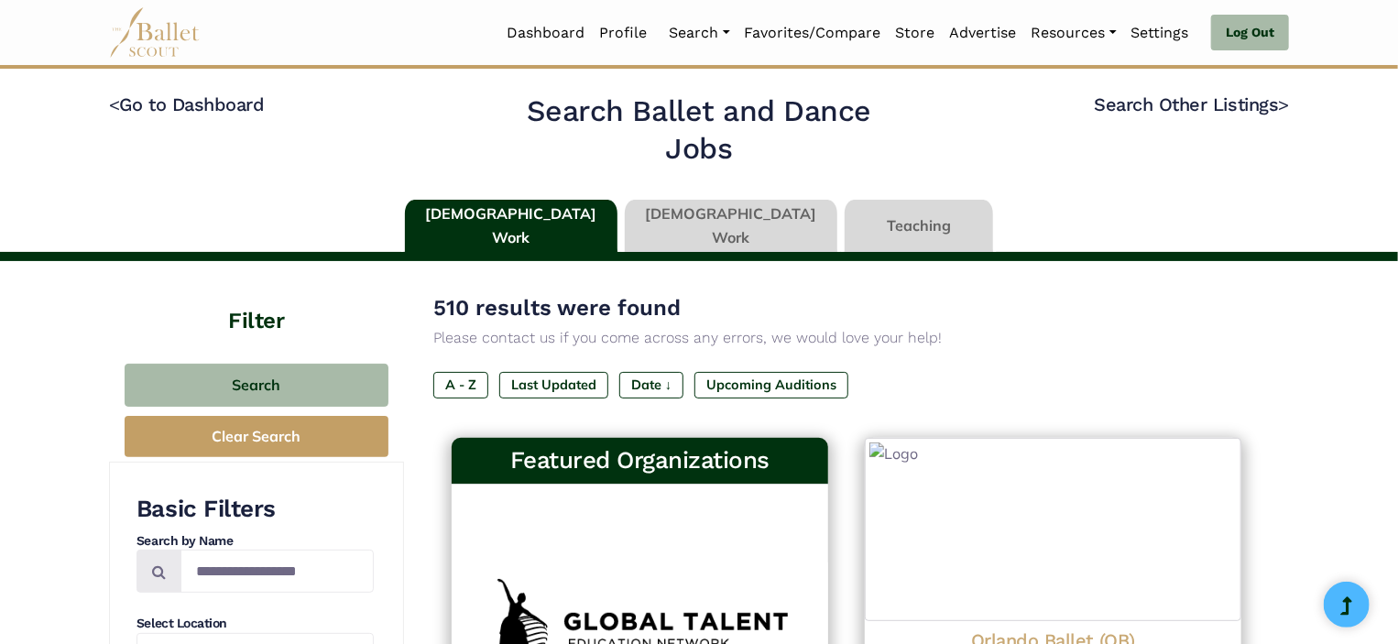
type input "******"
type input "*****"
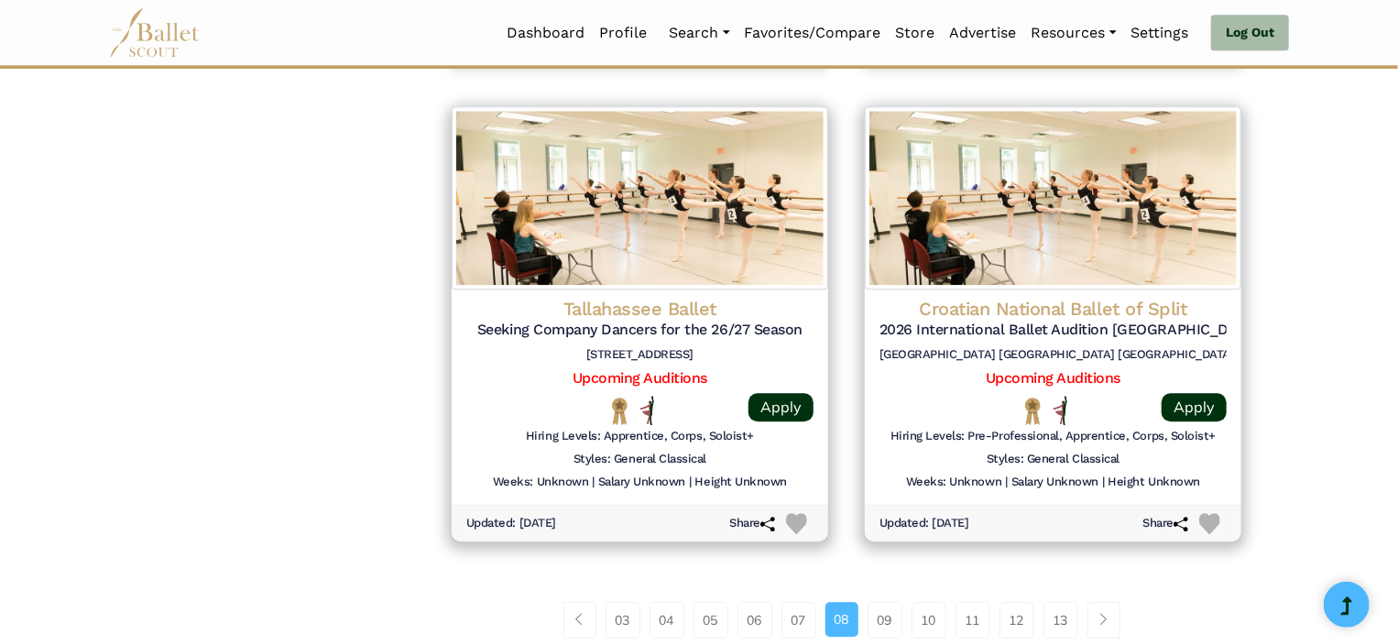
scroll to position [2452, 0]
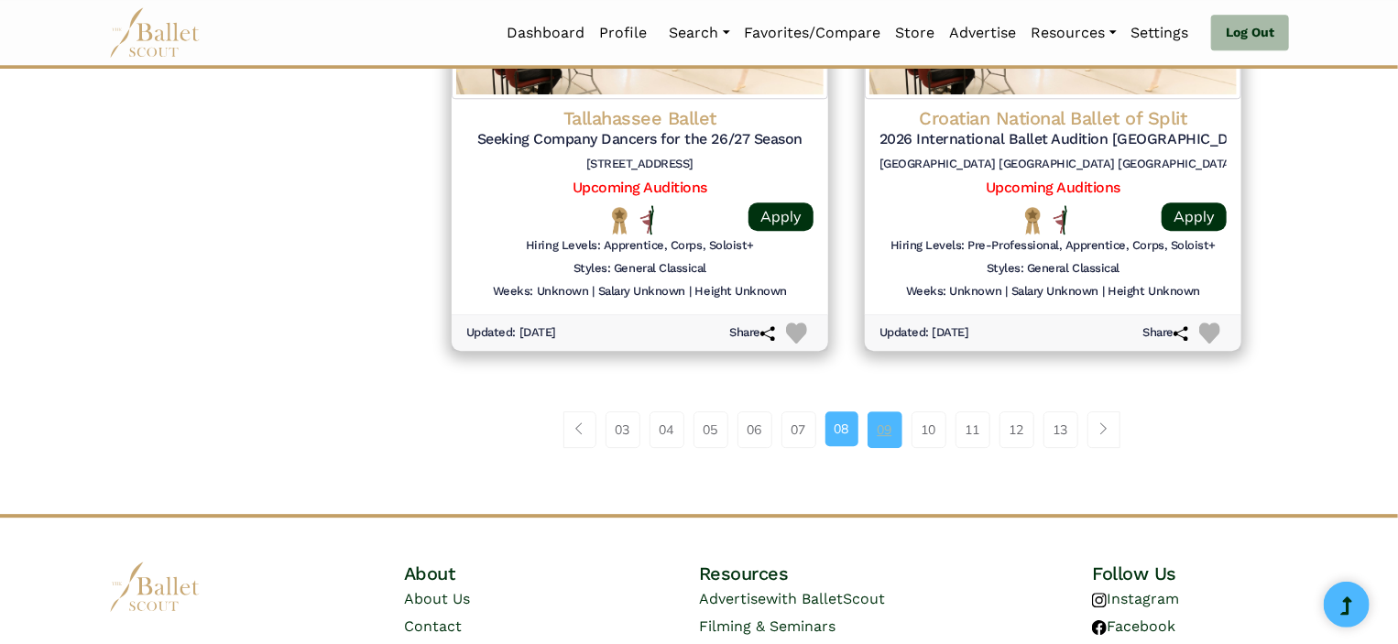
click at [878, 428] on link "09" at bounding box center [884, 429] width 35 height 37
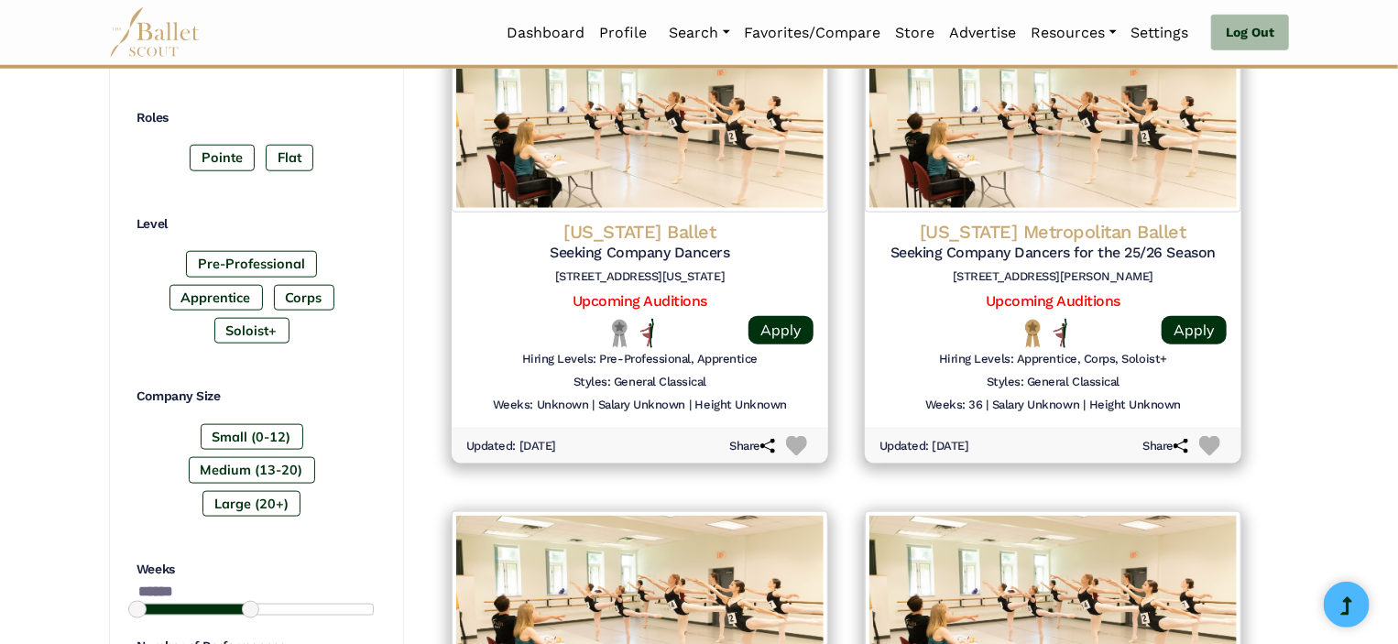
scroll to position [896, 0]
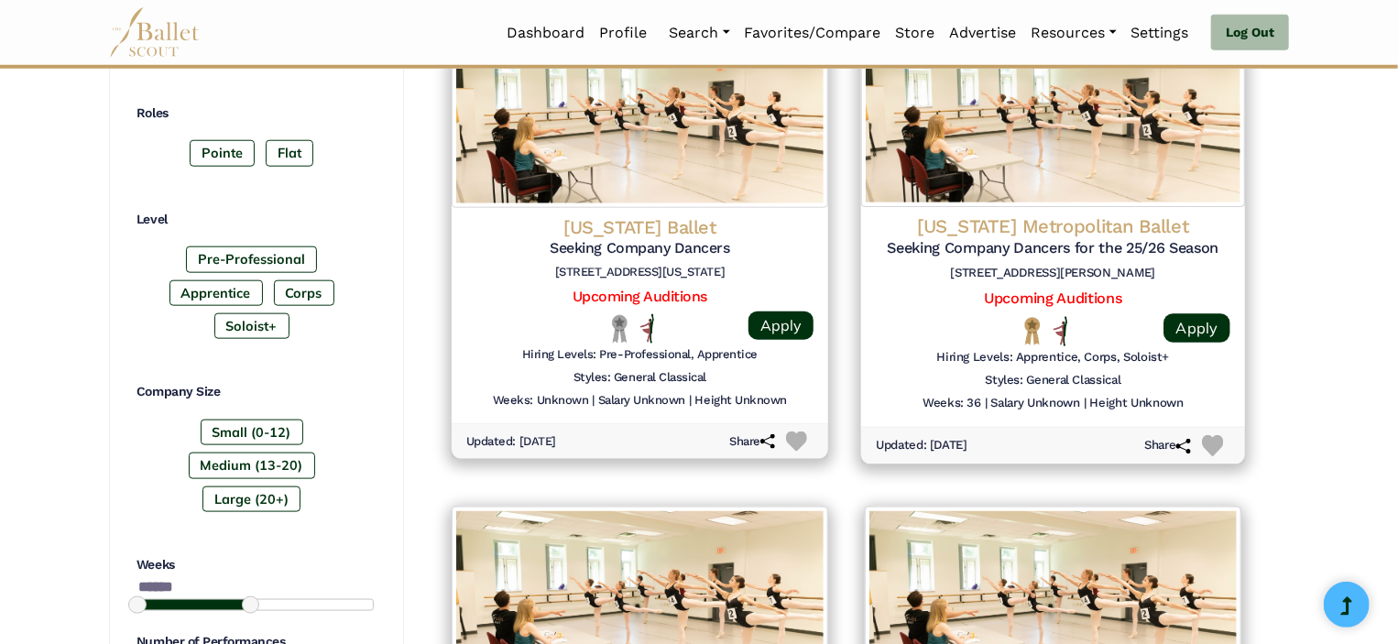
click at [1056, 252] on h5 "Seeking Company Dancers for the 25/26 Season" at bounding box center [1053, 247] width 355 height 19
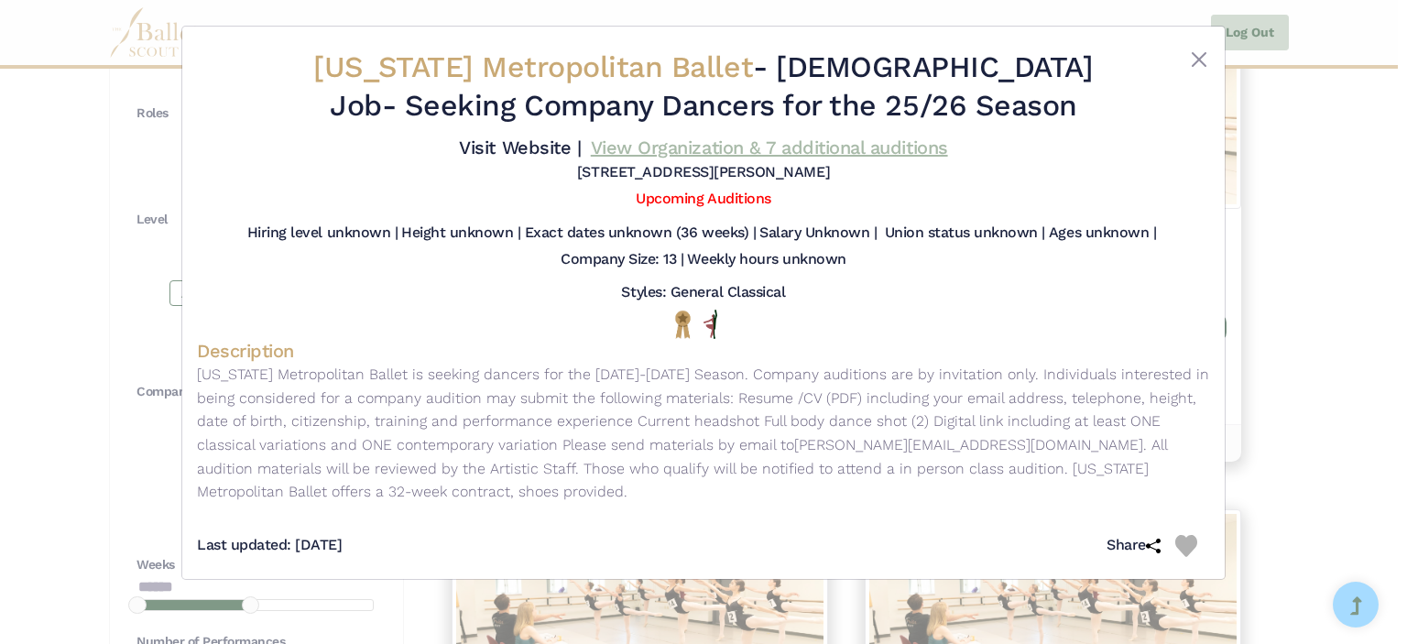
click at [846, 143] on link "View Organization & 7 additional auditions" at bounding box center [769, 147] width 357 height 22
click at [1199, 63] on button "Close" at bounding box center [1199, 60] width 22 height 22
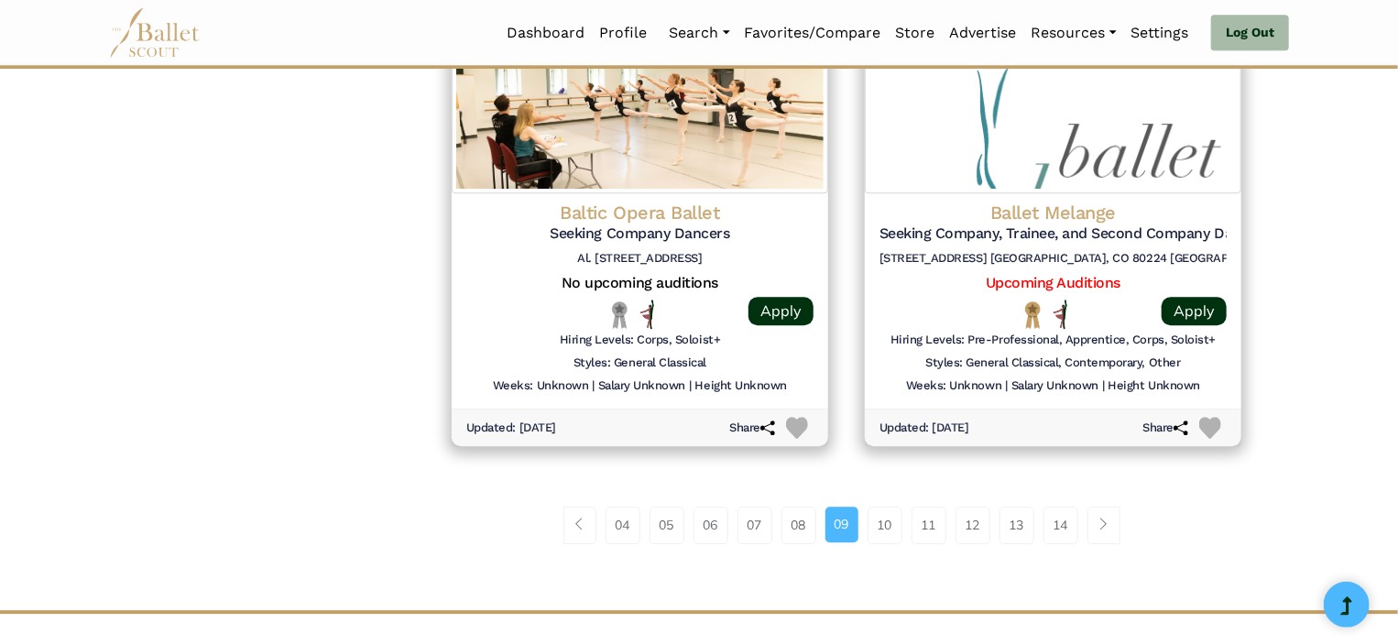
scroll to position [2374, 0]
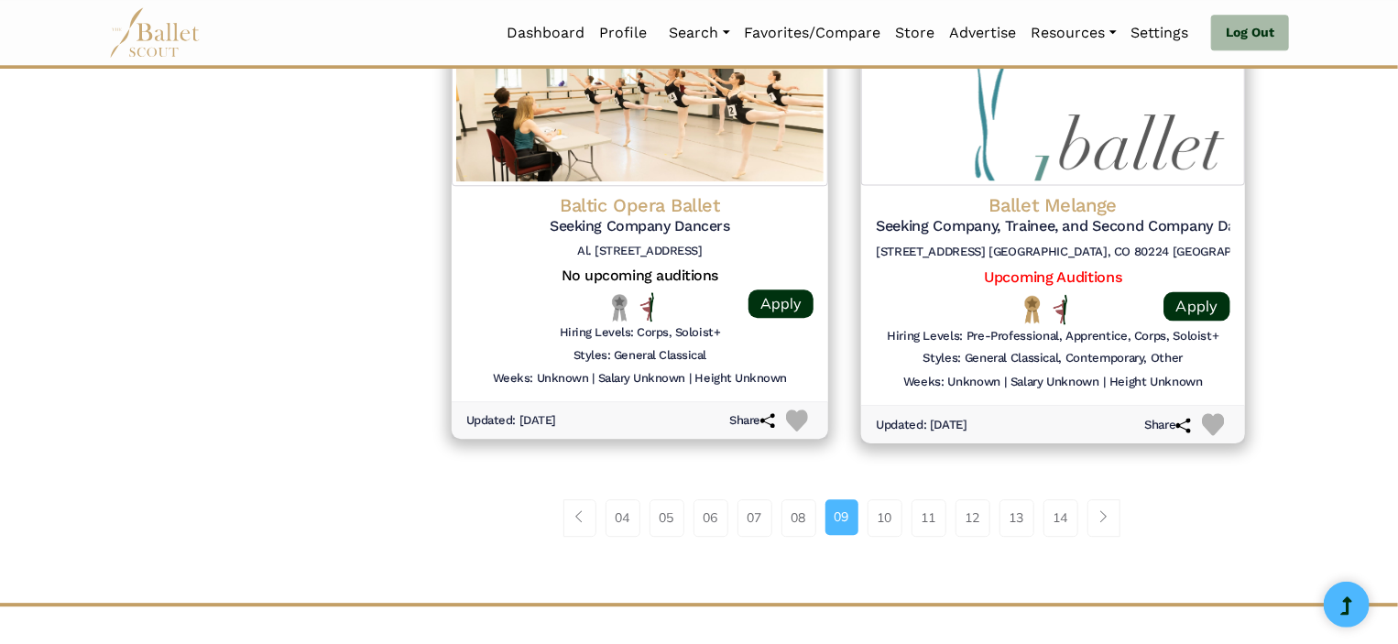
click at [1093, 204] on h4 "Ballet Melange" at bounding box center [1053, 204] width 355 height 25
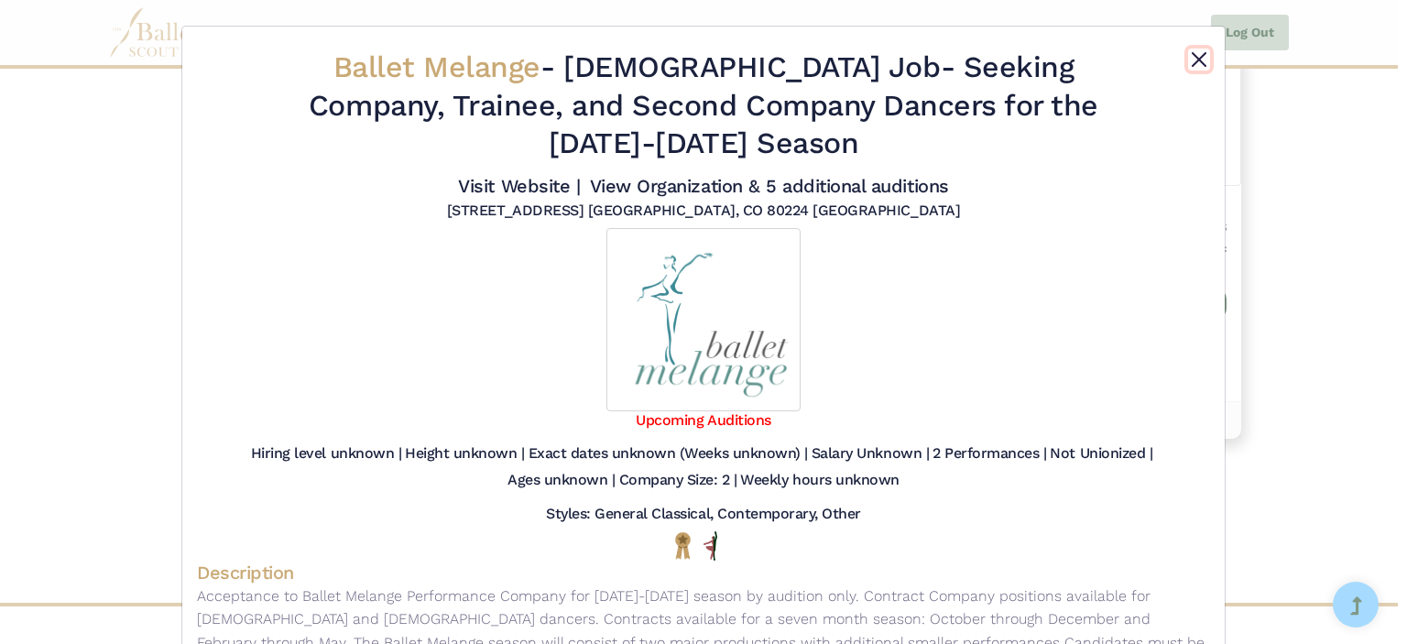
click at [1190, 64] on button "Close" at bounding box center [1199, 60] width 22 height 22
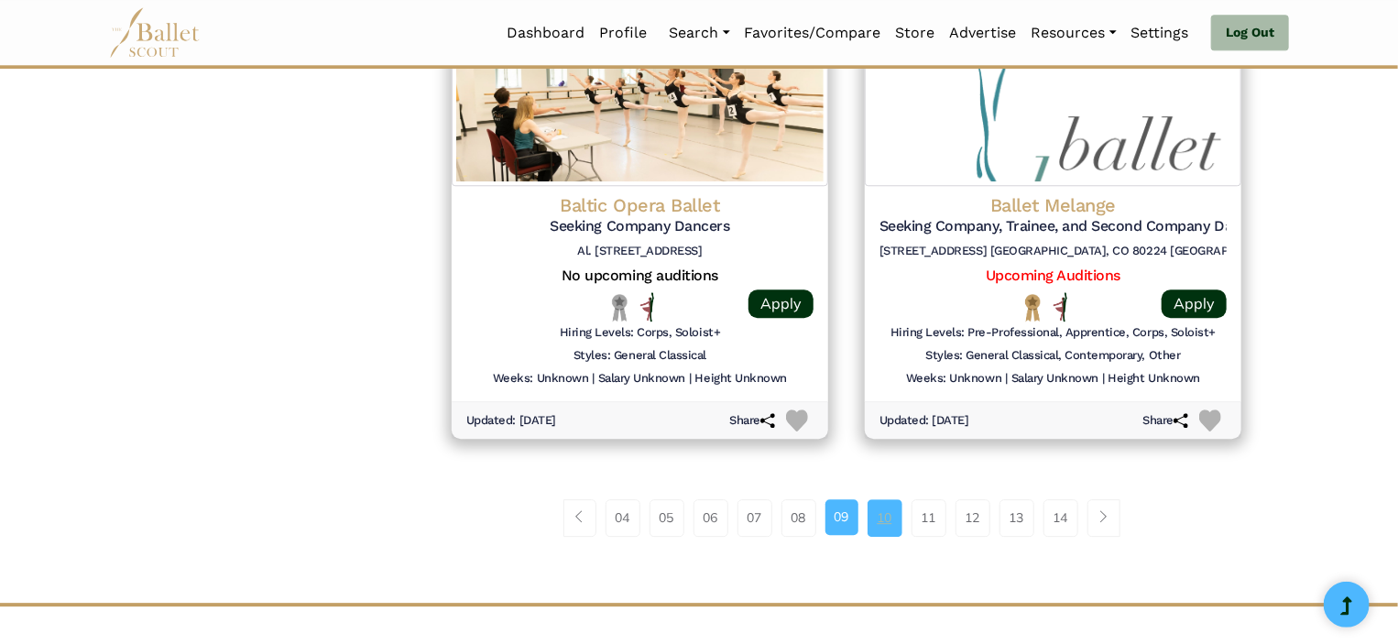
click at [889, 515] on link "10" at bounding box center [884, 517] width 35 height 37
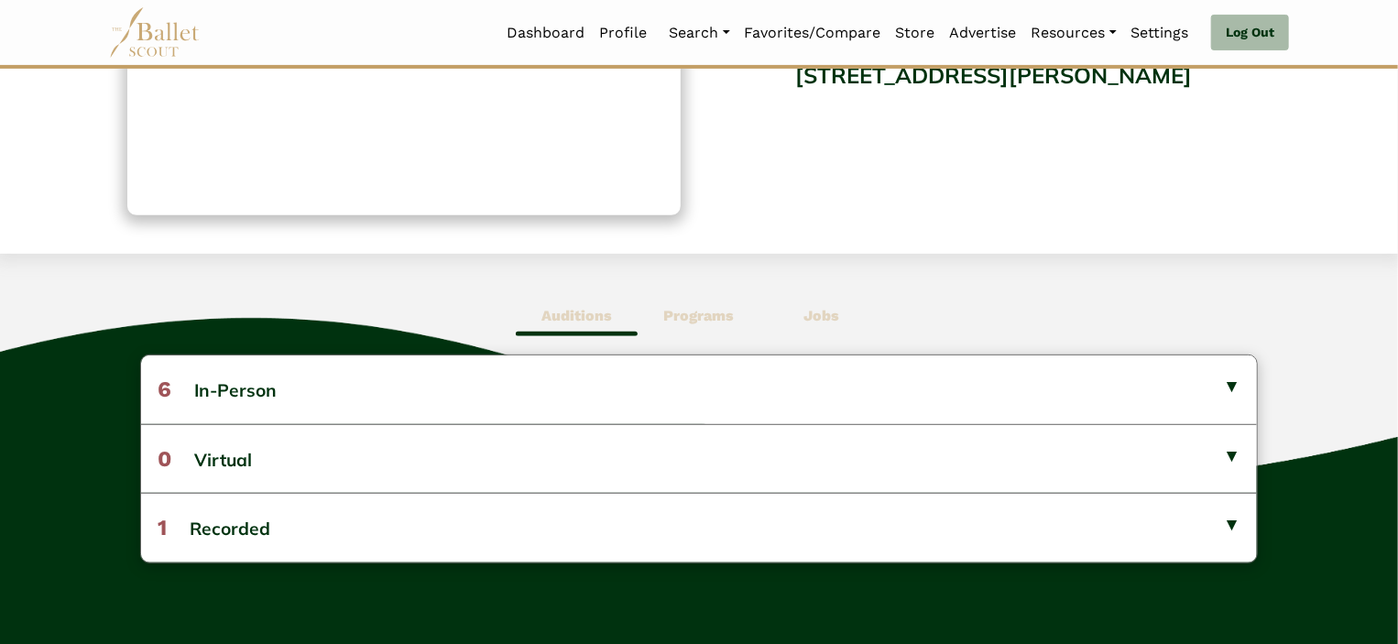
scroll to position [429, 0]
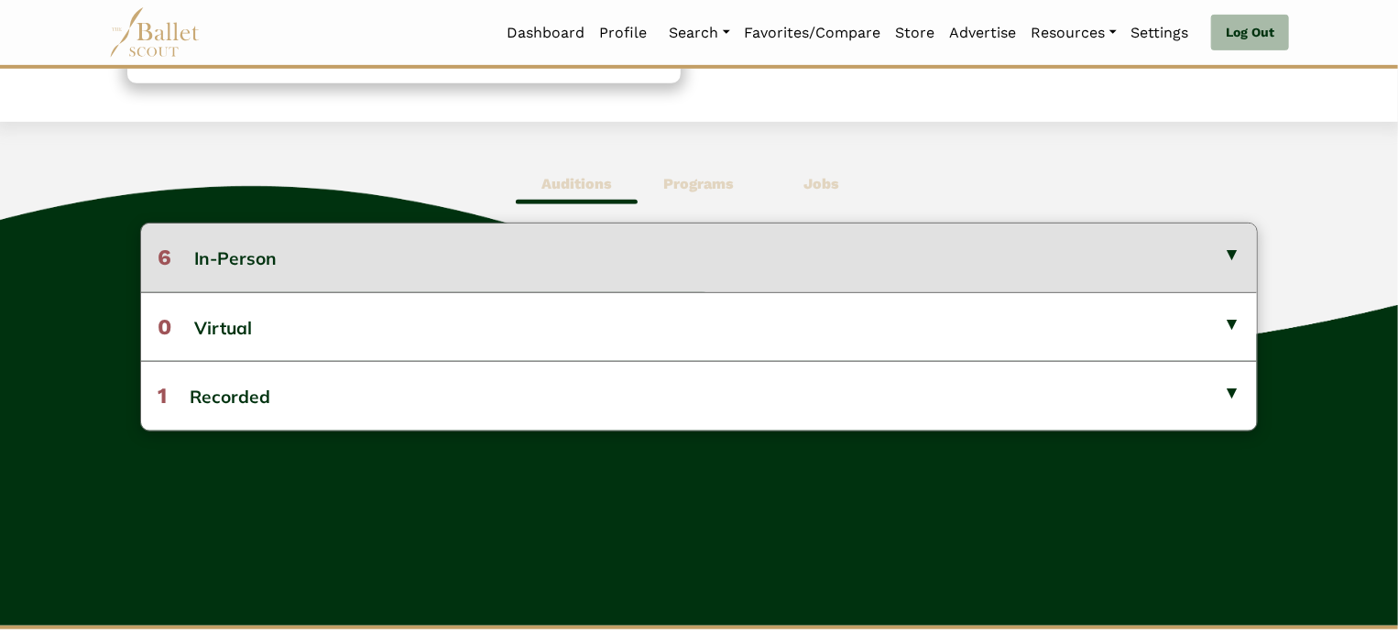
click at [1094, 278] on button "6 In-Person" at bounding box center [699, 258] width 1117 height 68
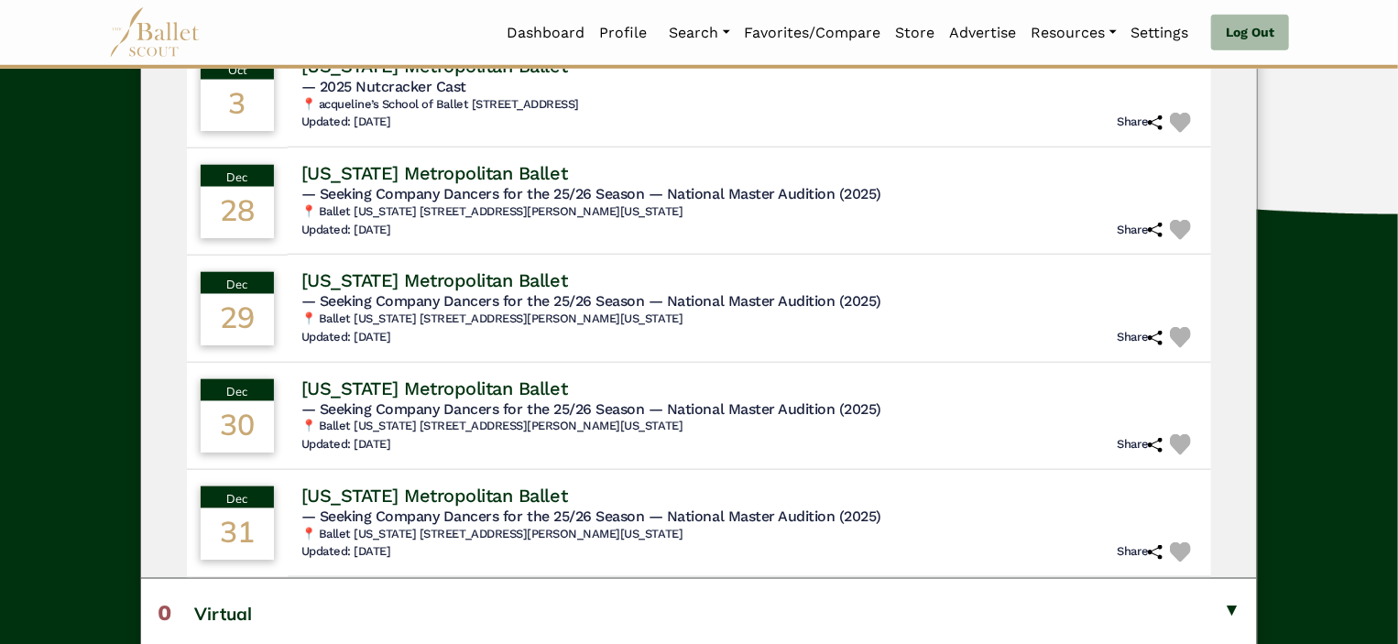
scroll to position [799, 0]
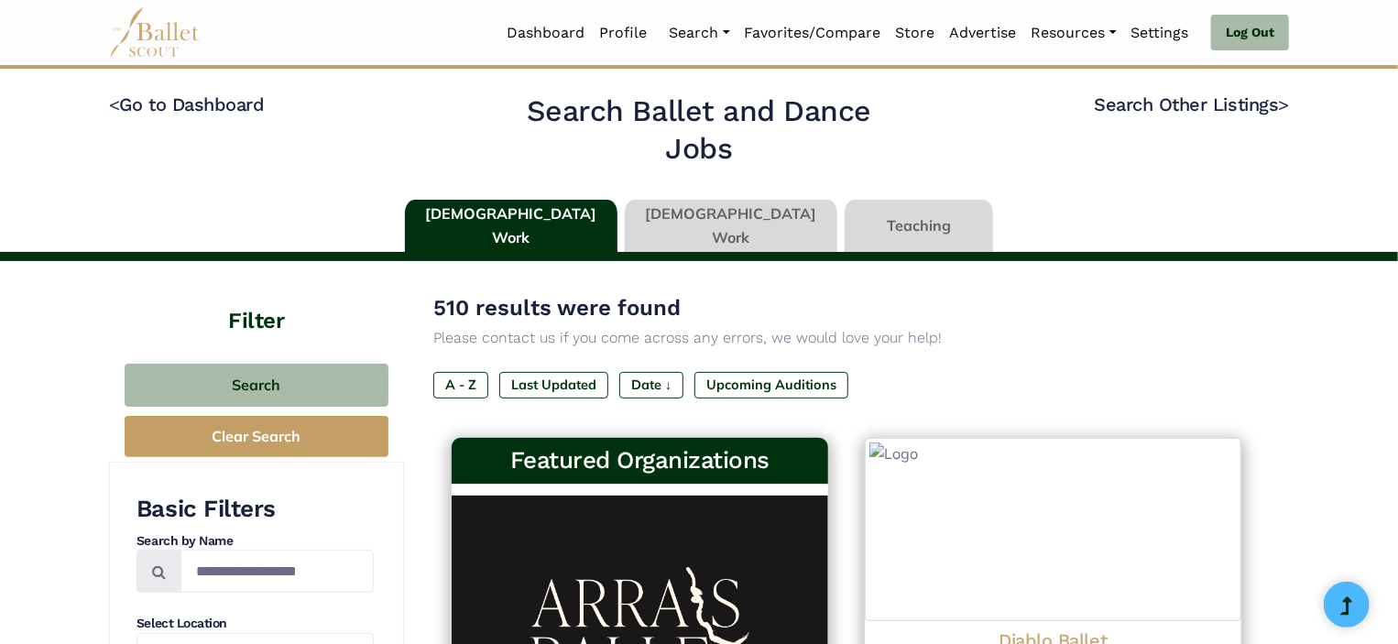
type input "******"
type input "*****"
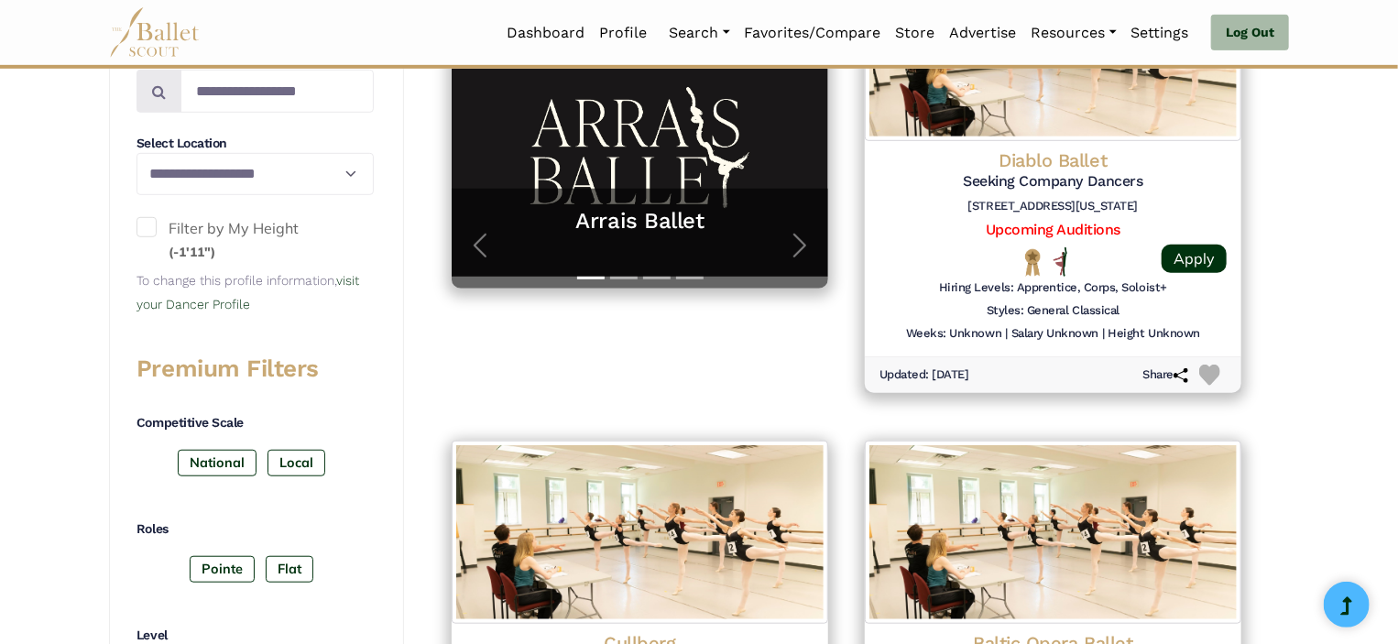
scroll to position [476, 0]
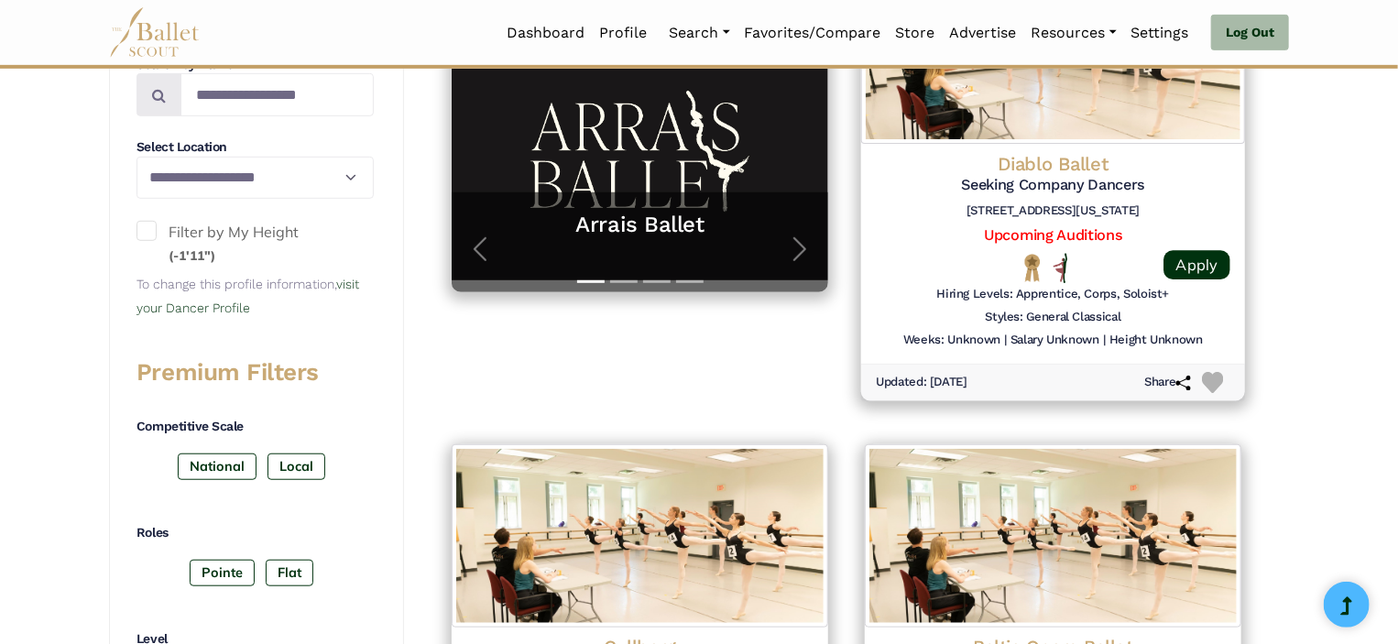
click at [1055, 196] on div "Diablo Ballet Seeking Company Dancers [STREET_ADDRESS][US_STATE]" at bounding box center [1053, 188] width 355 height 74
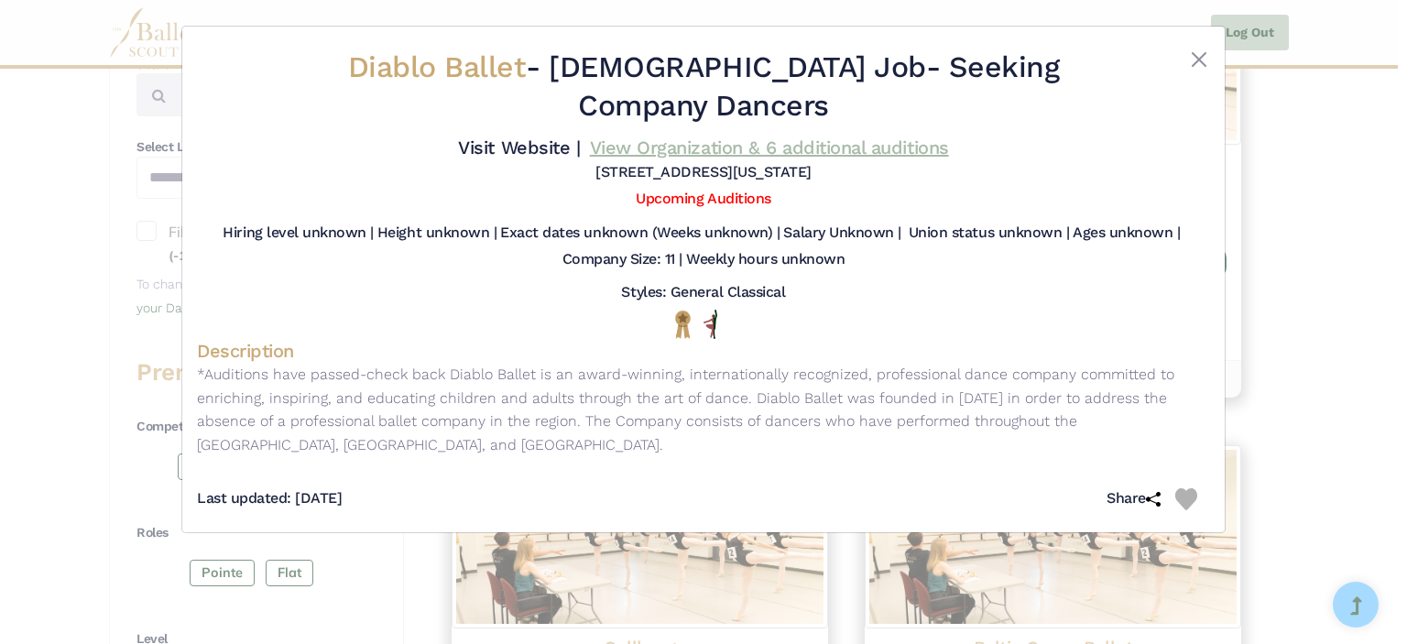
click at [863, 136] on link "View Organization & 6 additional auditions" at bounding box center [769, 147] width 359 height 22
click at [1200, 65] on button "Close" at bounding box center [1199, 60] width 22 height 22
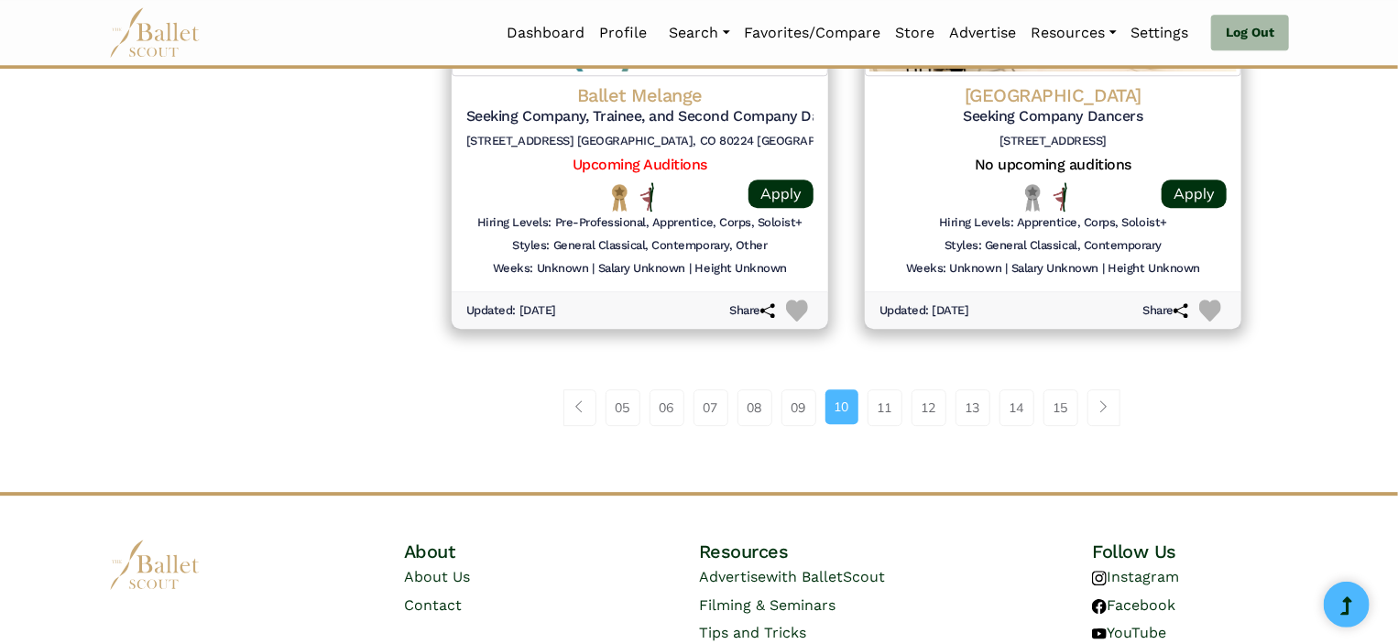
scroll to position [2583, 0]
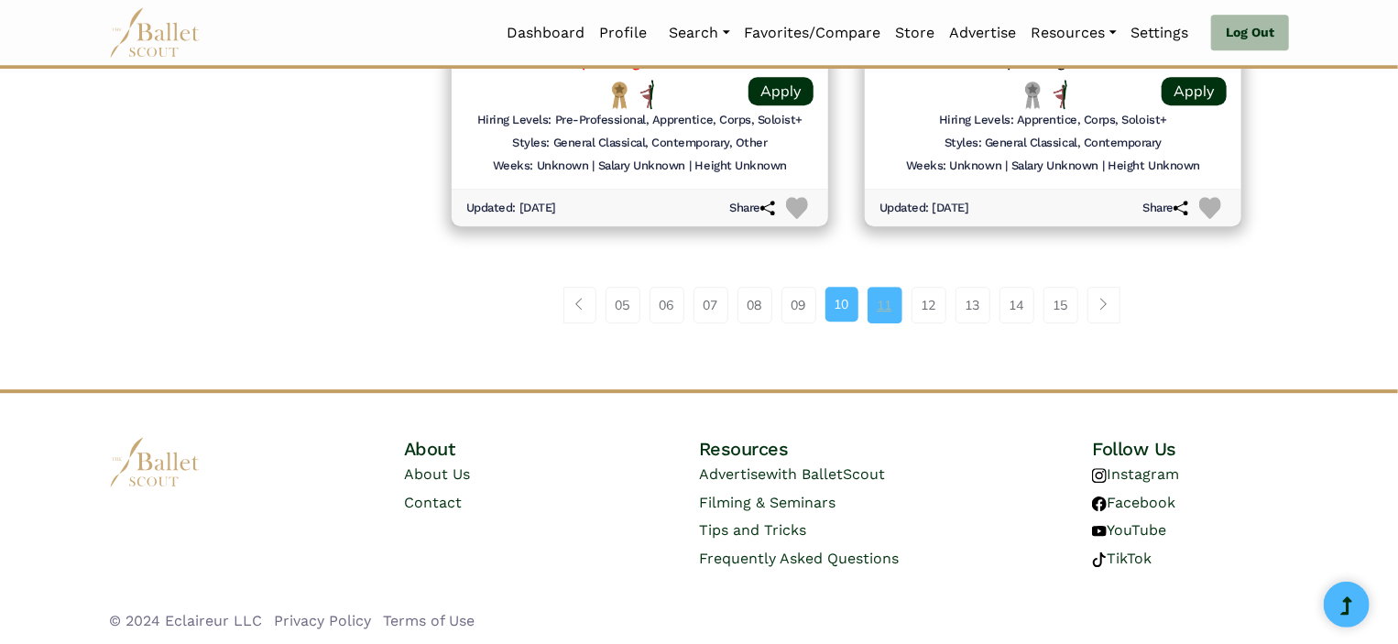
click at [887, 292] on link "11" at bounding box center [884, 305] width 35 height 37
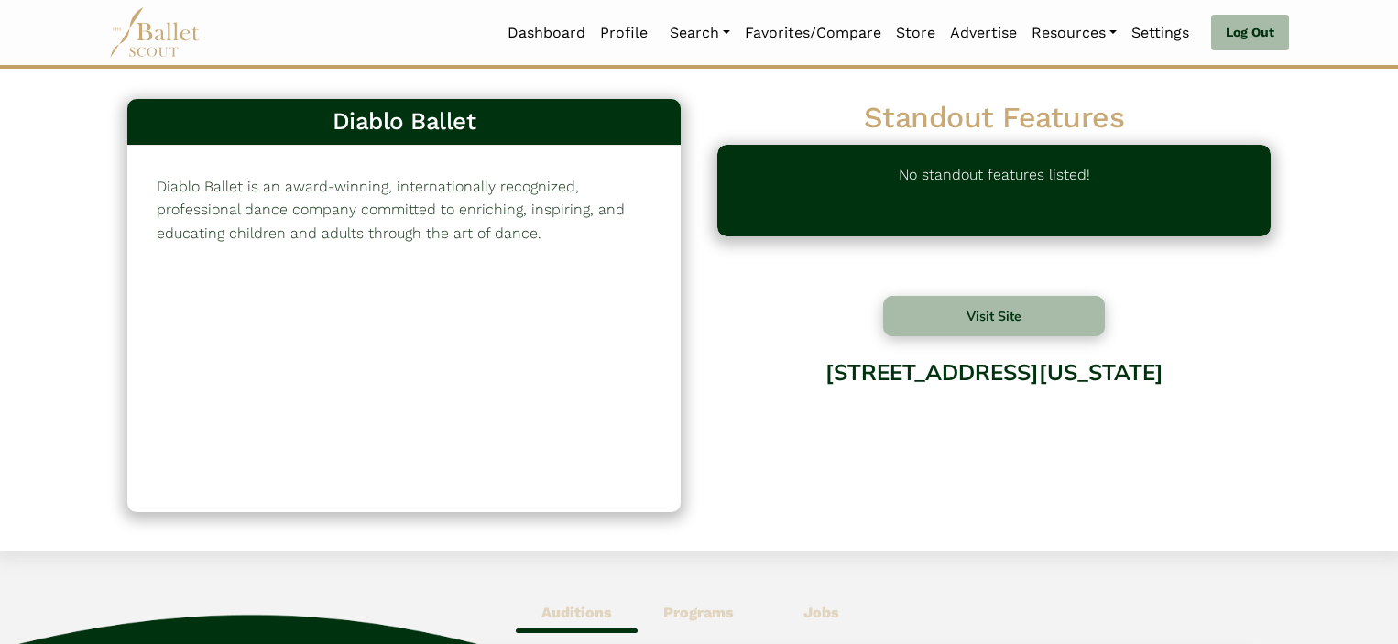
scroll to position [84, 0]
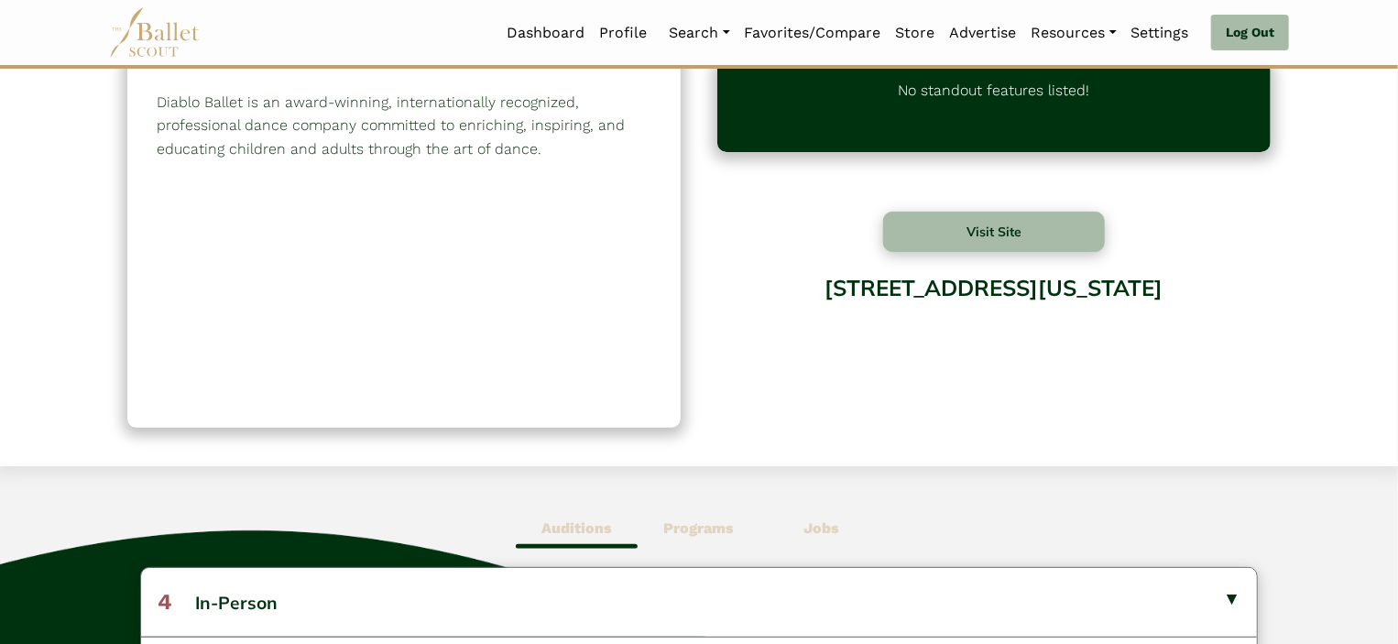
click at [1397, 268] on html "Loading... Please Wait Dashboard Profile Organizations" at bounding box center [699, 572] width 1398 height 1312
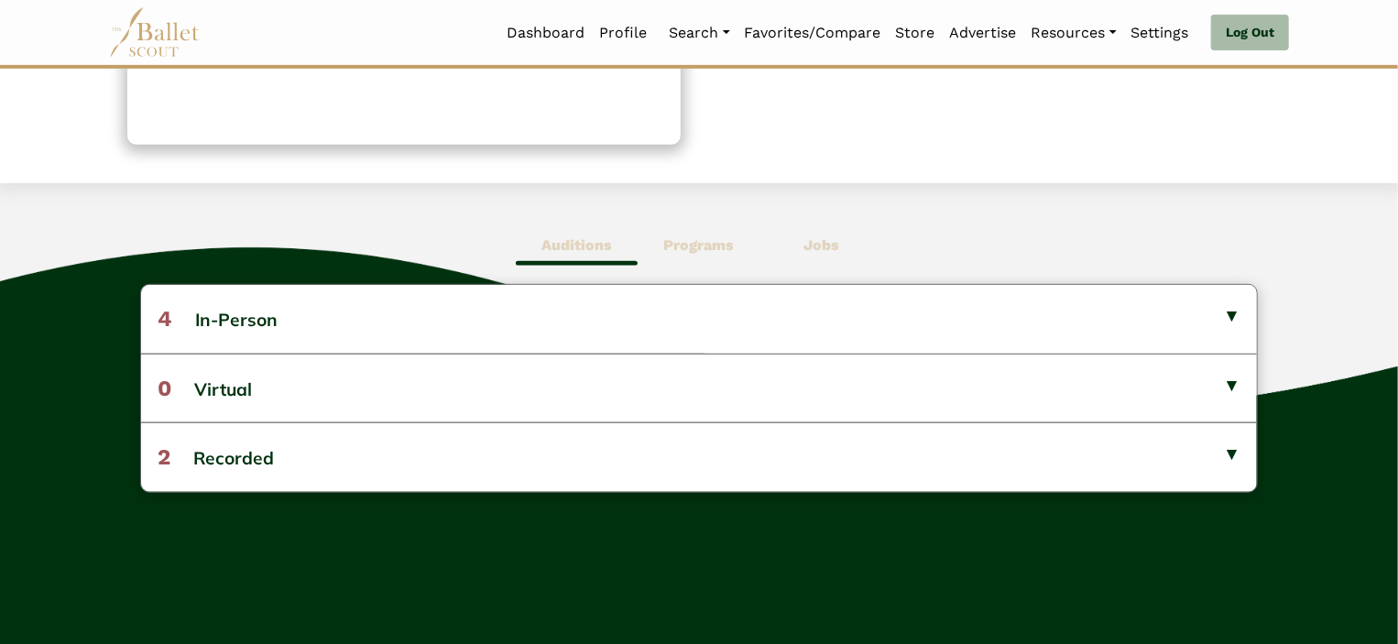
scroll to position [368, 0]
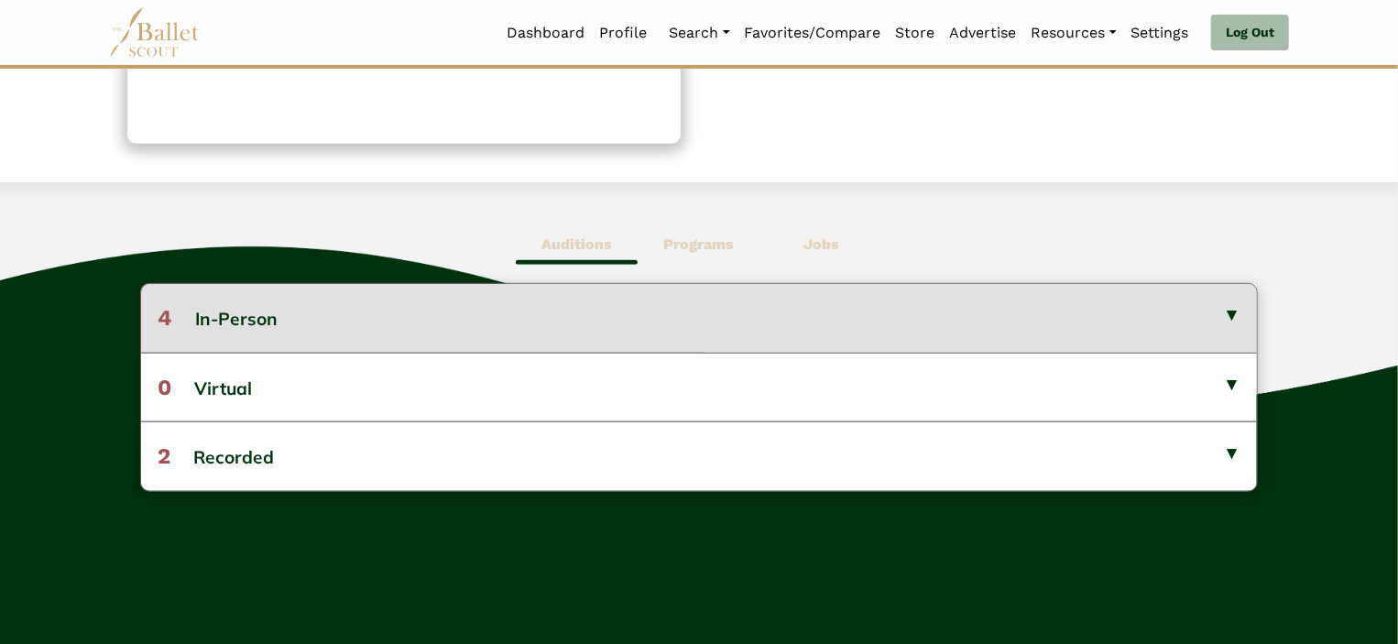
click at [1049, 325] on button "4 In-Person" at bounding box center [699, 318] width 1117 height 68
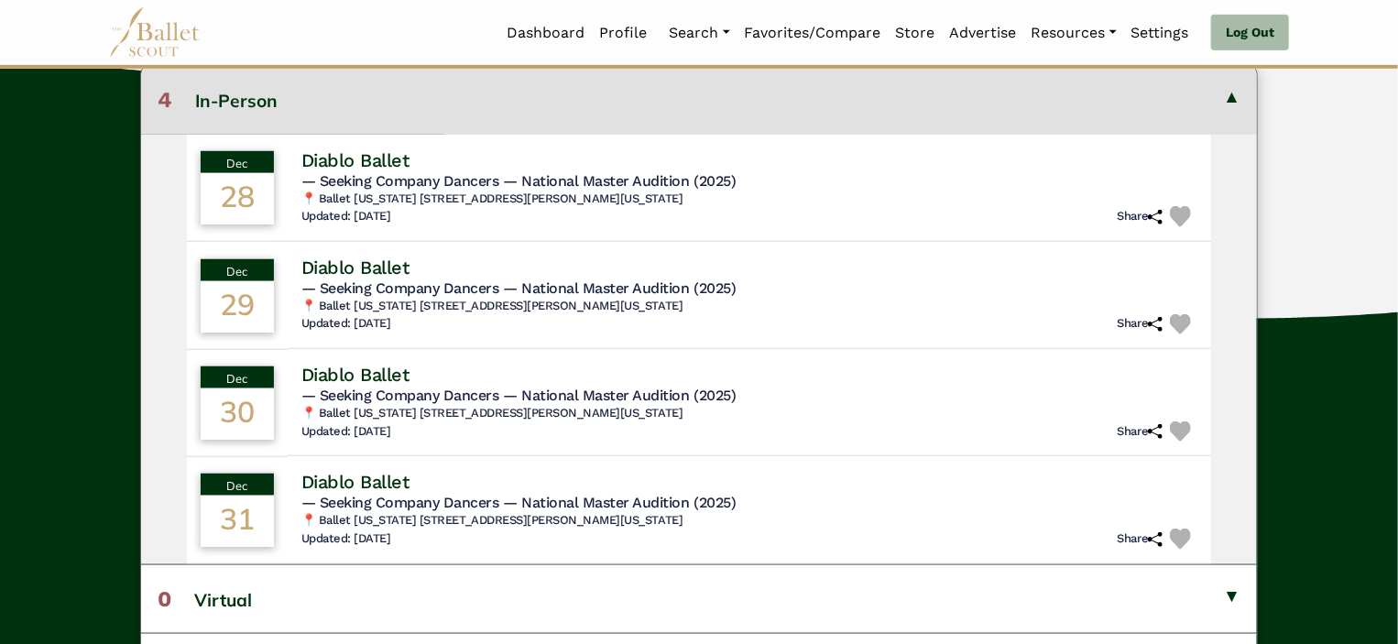
scroll to position [594, 0]
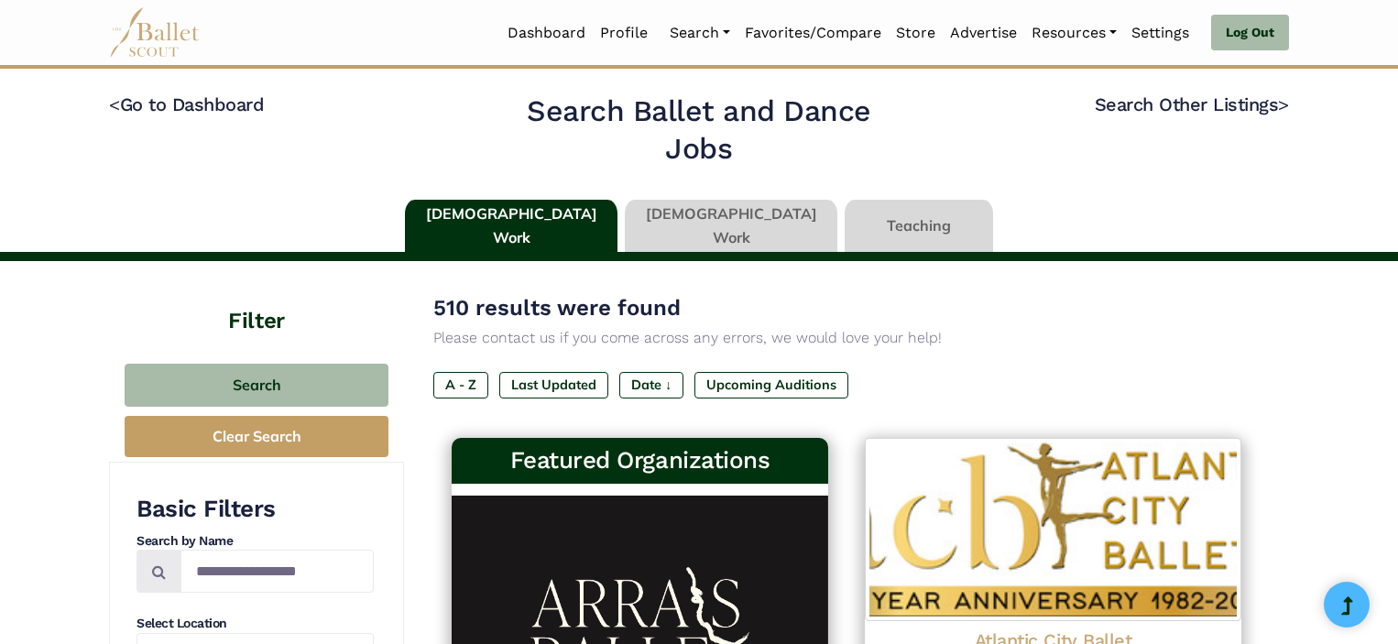
scroll to position [4, 0]
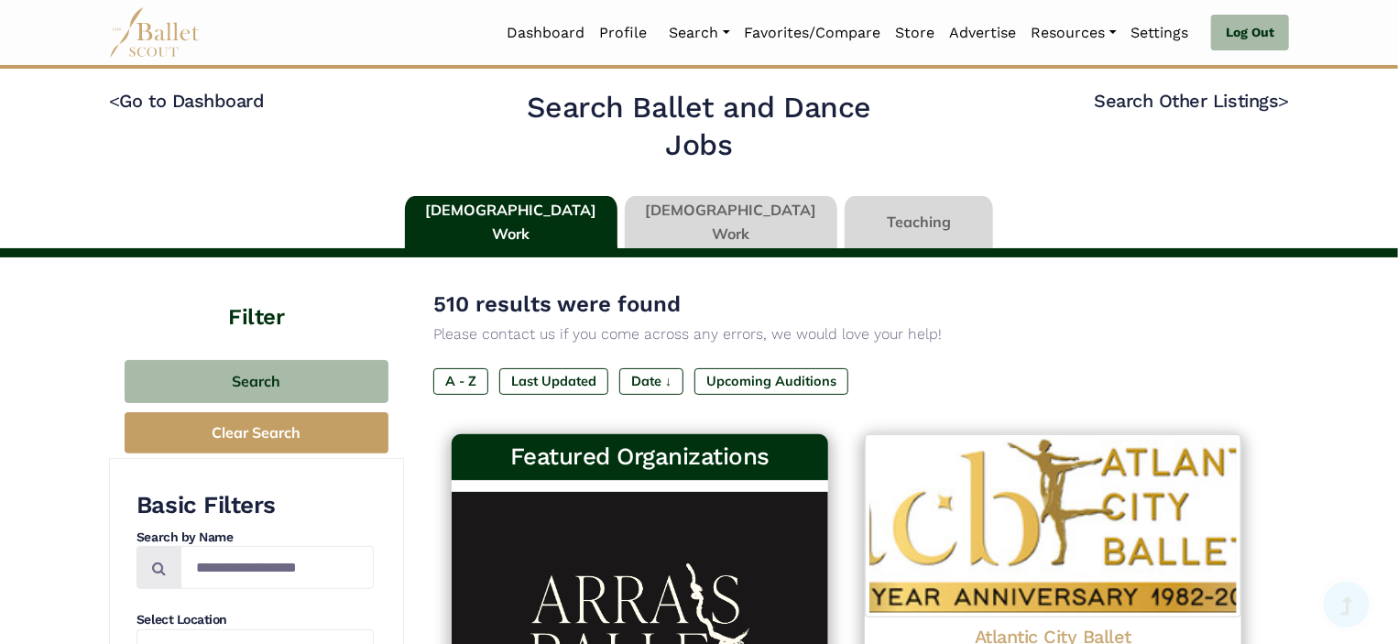
drag, startPoint x: 0, startPoint y: 0, endPoint x: 1406, endPoint y: 186, distance: 1418.4
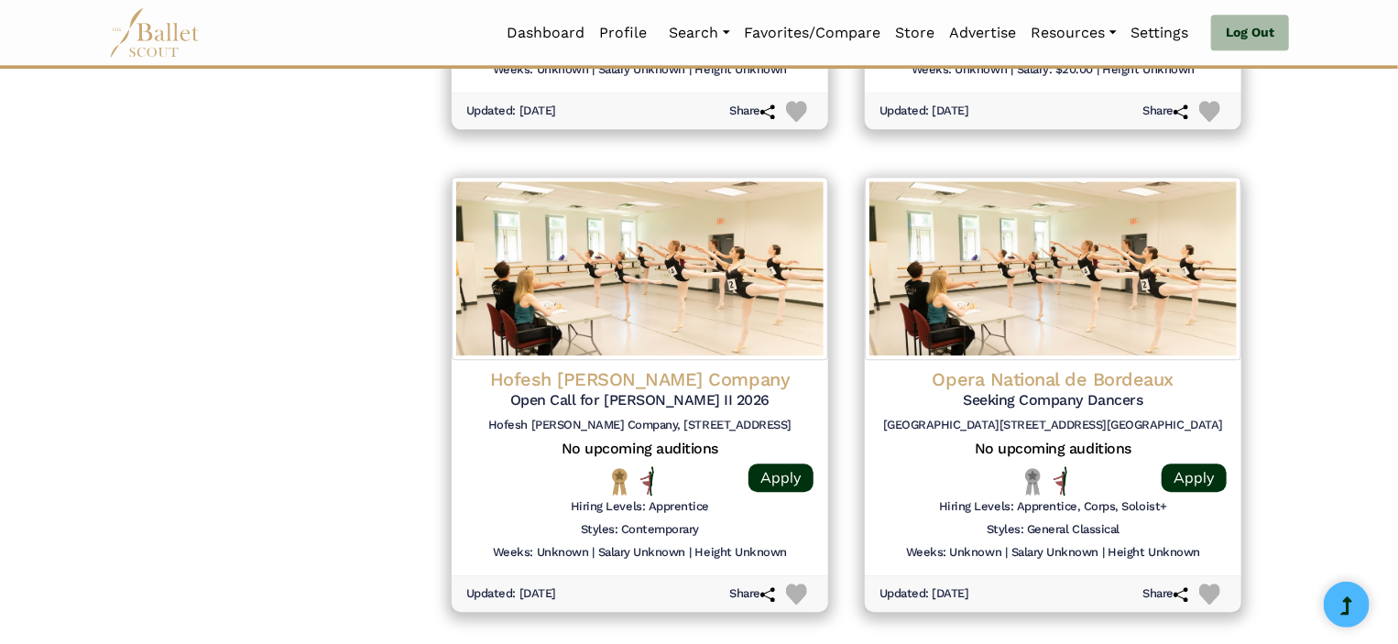
scroll to position [2203, 0]
